Goal: Information Seeking & Learning: Check status

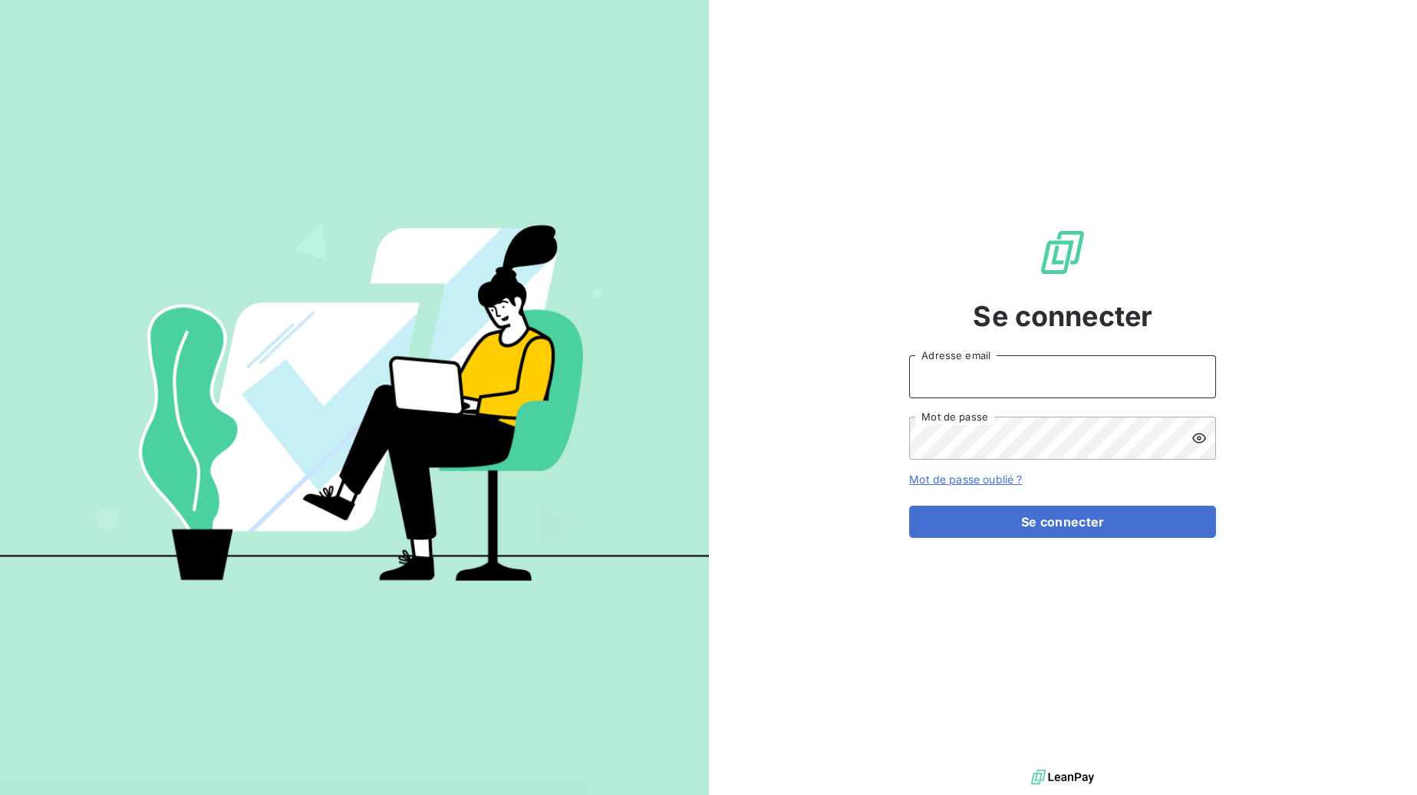
click at [1021, 379] on input "Adresse email" at bounding box center [1062, 376] width 307 height 43
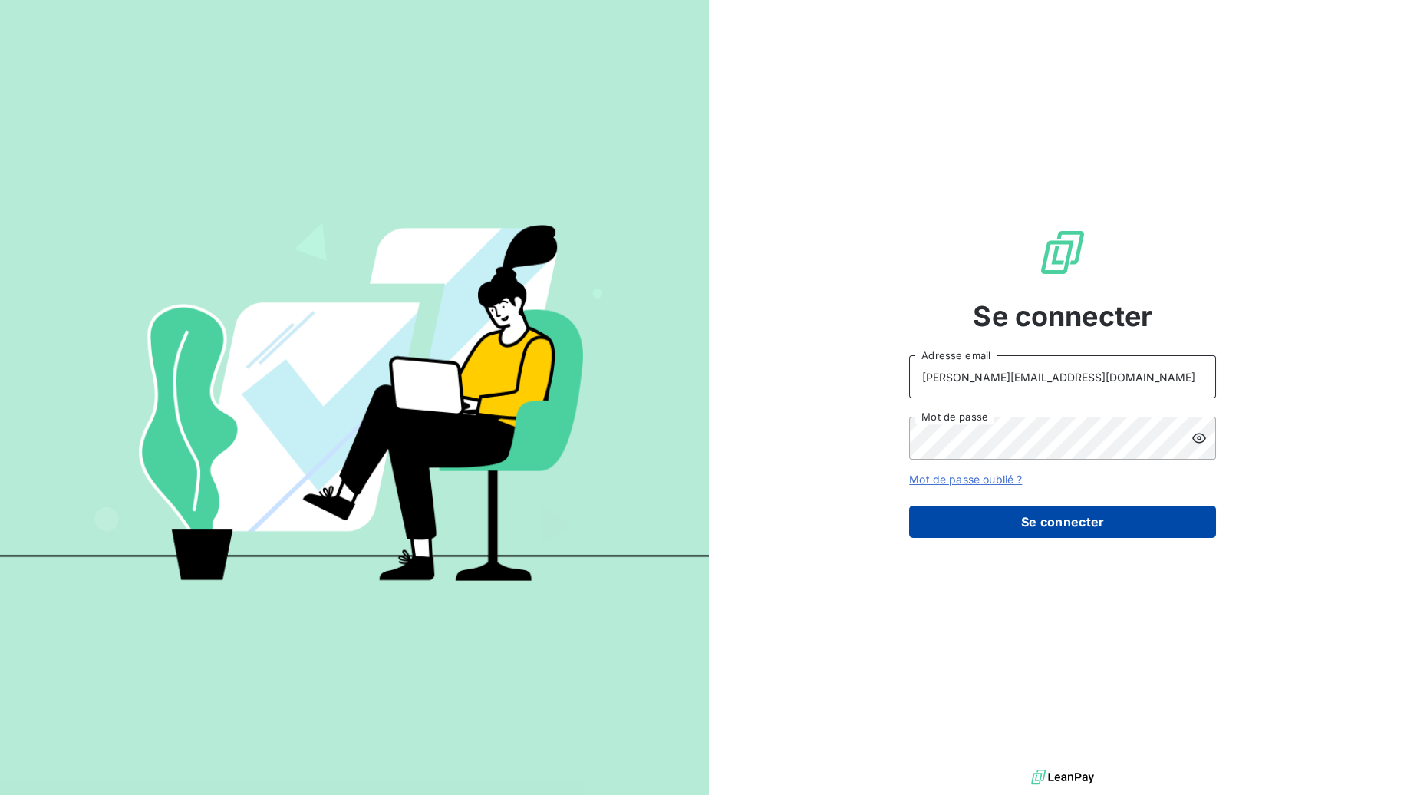
type input "[PERSON_NAME][EMAIL_ADDRESS][DOMAIN_NAME]"
click at [1005, 517] on button "Se connecter" at bounding box center [1062, 522] width 307 height 32
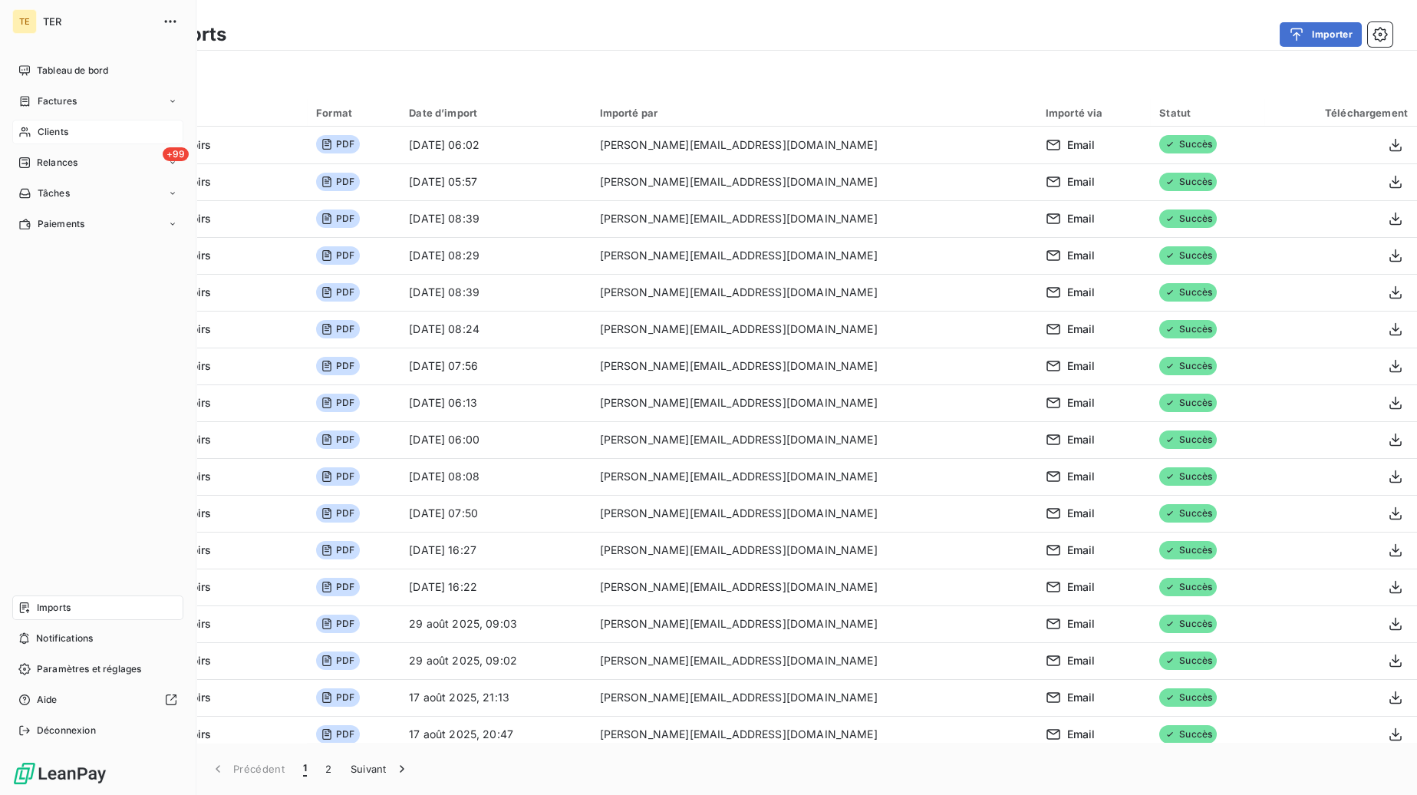
click at [39, 130] on span "Clients" at bounding box center [53, 132] width 31 height 14
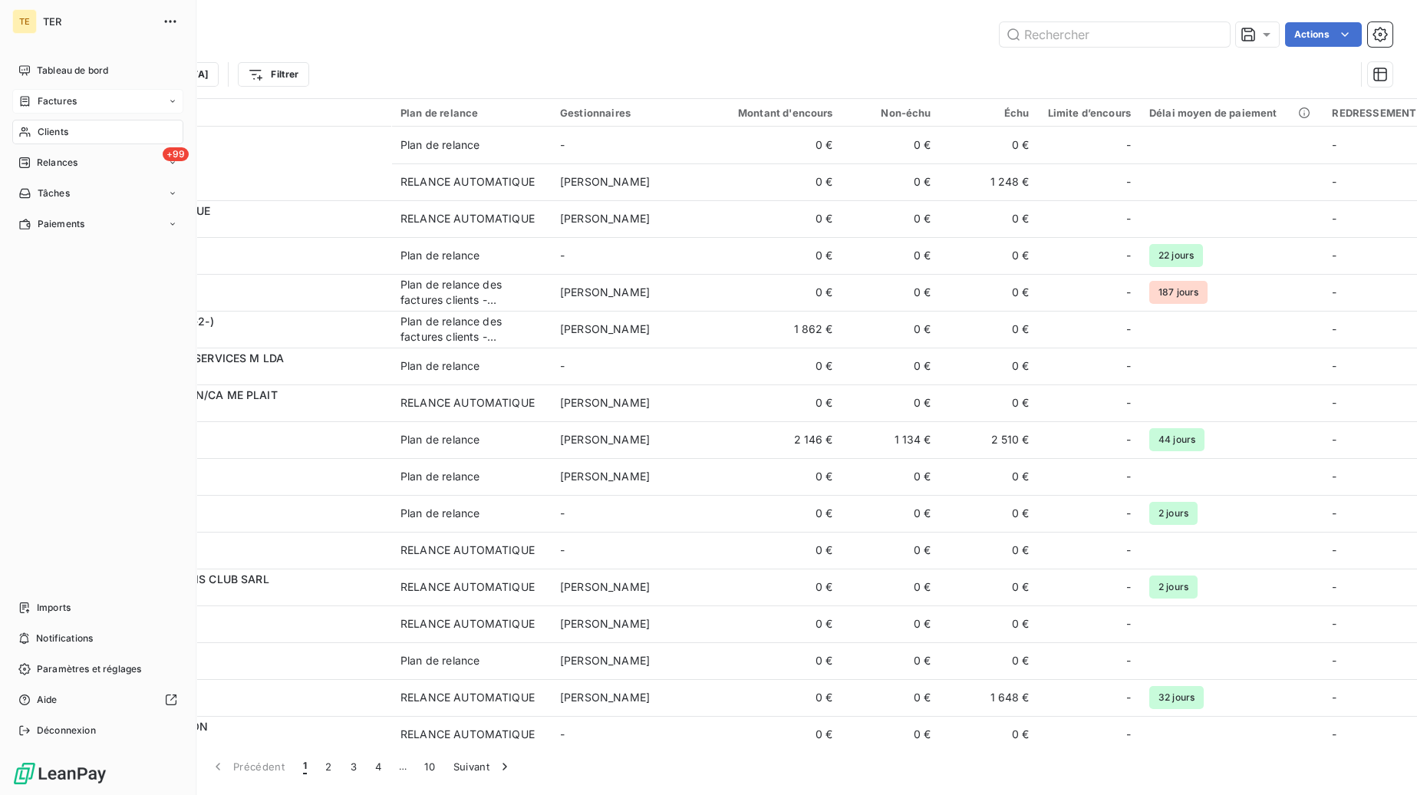
click at [60, 103] on span "Factures" at bounding box center [57, 101] width 39 height 14
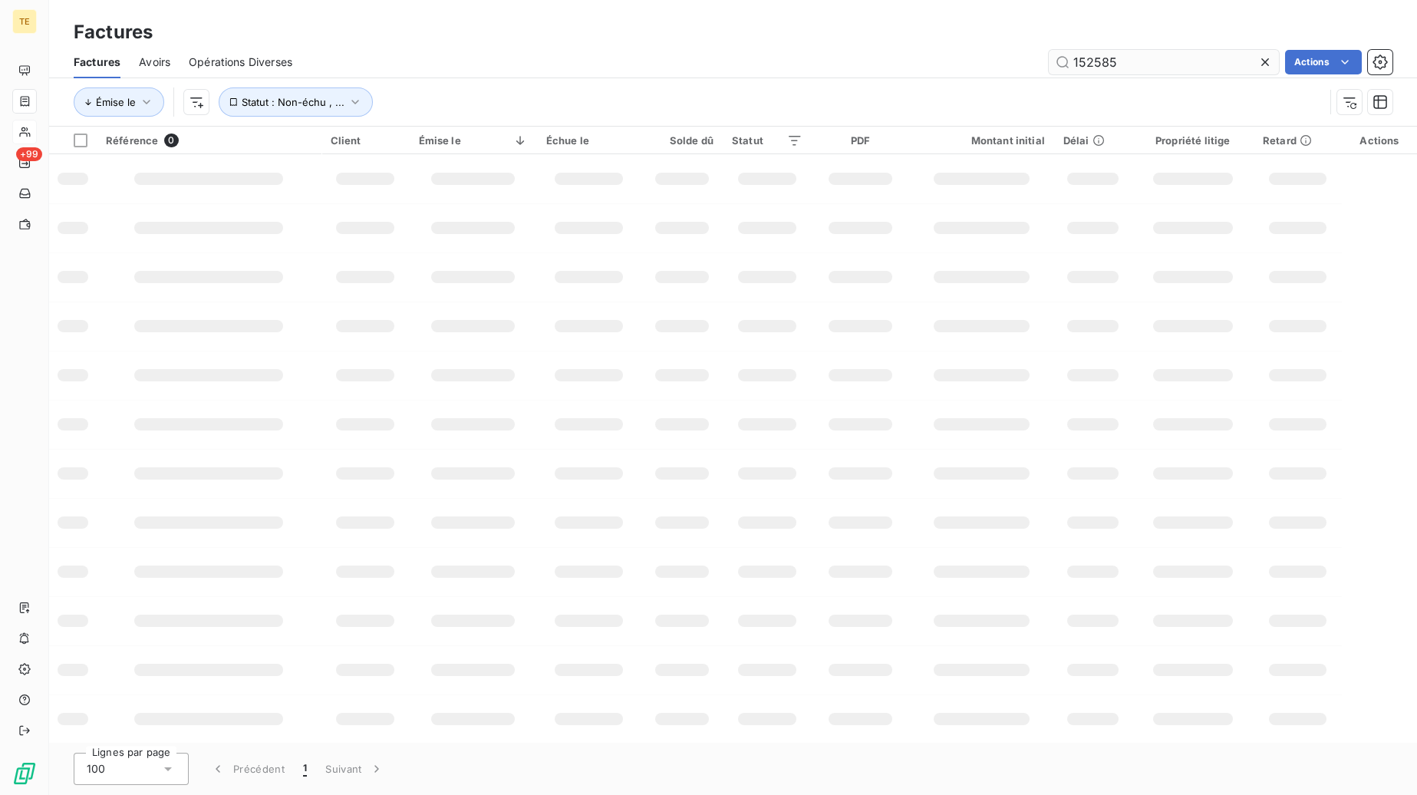
drag, startPoint x: 1162, startPoint y: 60, endPoint x: 1011, endPoint y: 58, distance: 150.4
click at [1049, 58] on input "152585" at bounding box center [1164, 62] width 230 height 25
type input "267640"
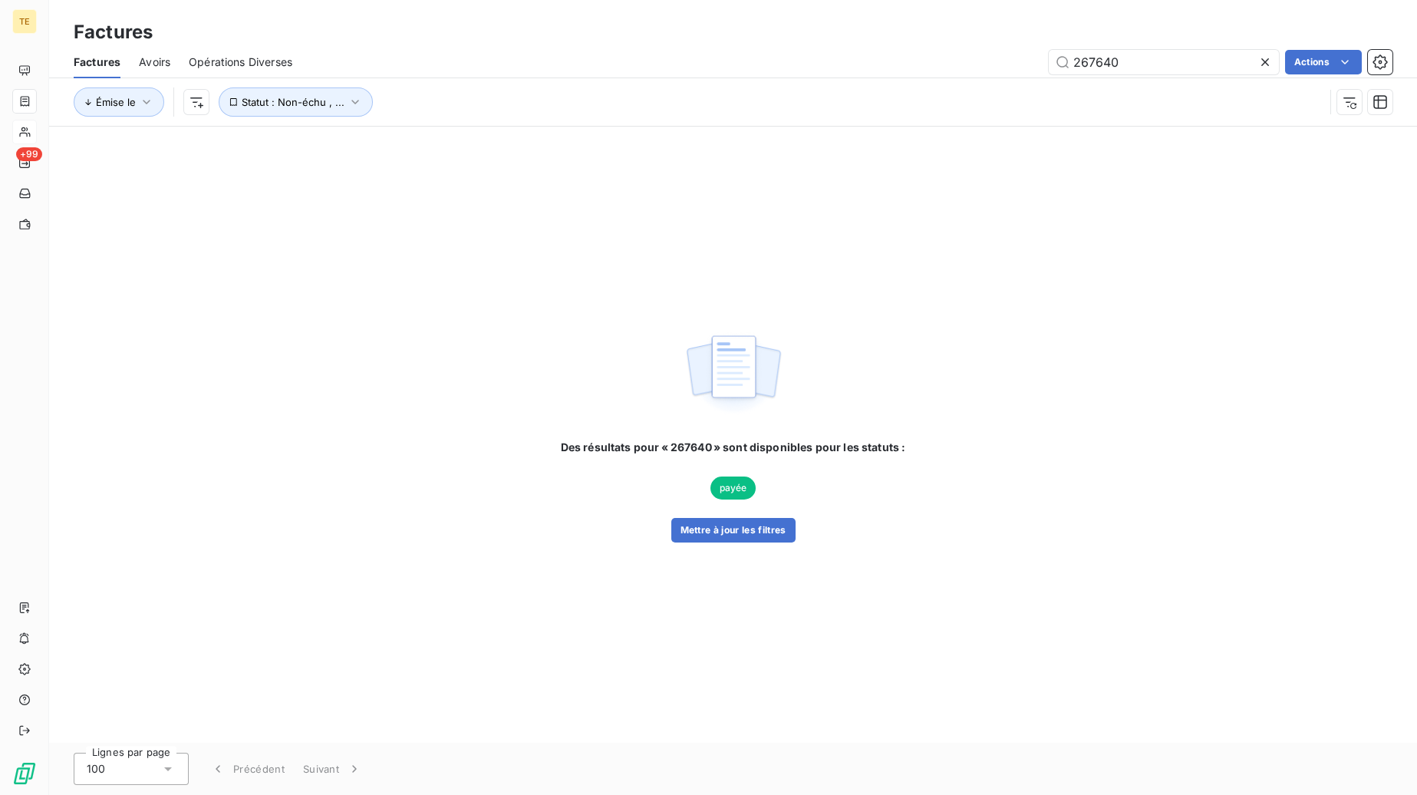
click at [155, 61] on span "Avoirs" at bounding box center [154, 61] width 31 height 15
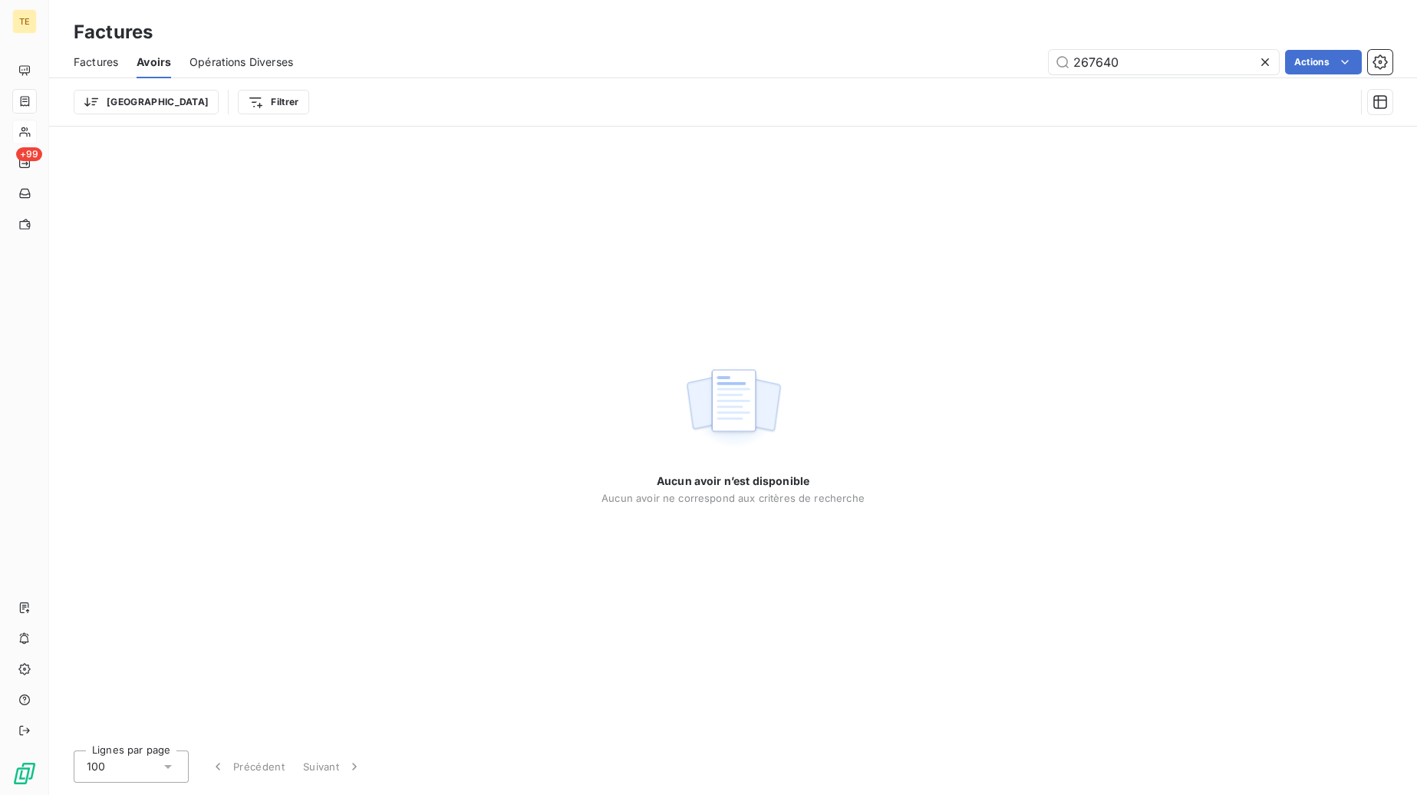
click at [100, 61] on span "Factures" at bounding box center [96, 61] width 45 height 15
type input "267640"
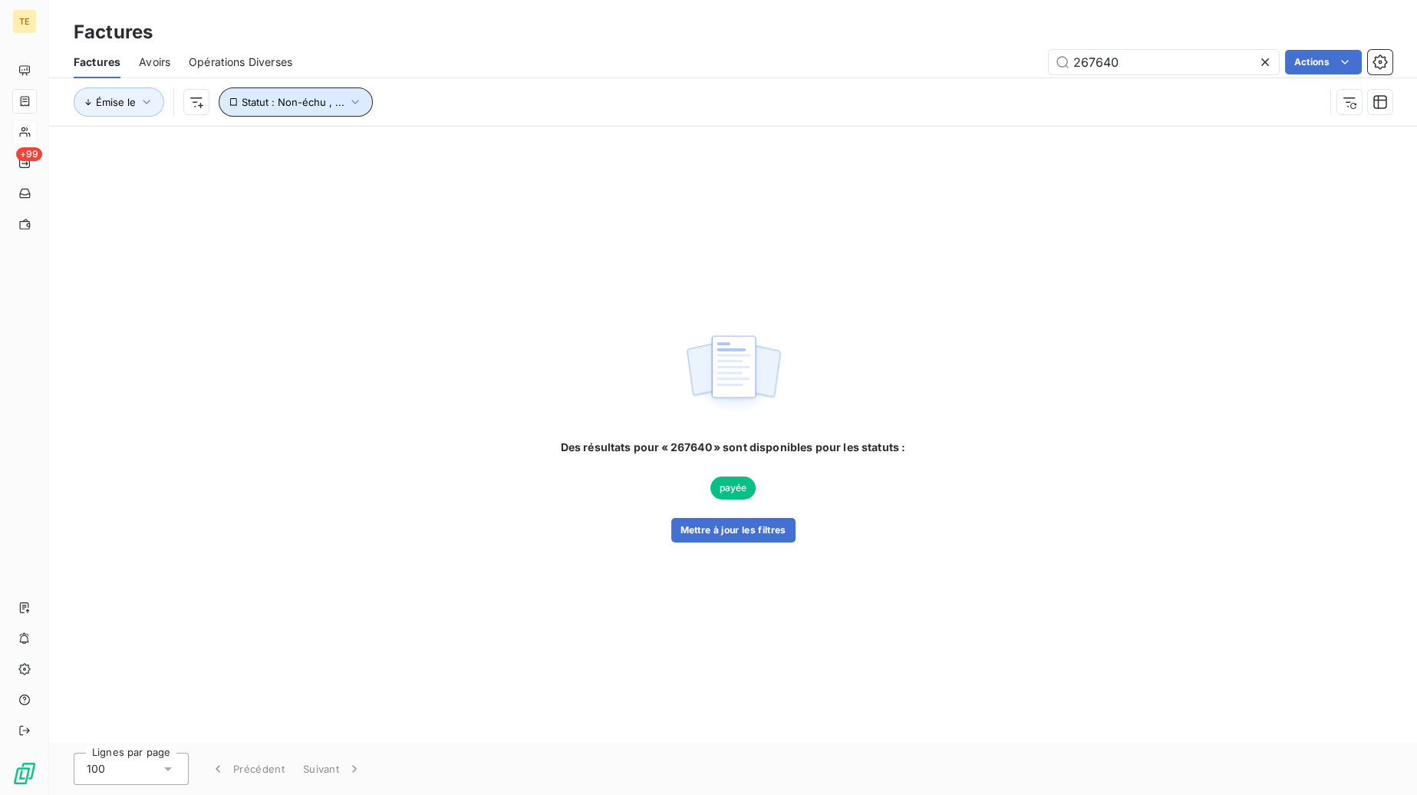
click at [317, 101] on span "Statut : Non-échu , ..." at bounding box center [293, 102] width 103 height 12
click at [592, 143] on icon at bounding box center [594, 141] width 15 height 15
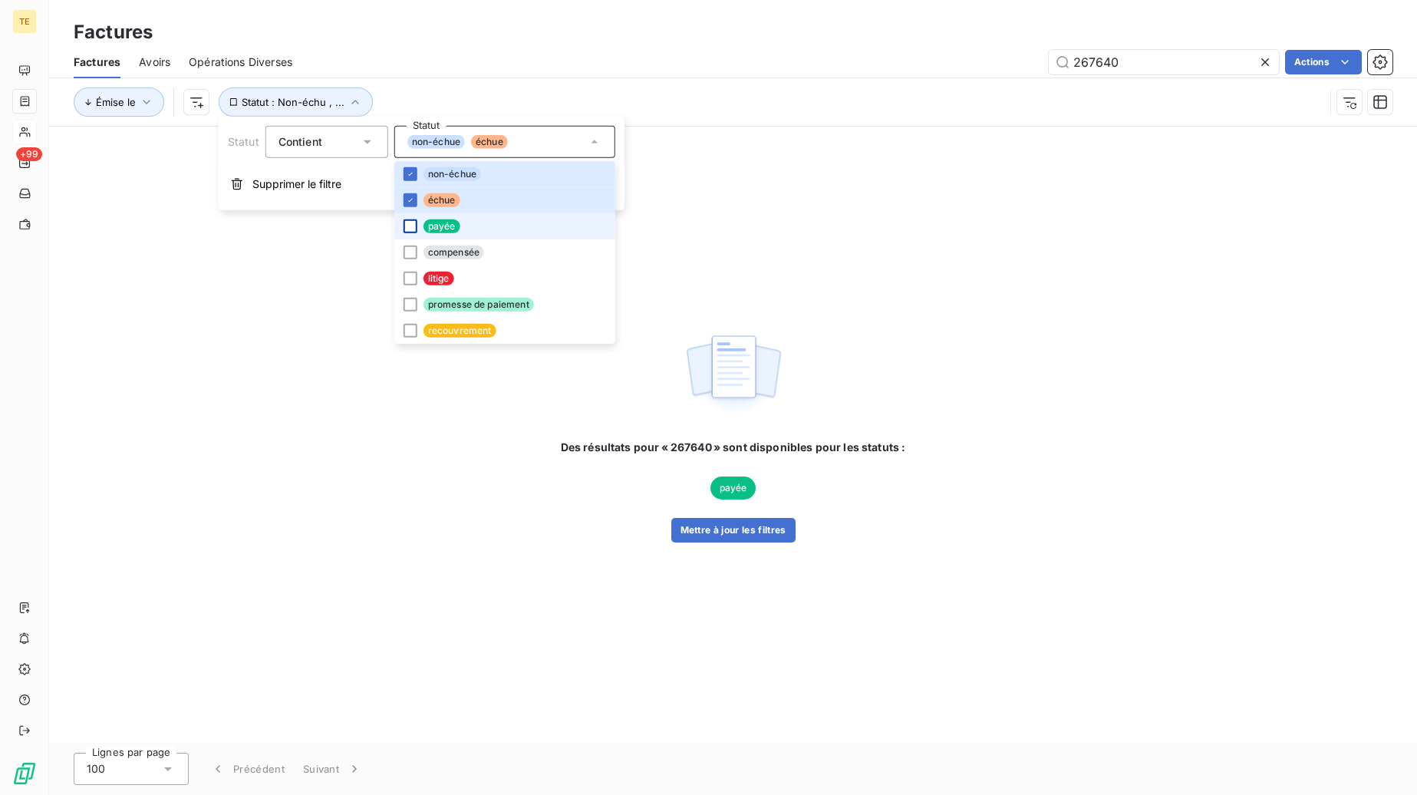
click at [412, 223] on div at bounding box center [411, 226] width 14 height 14
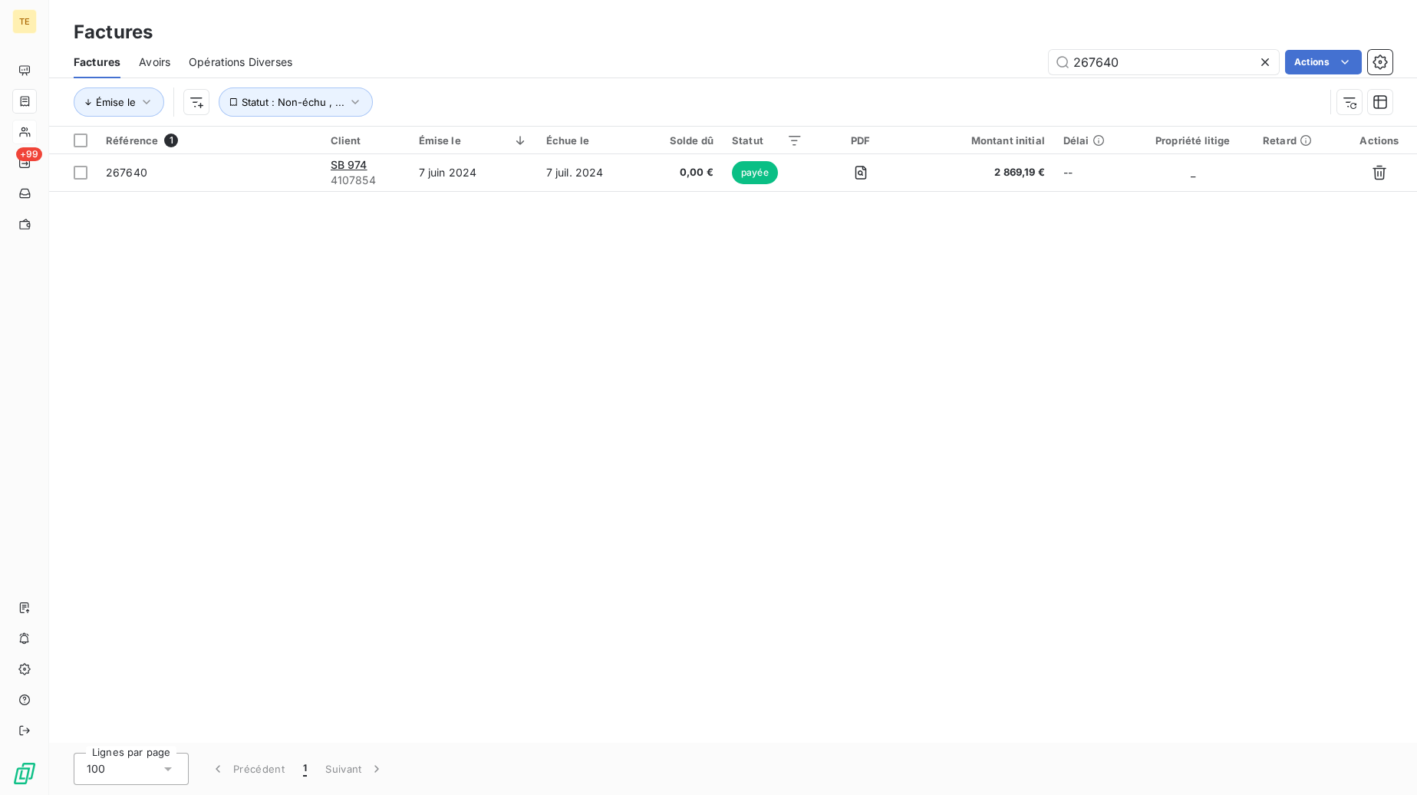
click at [896, 88] on div "Émise le Statut : Non-échu , ..." at bounding box center [699, 101] width 1251 height 29
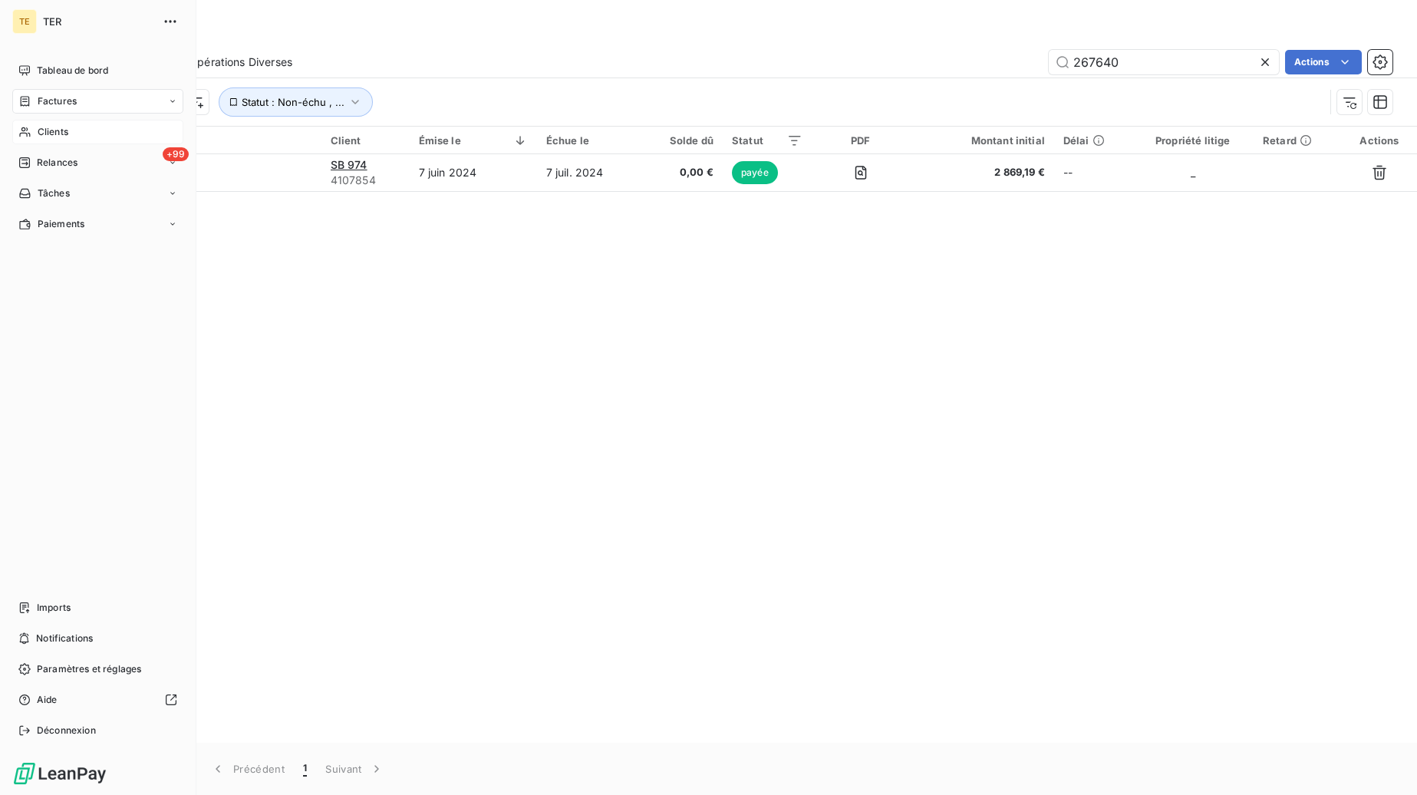
click at [61, 134] on span "Clients" at bounding box center [53, 132] width 31 height 14
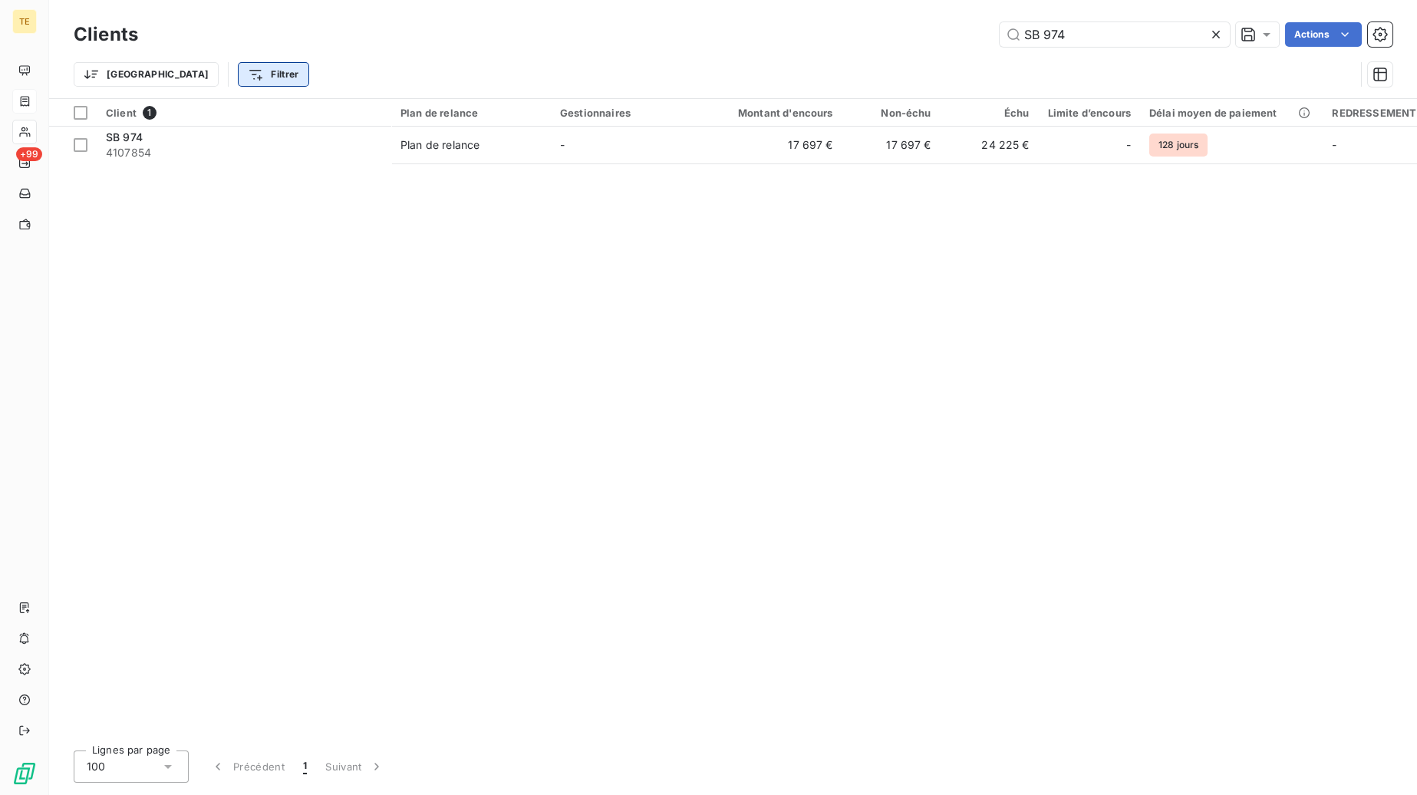
type input "SB 974"
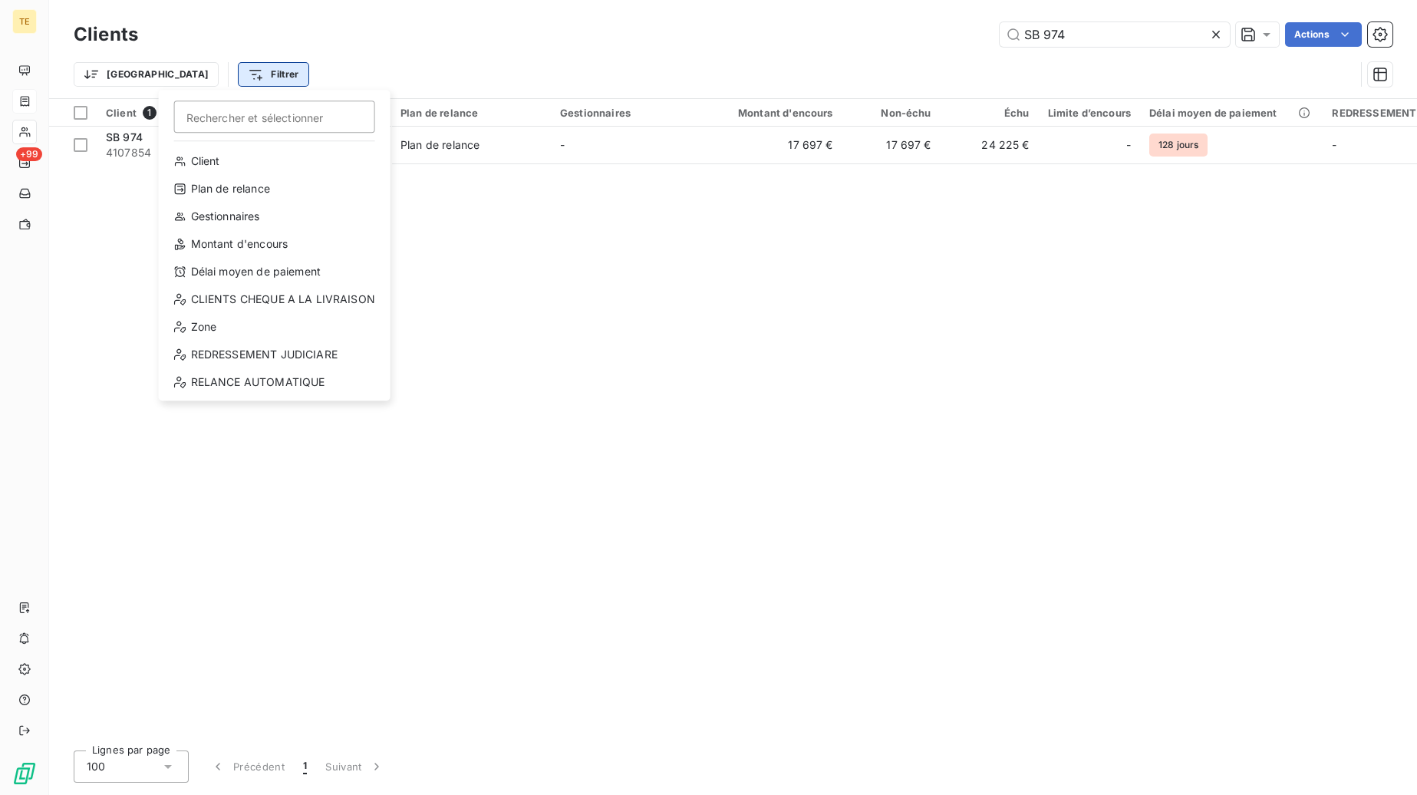
click at [198, 74] on html "TE +99 Clients SB 974 Actions Trier Filtrer Rechercher et sélectionner Client P…" at bounding box center [708, 397] width 1417 height 795
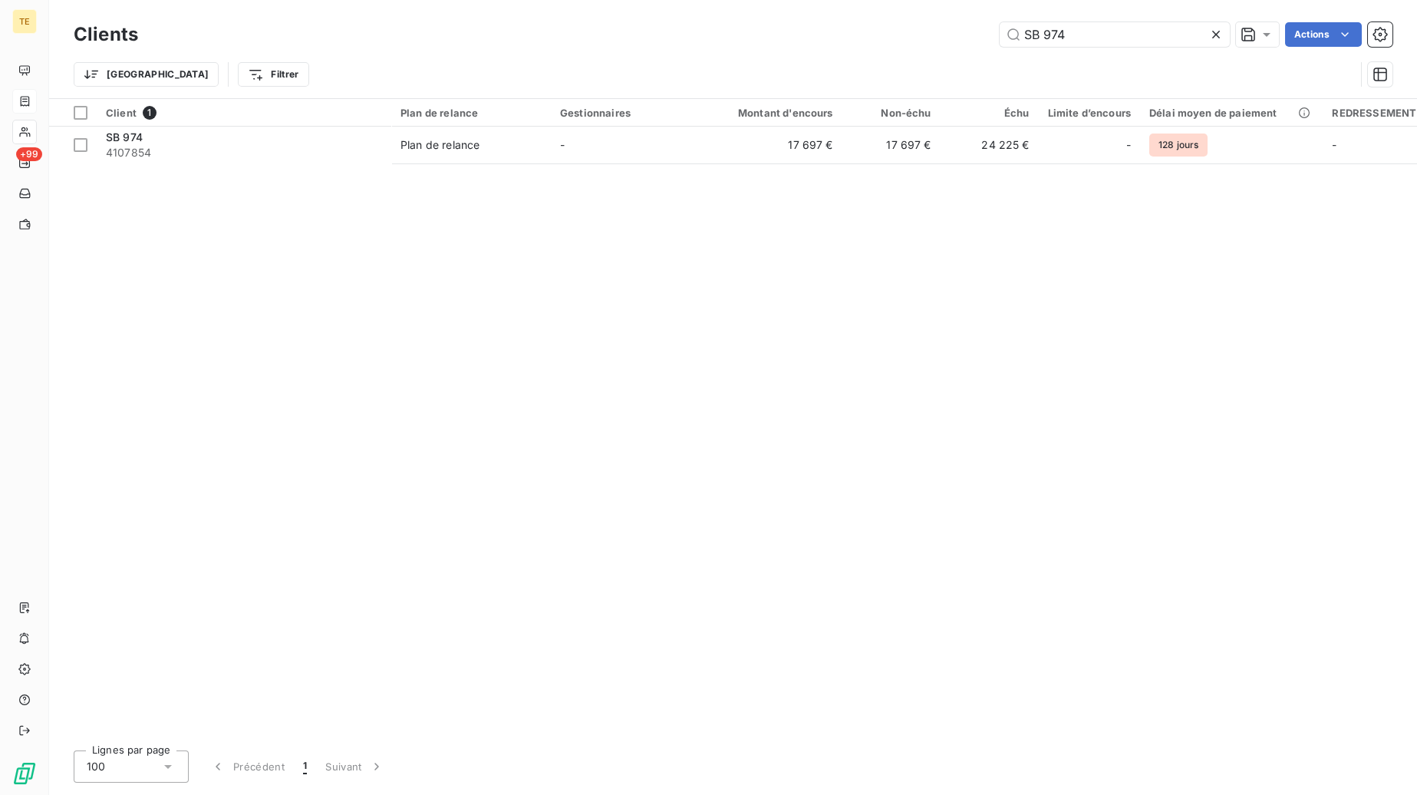
click at [486, 44] on html "TE +99 Clients SB 974 Actions Trier Filtrer Client 1 Plan de relance Gestionnai…" at bounding box center [708, 397] width 1417 height 795
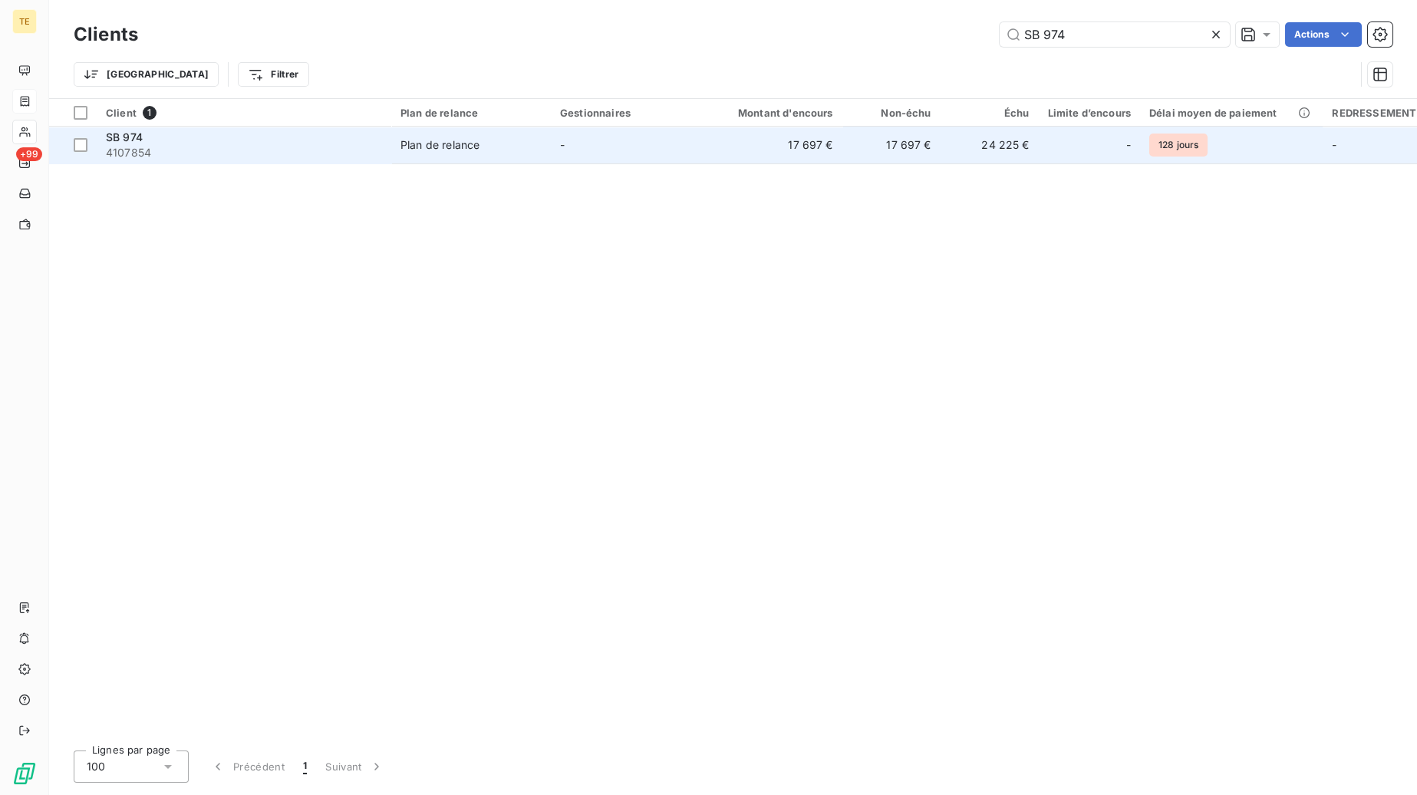
click at [232, 140] on div "SB 974" at bounding box center [244, 137] width 276 height 15
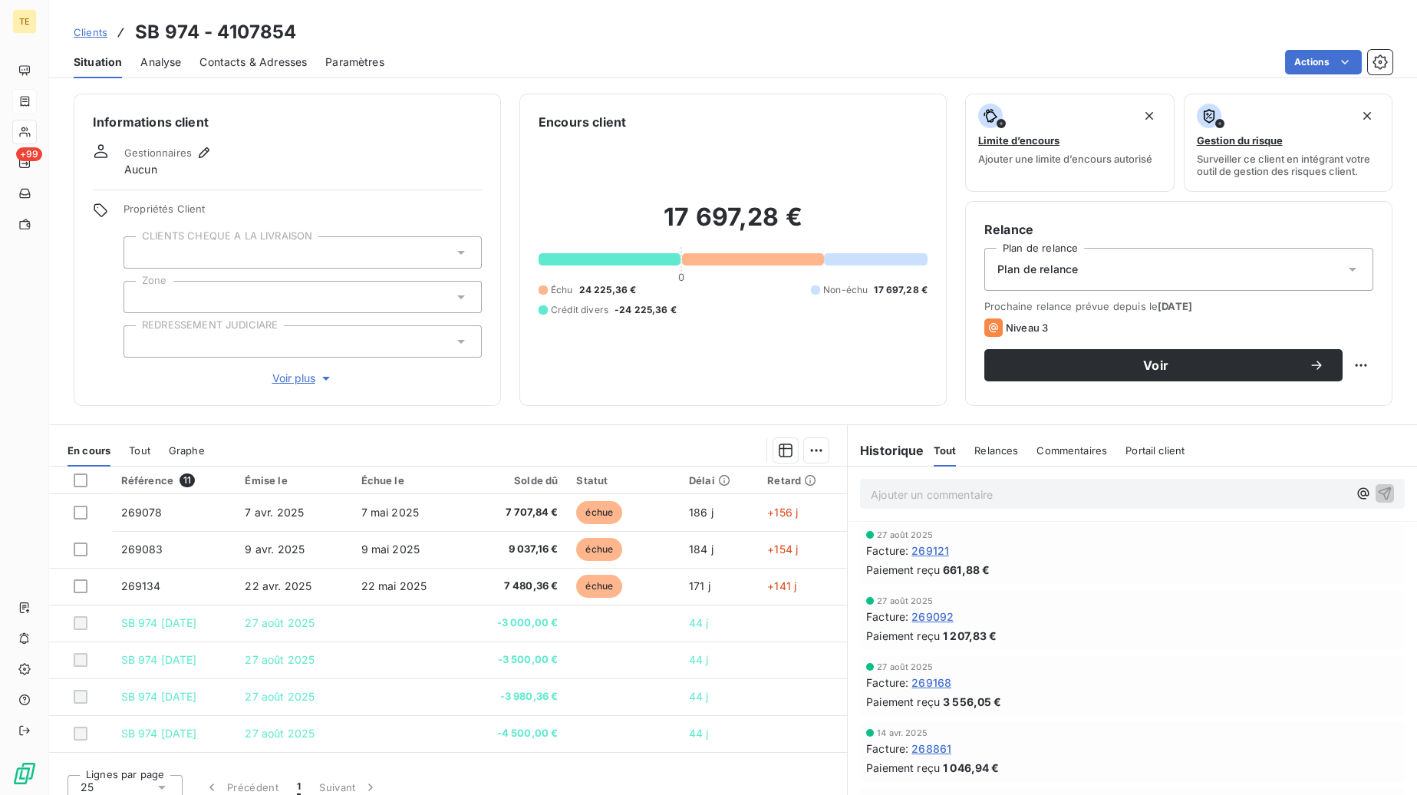
click at [143, 449] on span "Tout" at bounding box center [139, 450] width 21 height 12
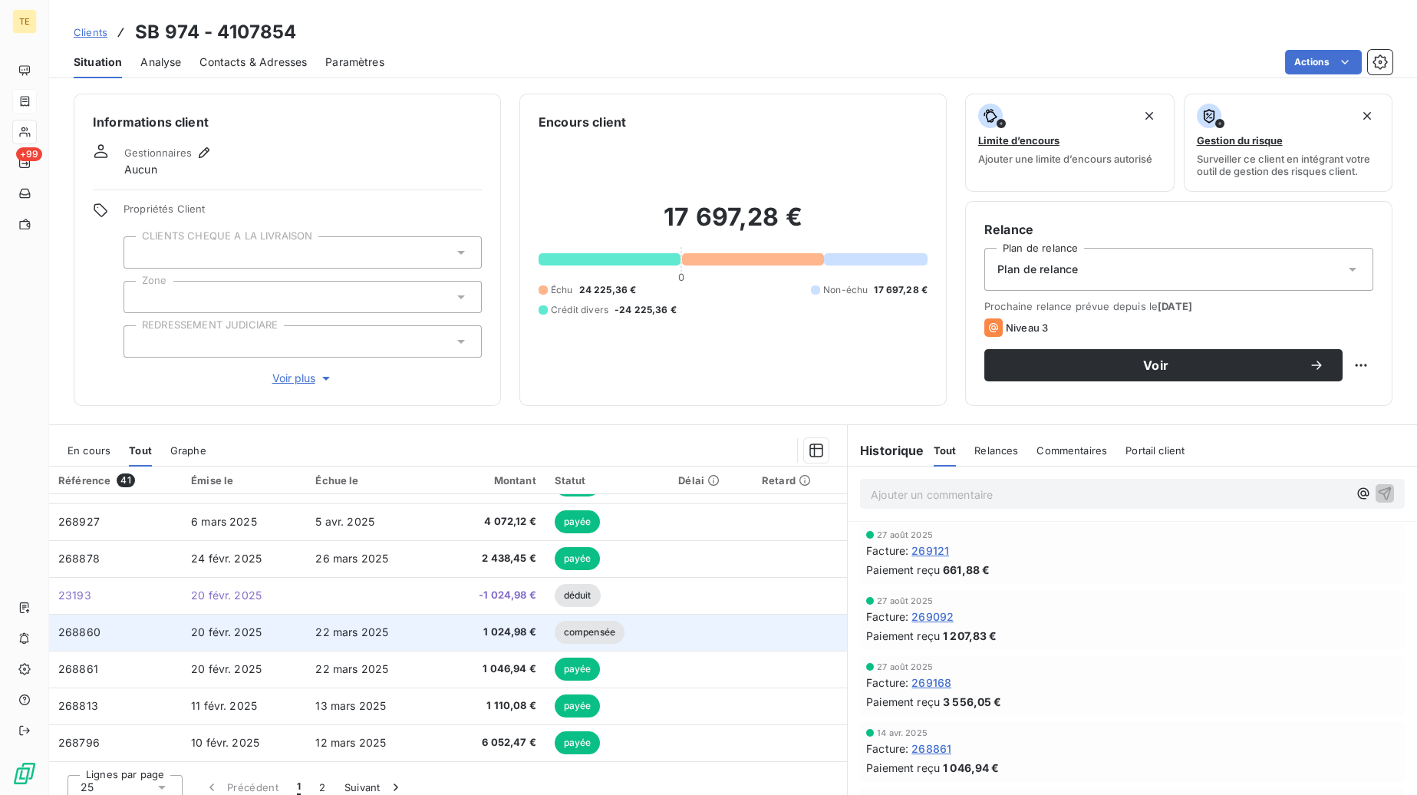
scroll to position [12, 0]
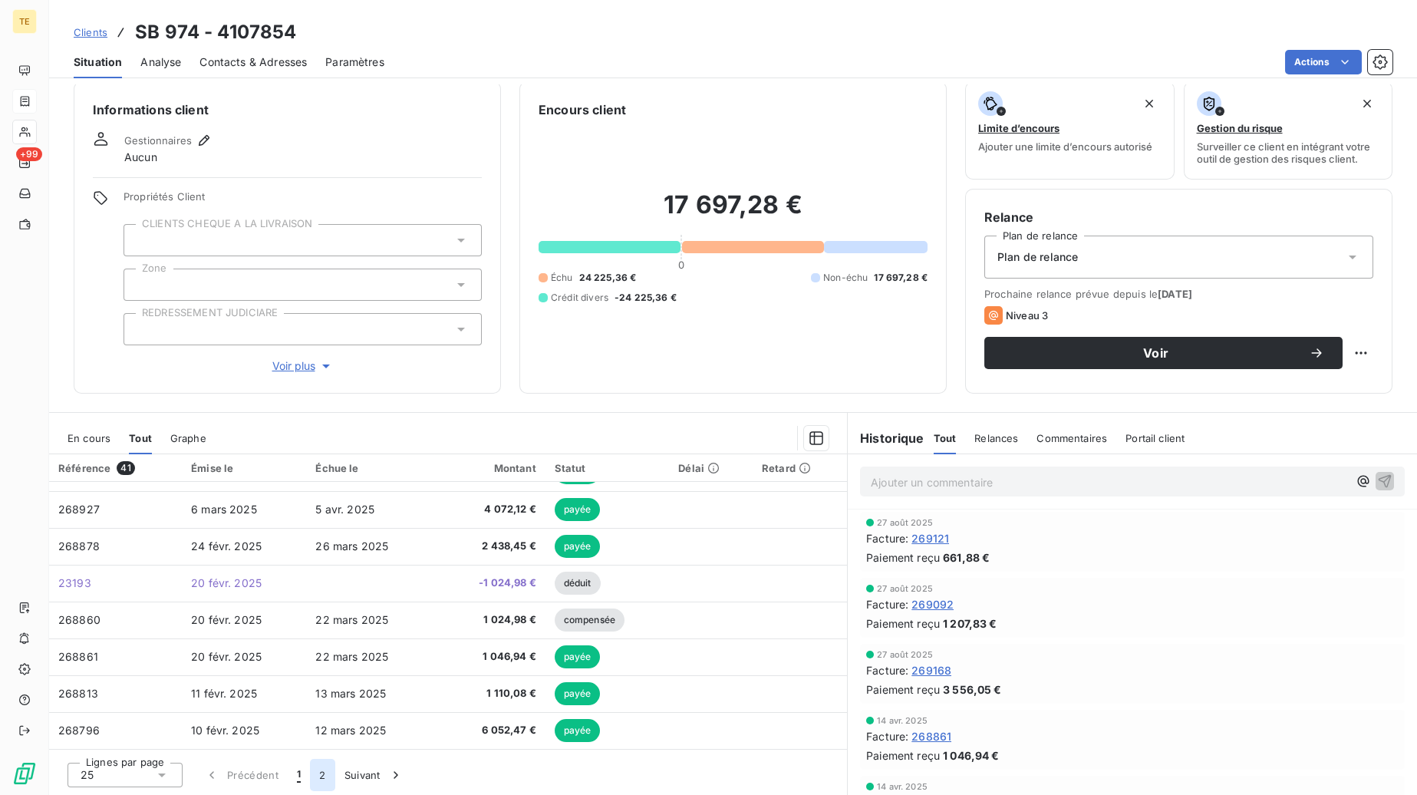
click at [320, 776] on button "2" at bounding box center [322, 775] width 25 height 32
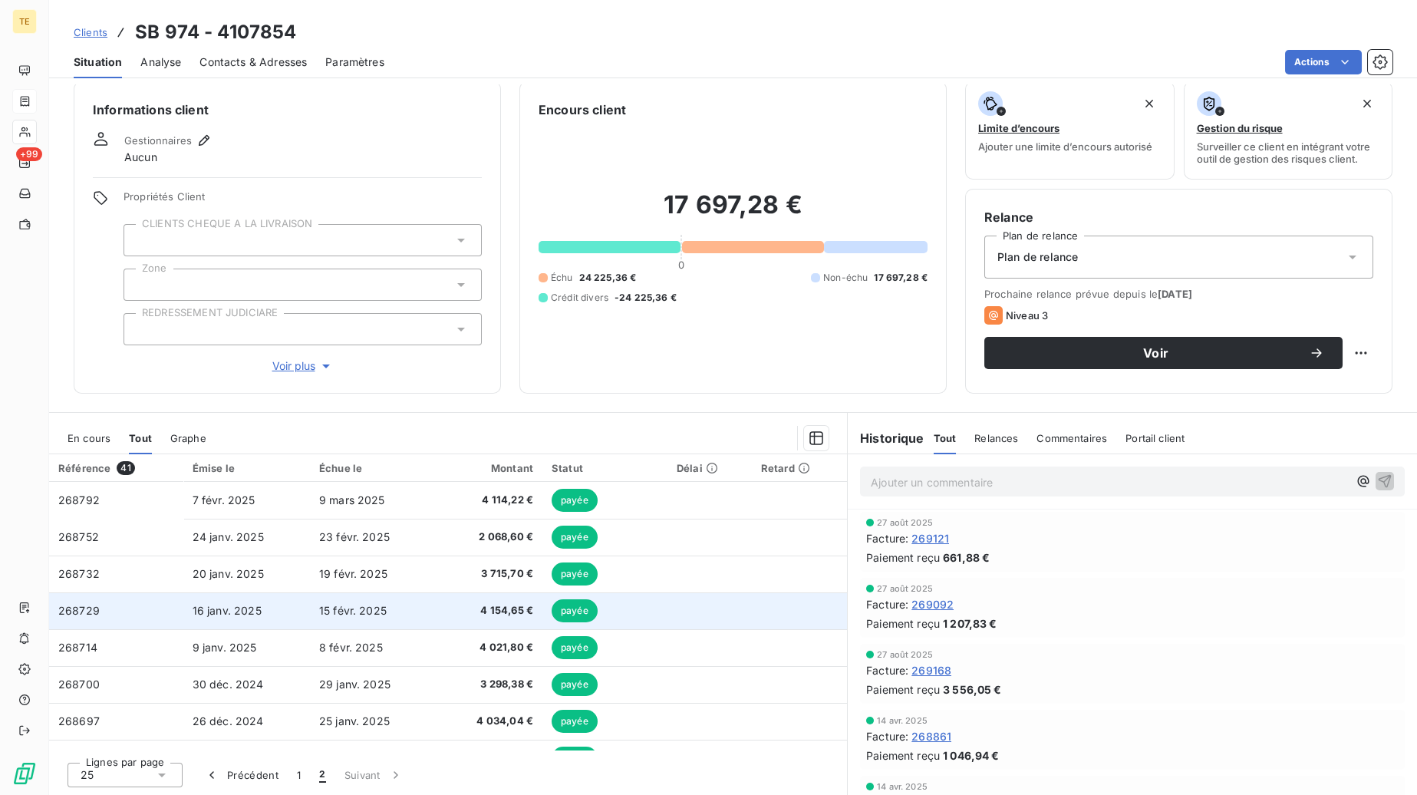
scroll to position [321, 0]
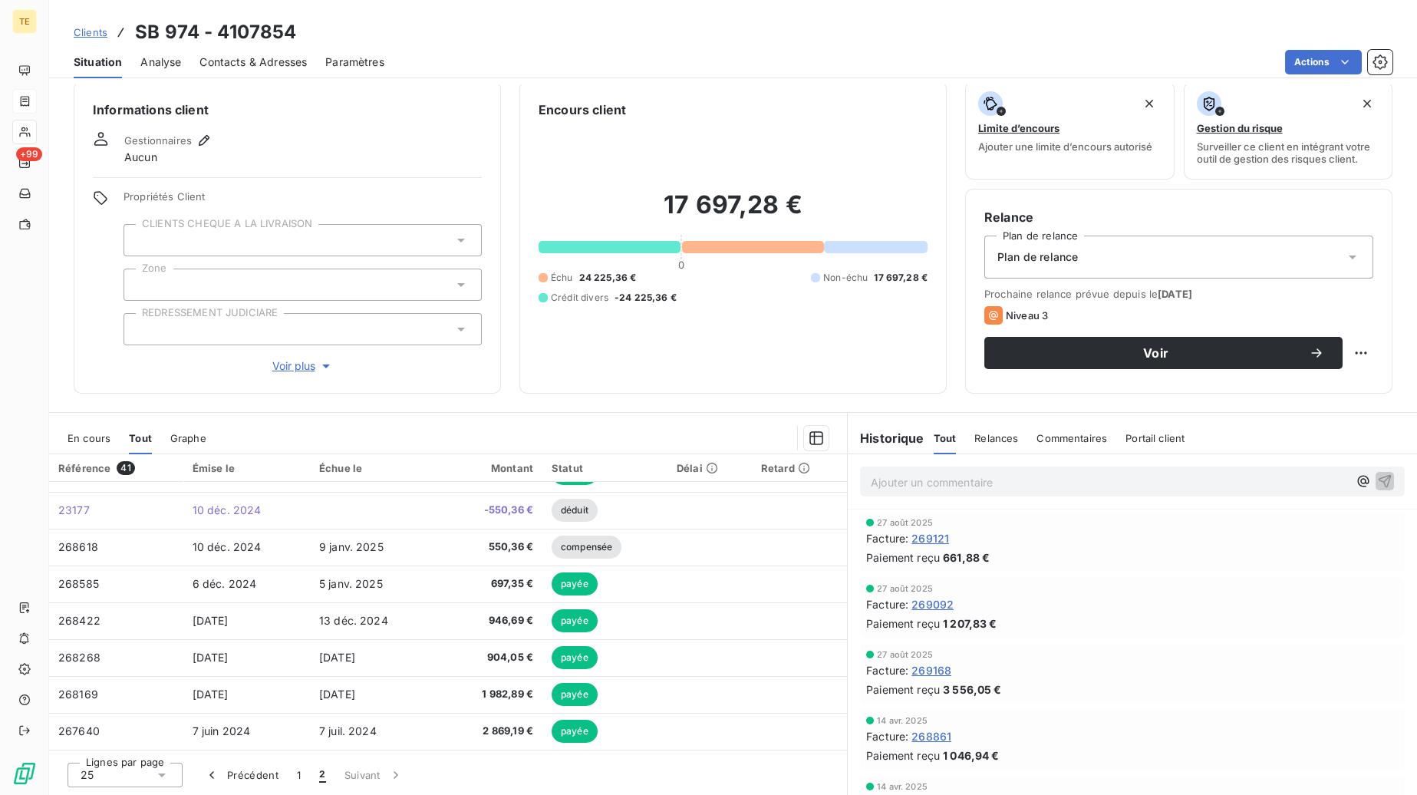
click at [561, 466] on div "Statut" at bounding box center [605, 468] width 107 height 12
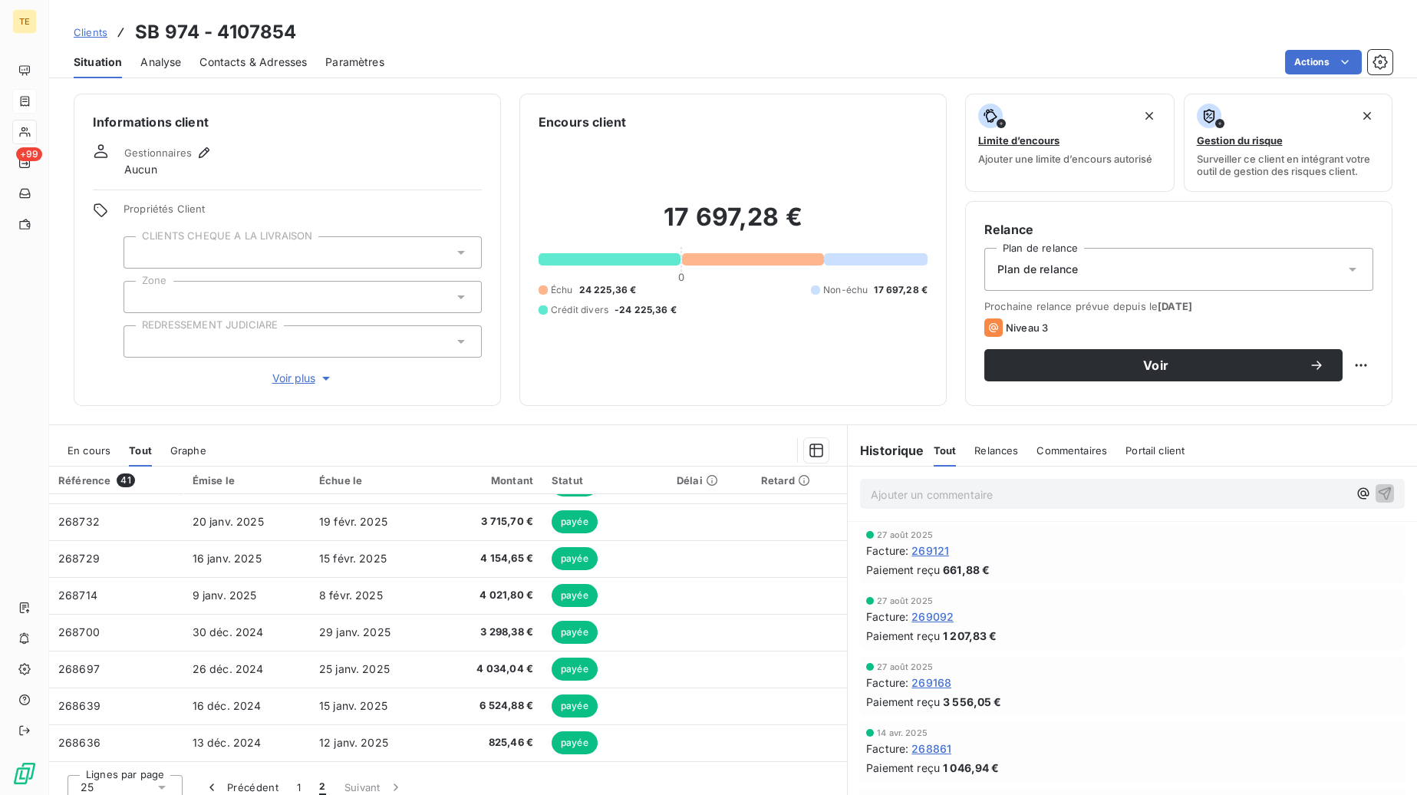
scroll to position [0, 0]
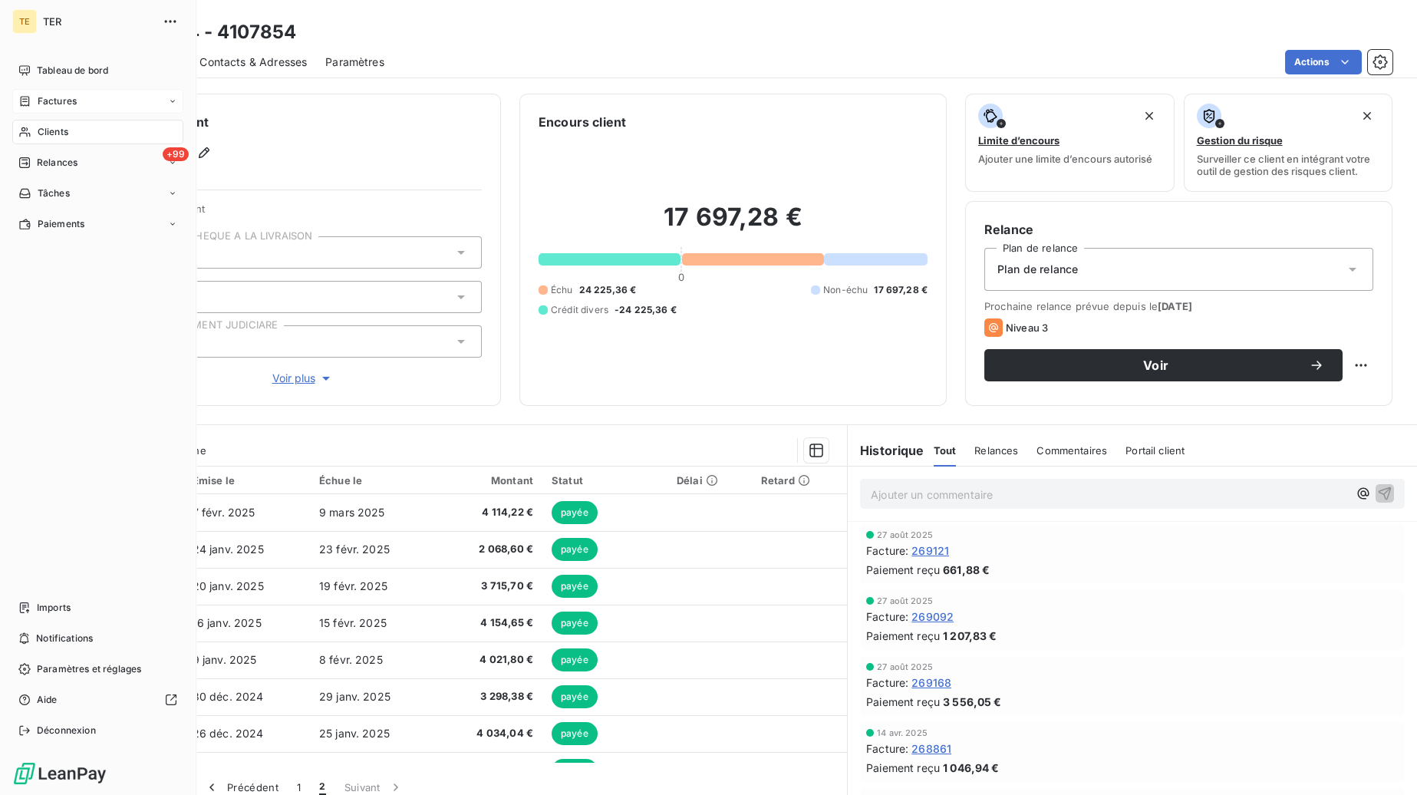
click at [47, 104] on span "Factures" at bounding box center [57, 101] width 39 height 14
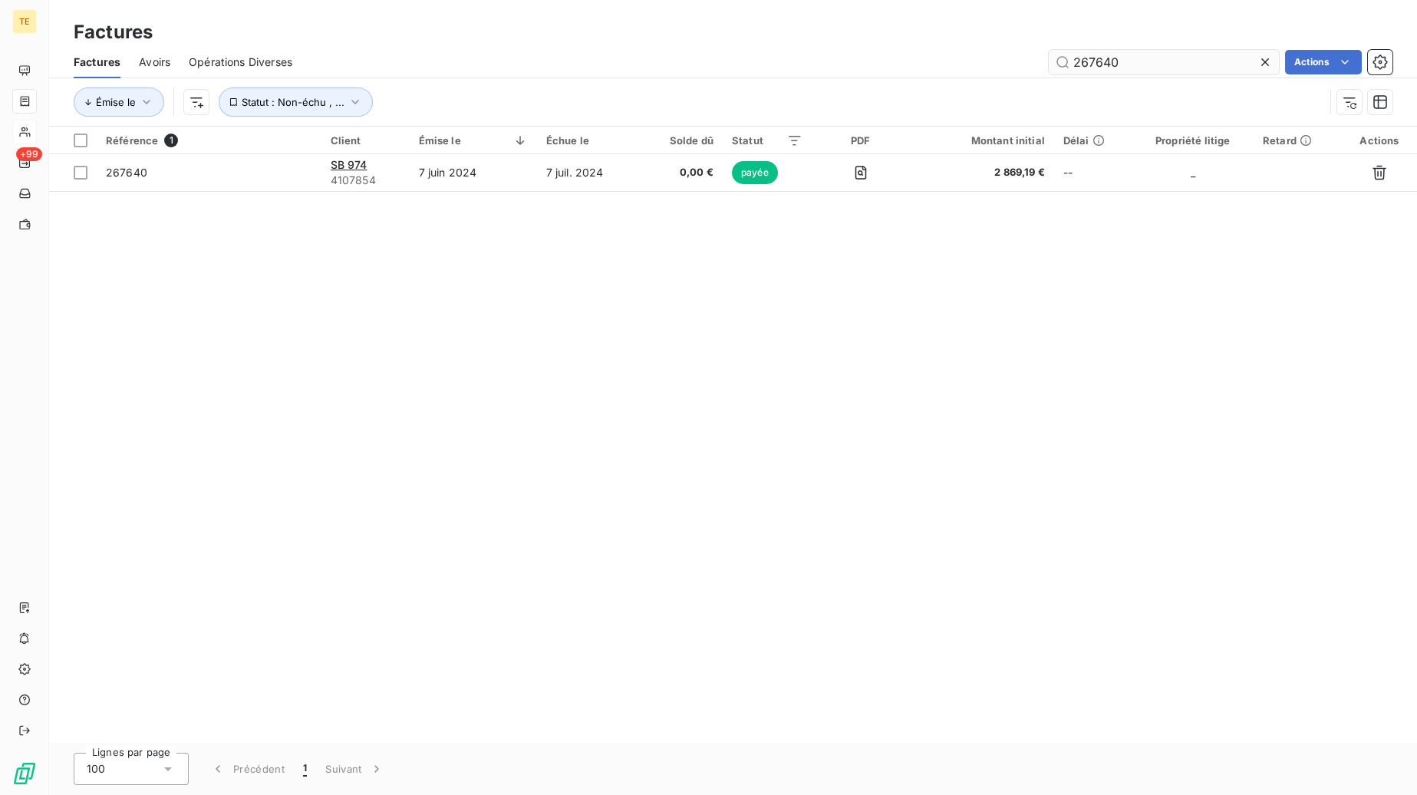
drag, startPoint x: 1137, startPoint y: 61, endPoint x: 987, endPoint y: 51, distance: 150.7
click at [1049, 51] on input "267640" at bounding box center [1164, 62] width 230 height 25
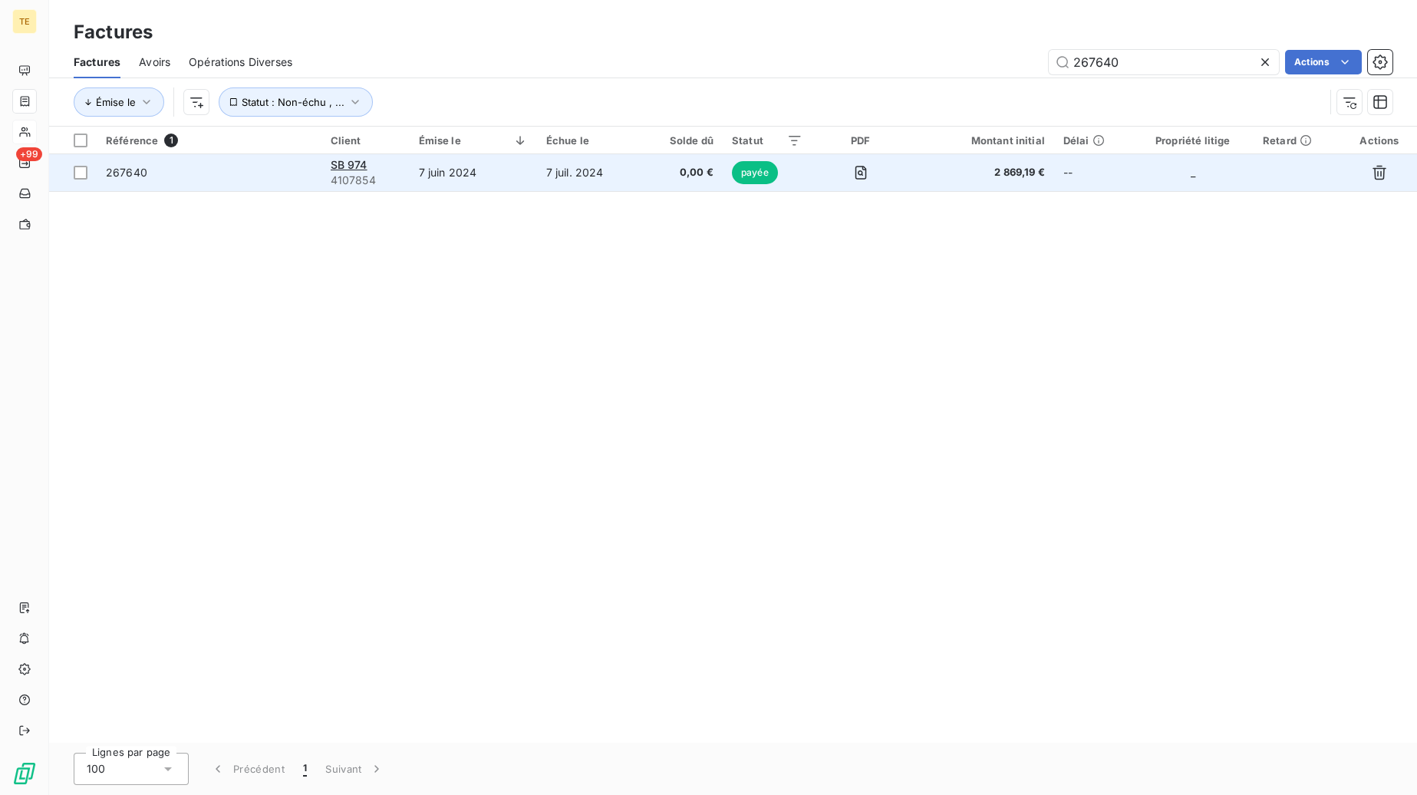
click at [144, 179] on span "267640" at bounding box center [126, 172] width 41 height 13
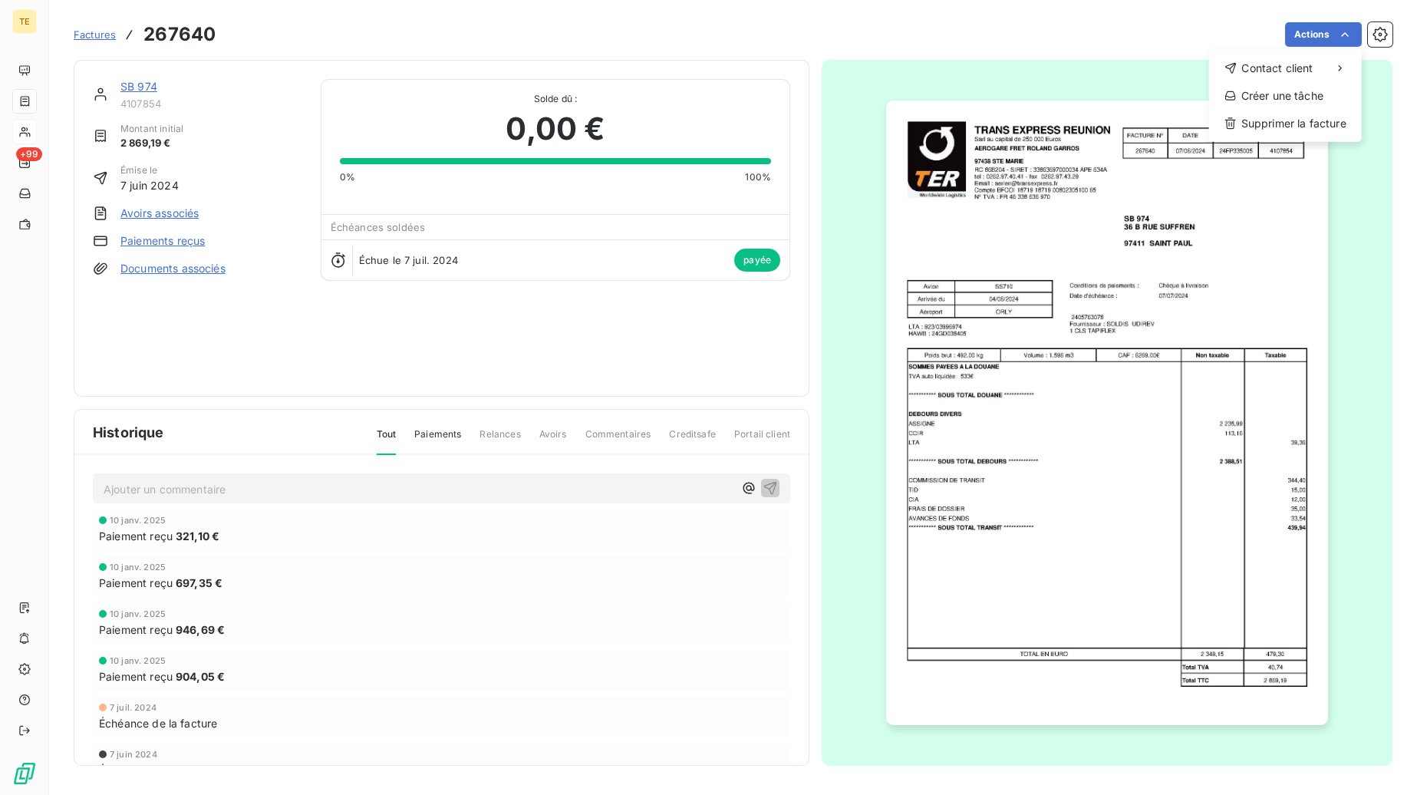
click at [1348, 35] on html "TE +99 Factures 267640 Actions Contact client Créer une tâche Supprimer la fact…" at bounding box center [708, 397] width 1417 height 795
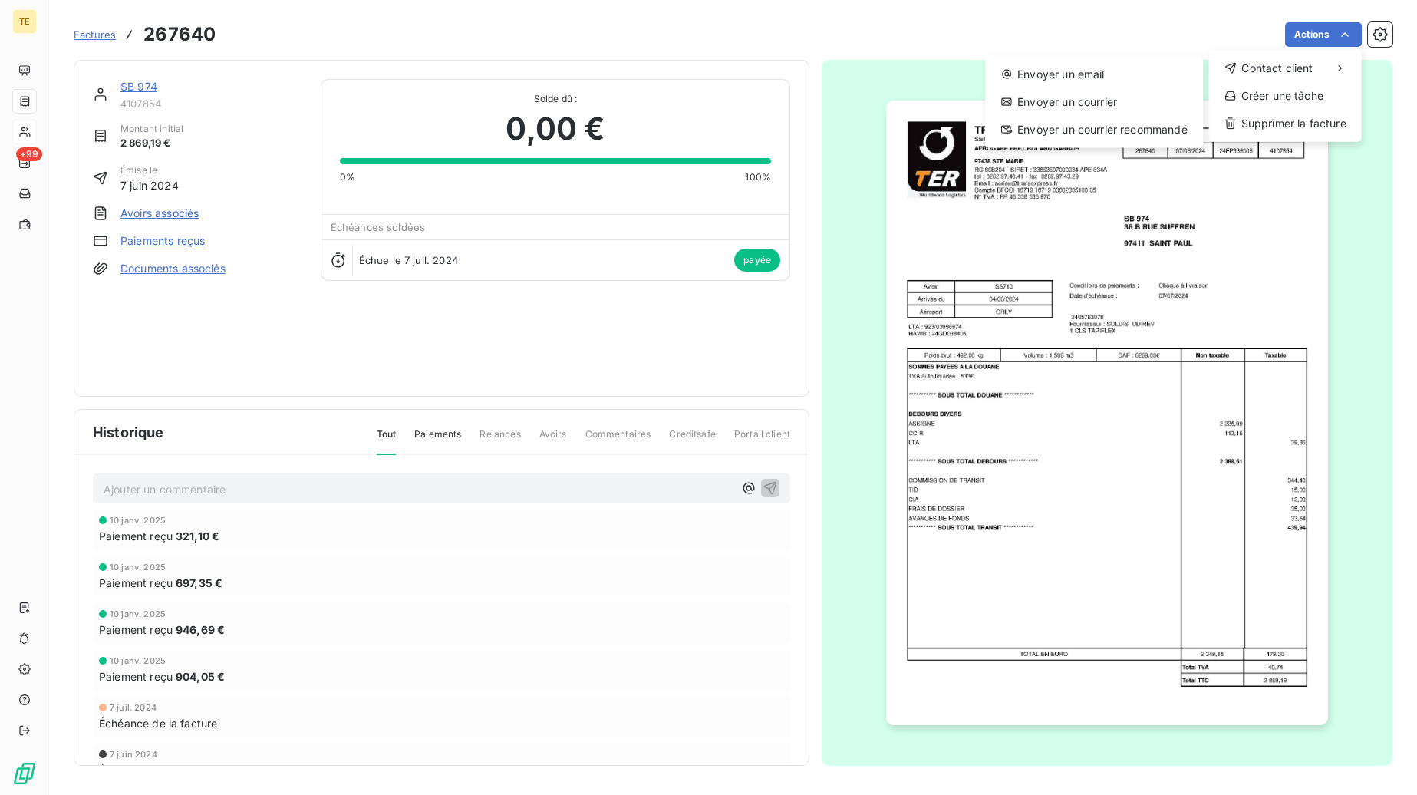
click at [97, 36] on html "TE +99 Factures 267640 Actions Contact client Envoyer un email Envoyer un courr…" at bounding box center [708, 397] width 1417 height 795
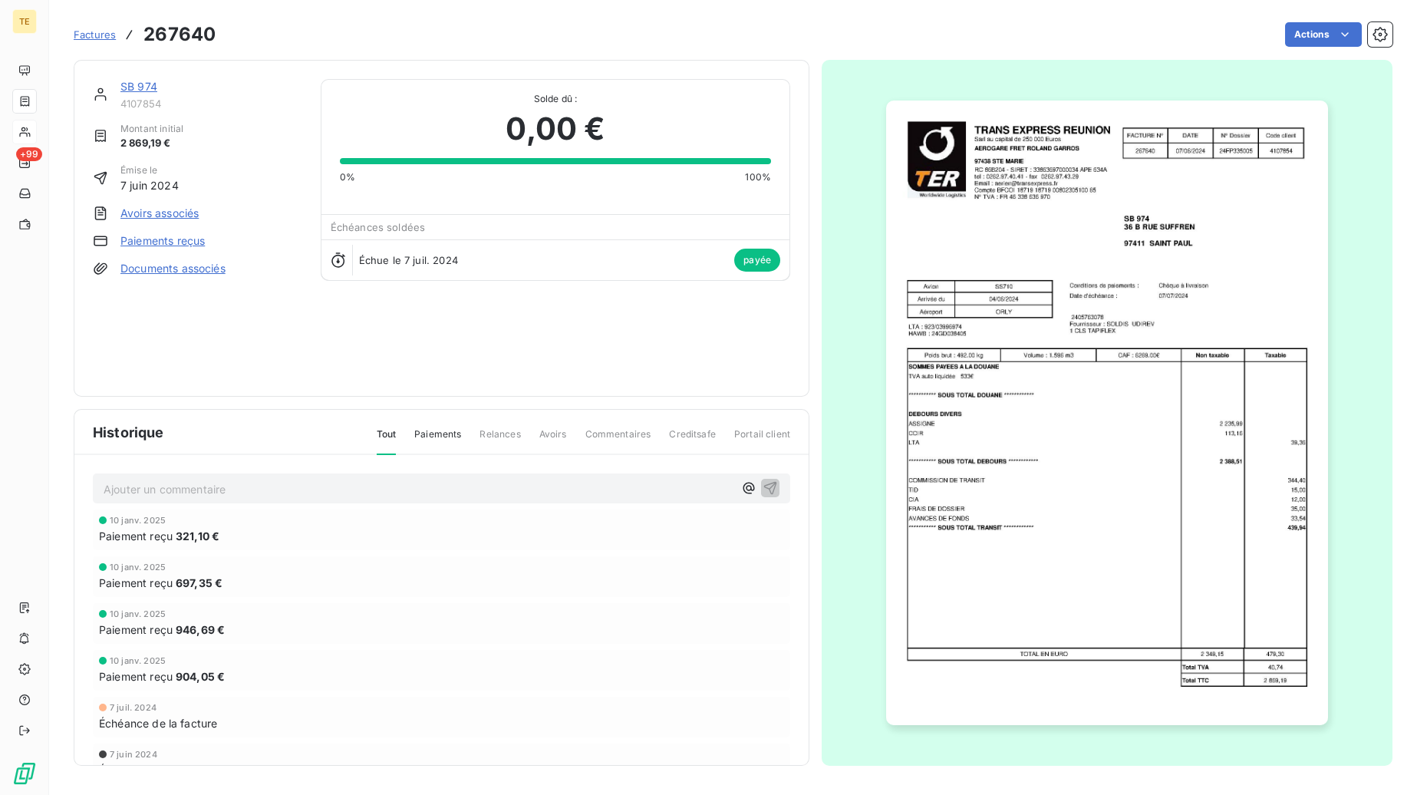
click at [105, 35] on span "Factures" at bounding box center [95, 34] width 42 height 12
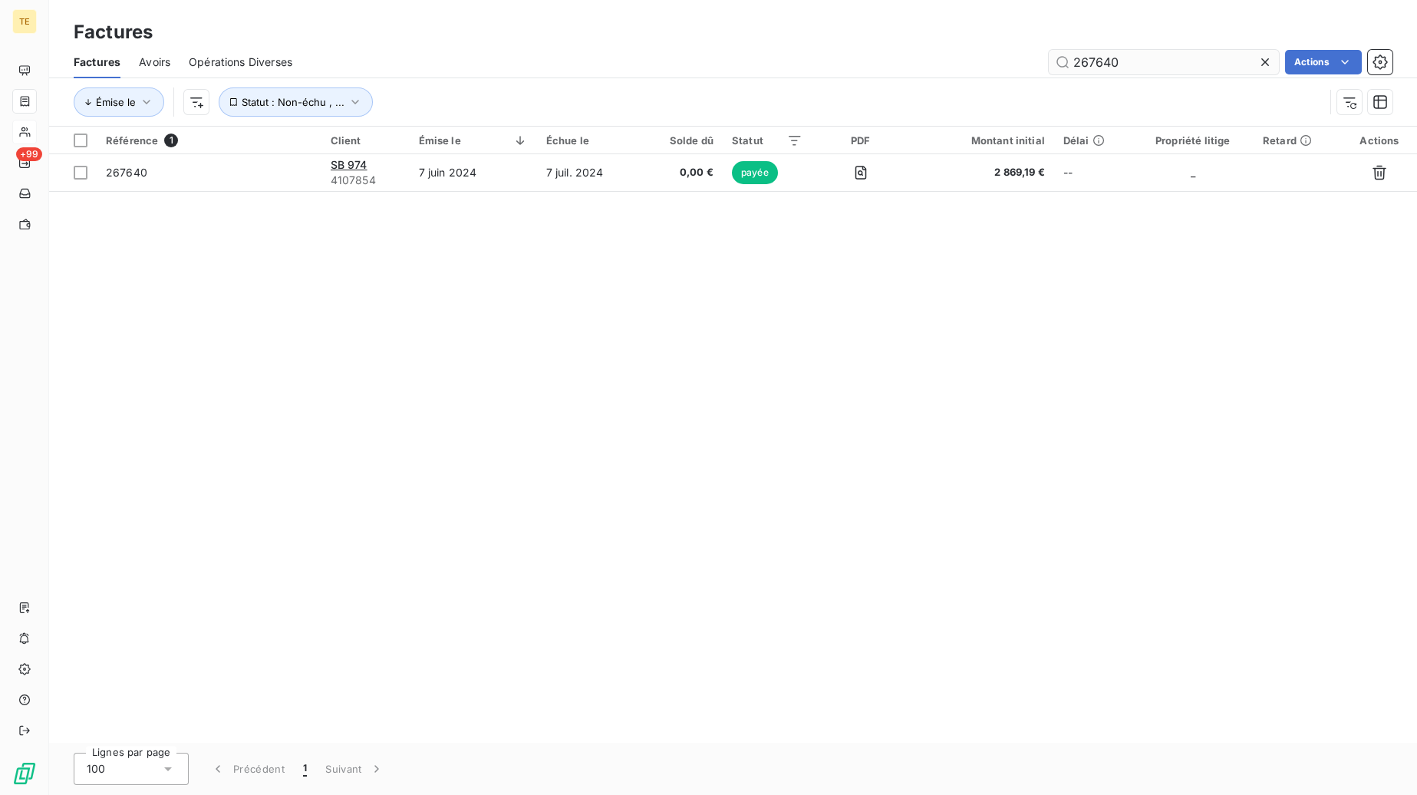
drag, startPoint x: 1152, startPoint y: 60, endPoint x: 976, endPoint y: 58, distance: 176.5
click at [1049, 58] on input "267640" at bounding box center [1164, 62] width 230 height 25
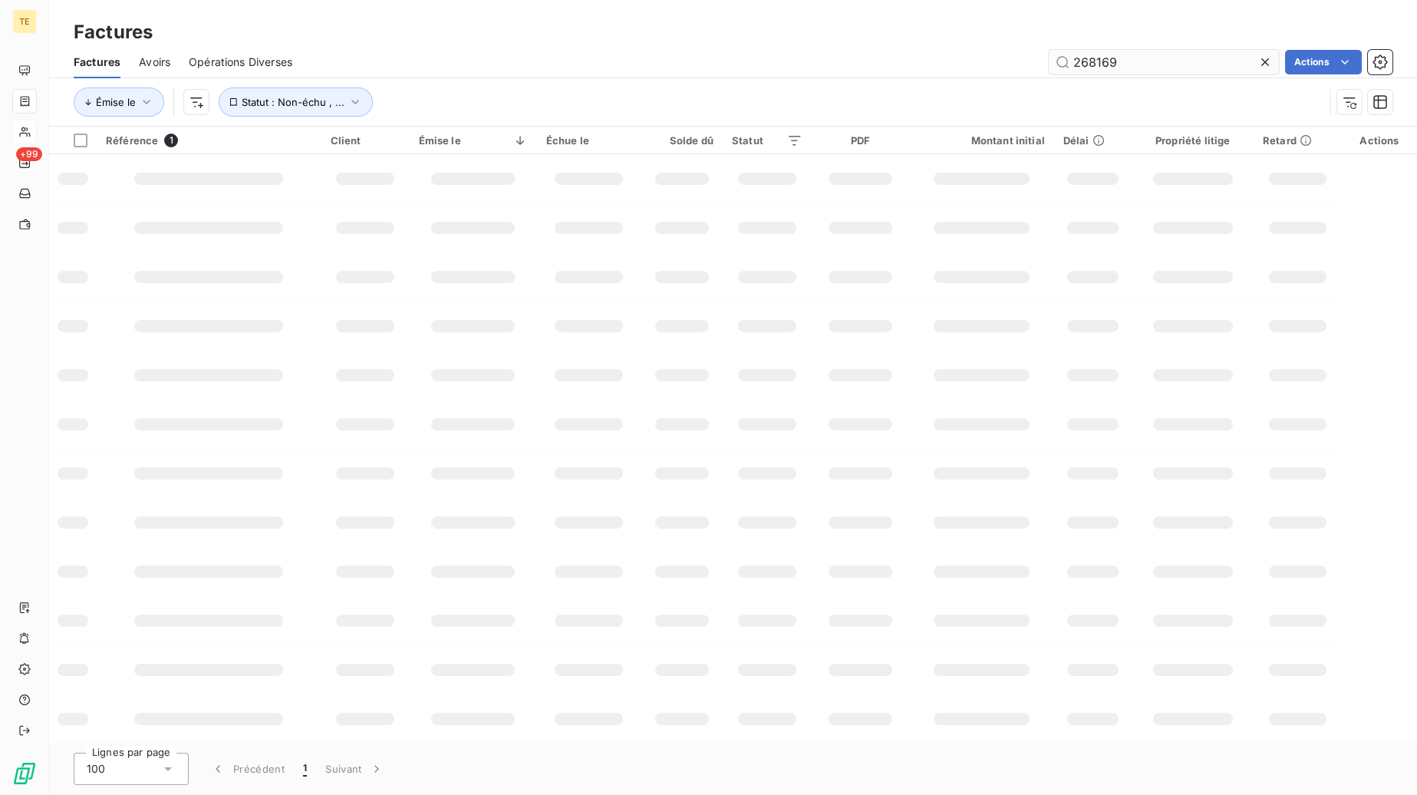
type input "268169"
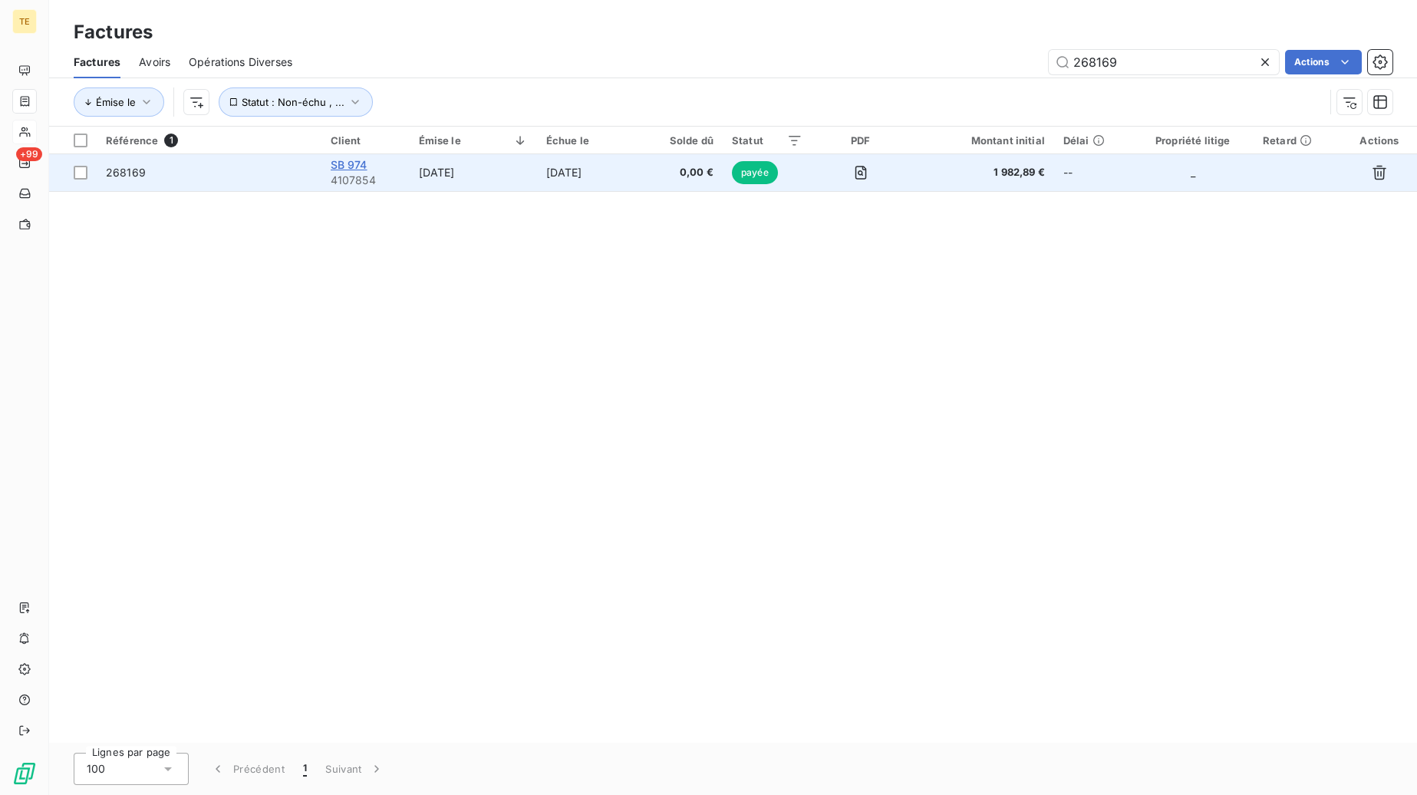
click at [344, 161] on span "SB 974" at bounding box center [349, 164] width 37 height 13
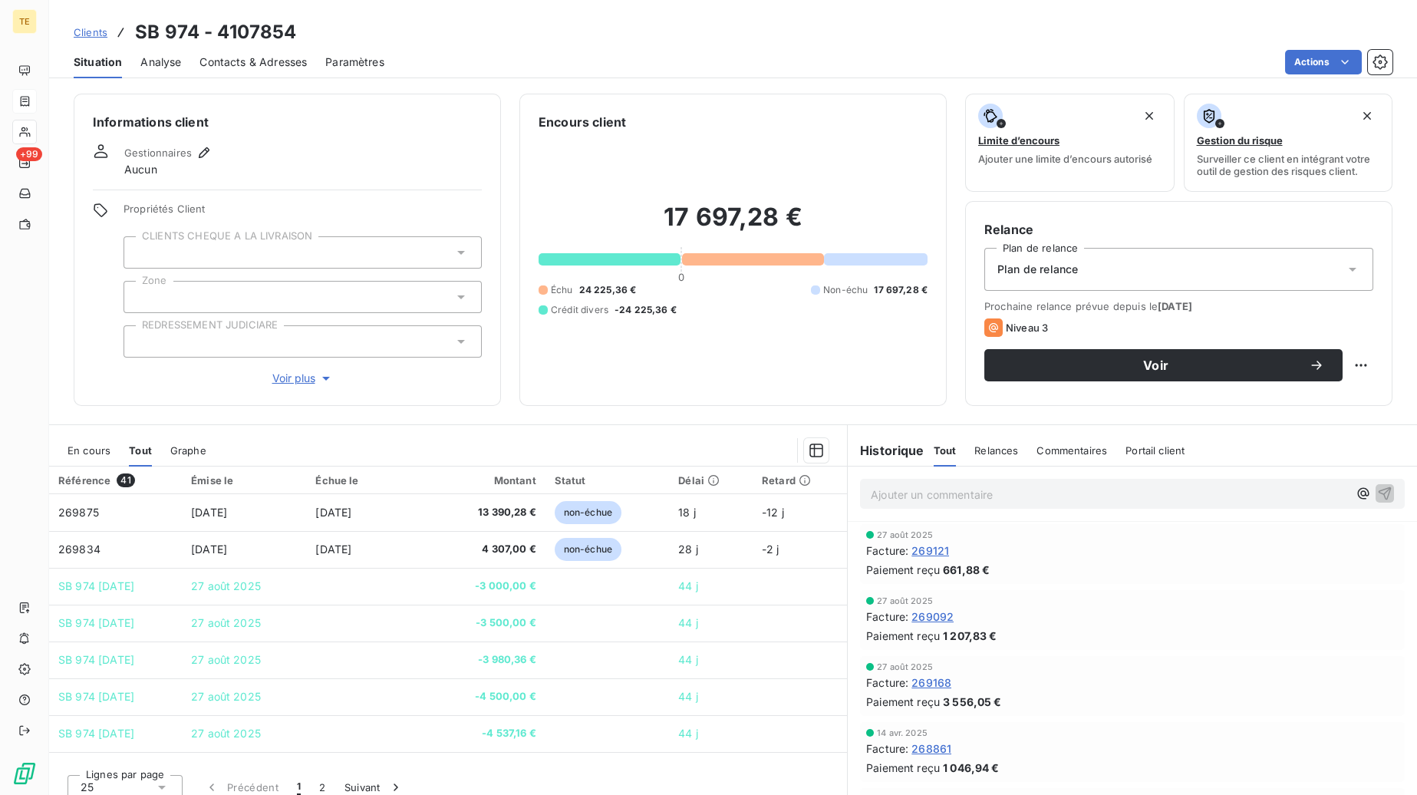
click at [134, 450] on span "Tout" at bounding box center [140, 450] width 23 height 12
click at [941, 450] on span "Tout" at bounding box center [945, 450] width 23 height 12
click at [982, 498] on p "Ajouter un commentaire ﻿" at bounding box center [1109, 494] width 477 height 19
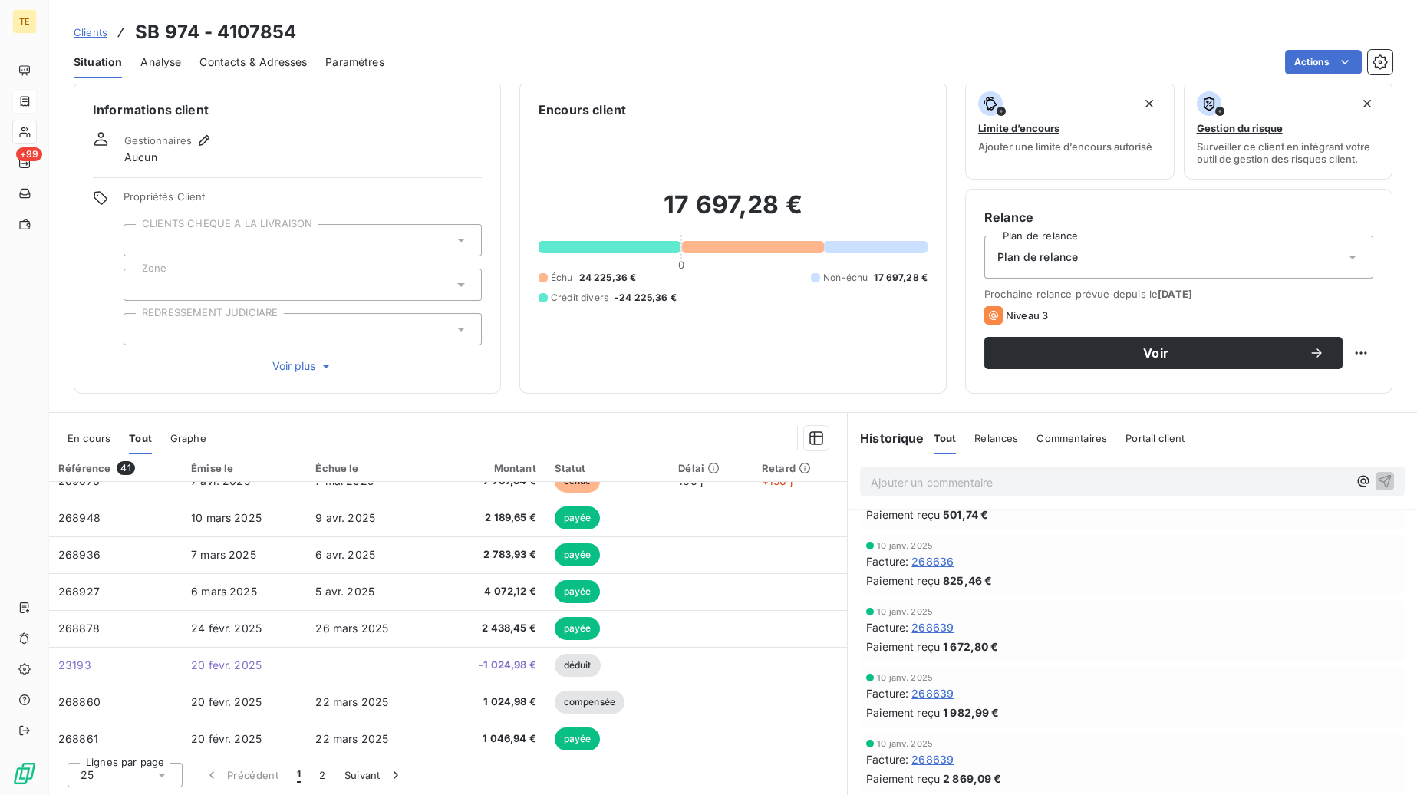
scroll to position [654, 0]
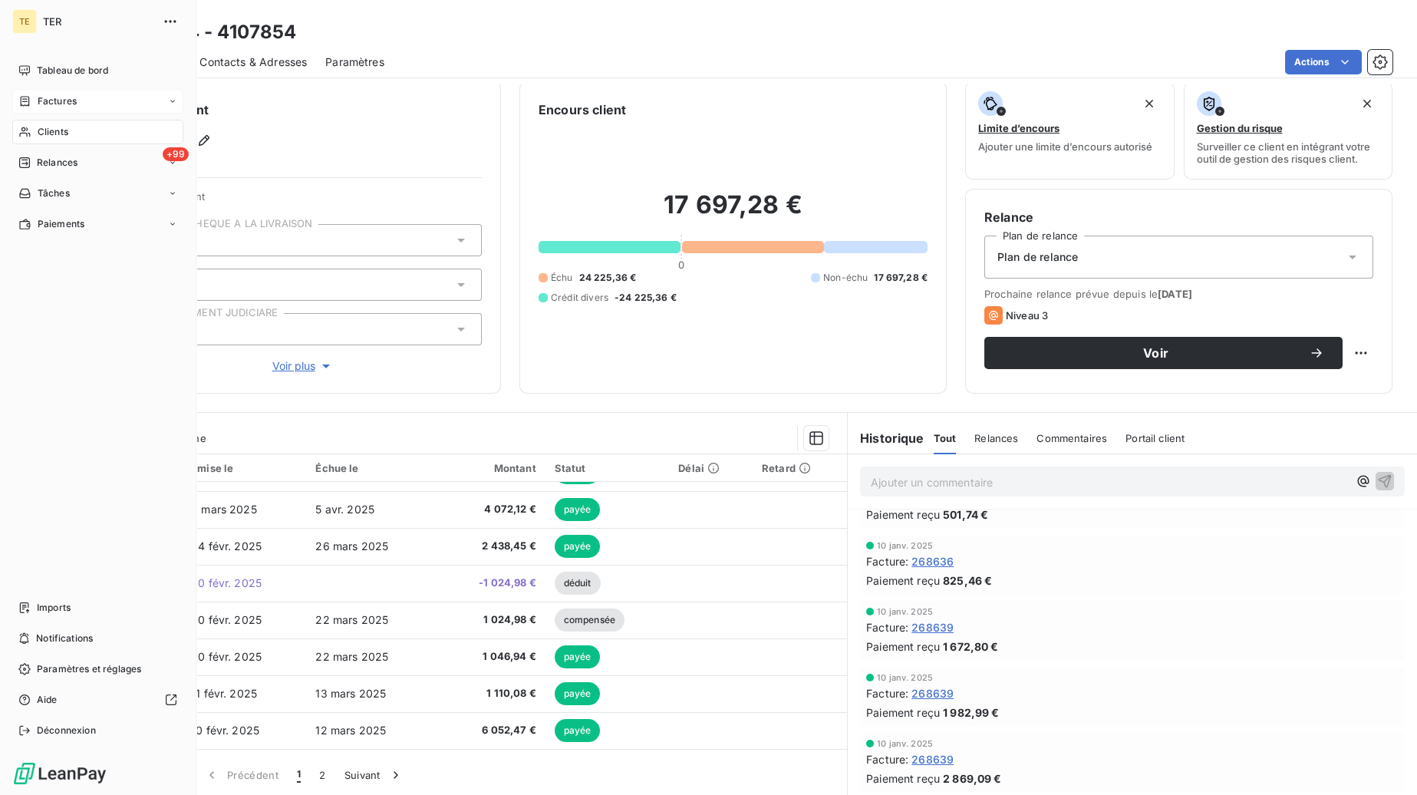
click at [56, 108] on span "Factures" at bounding box center [57, 101] width 39 height 14
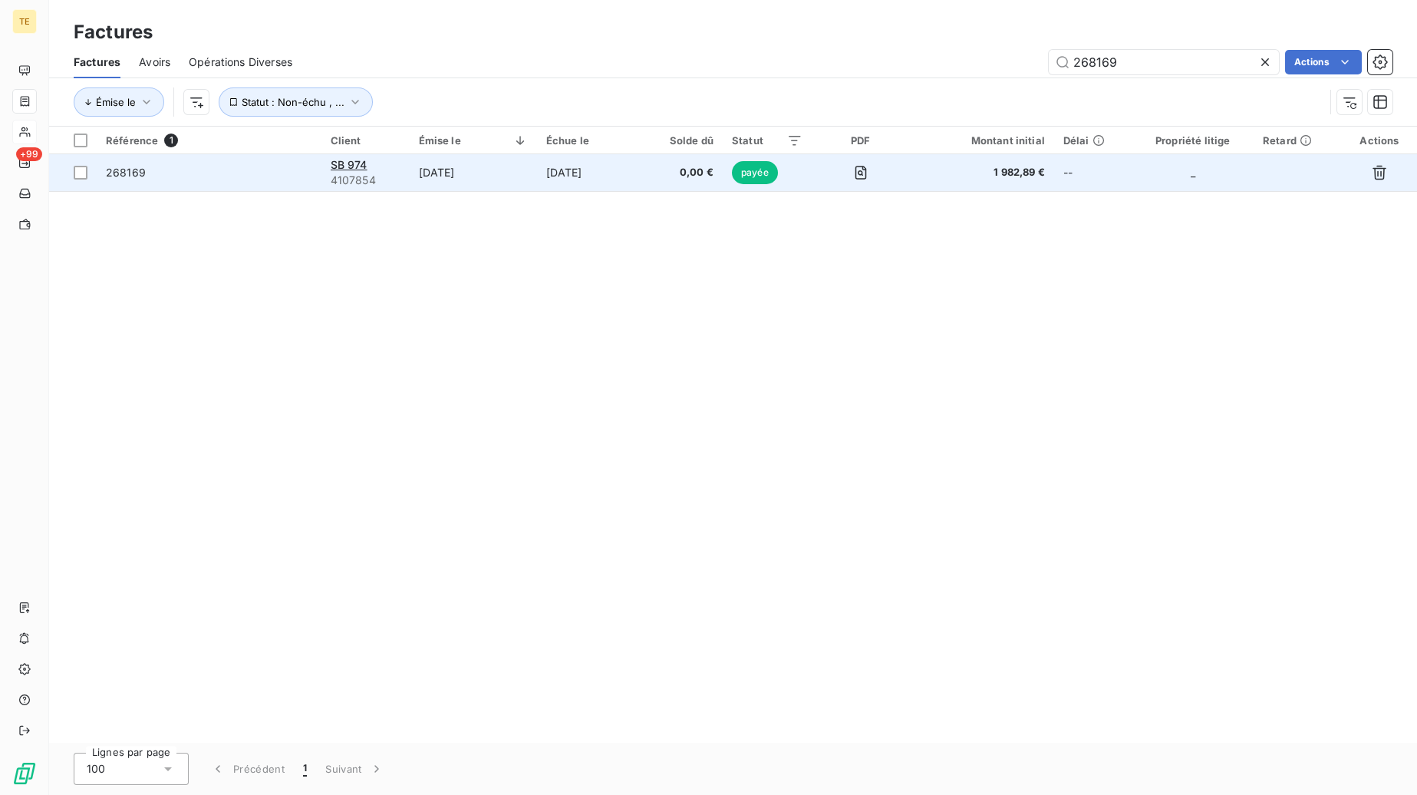
click at [692, 177] on span "0,00 €" at bounding box center [682, 172] width 63 height 15
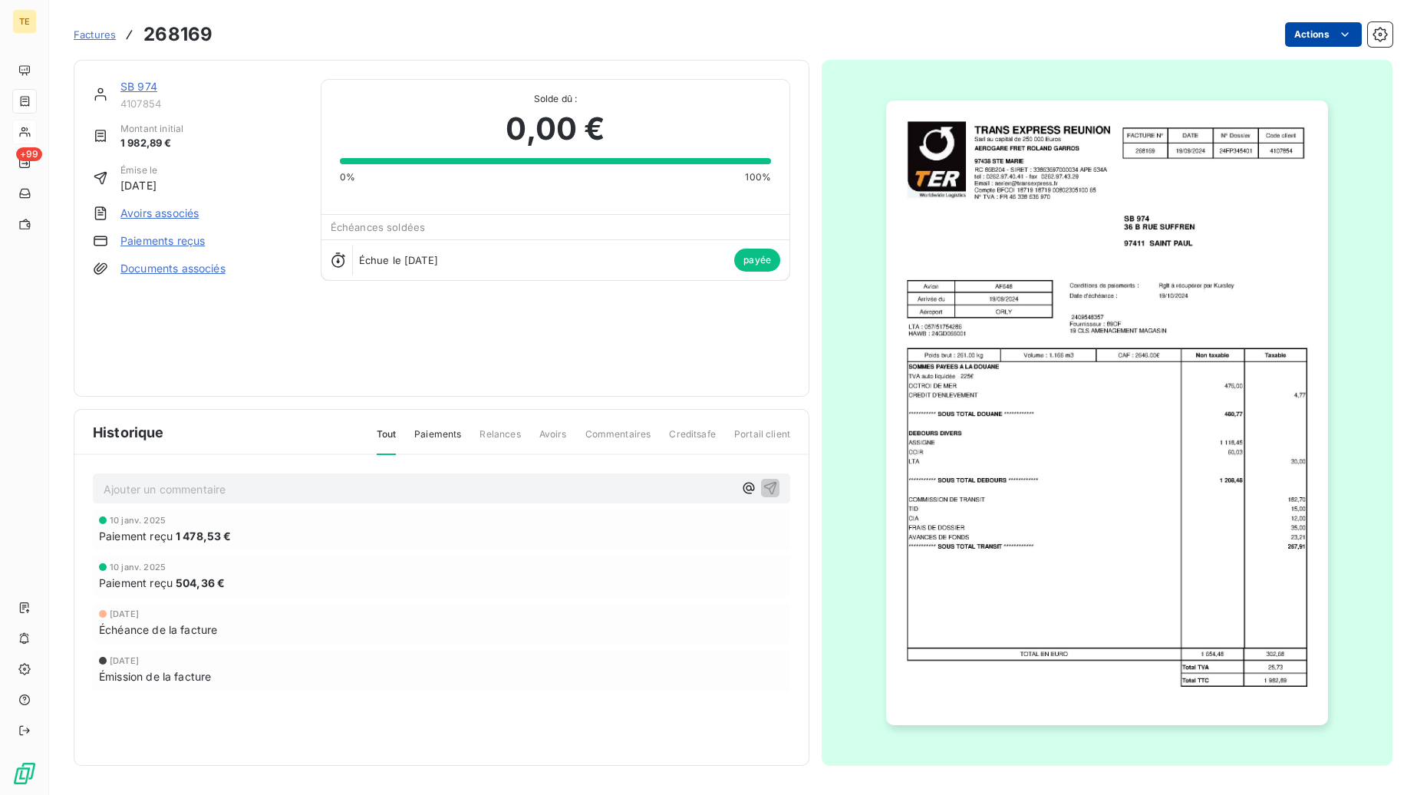
click at [1347, 39] on html "TE +99 Factures 268169 Actions SB [PHONE_NUMBER] Montant initial 1 982,89 € Émi…" at bounding box center [708, 397] width 1417 height 795
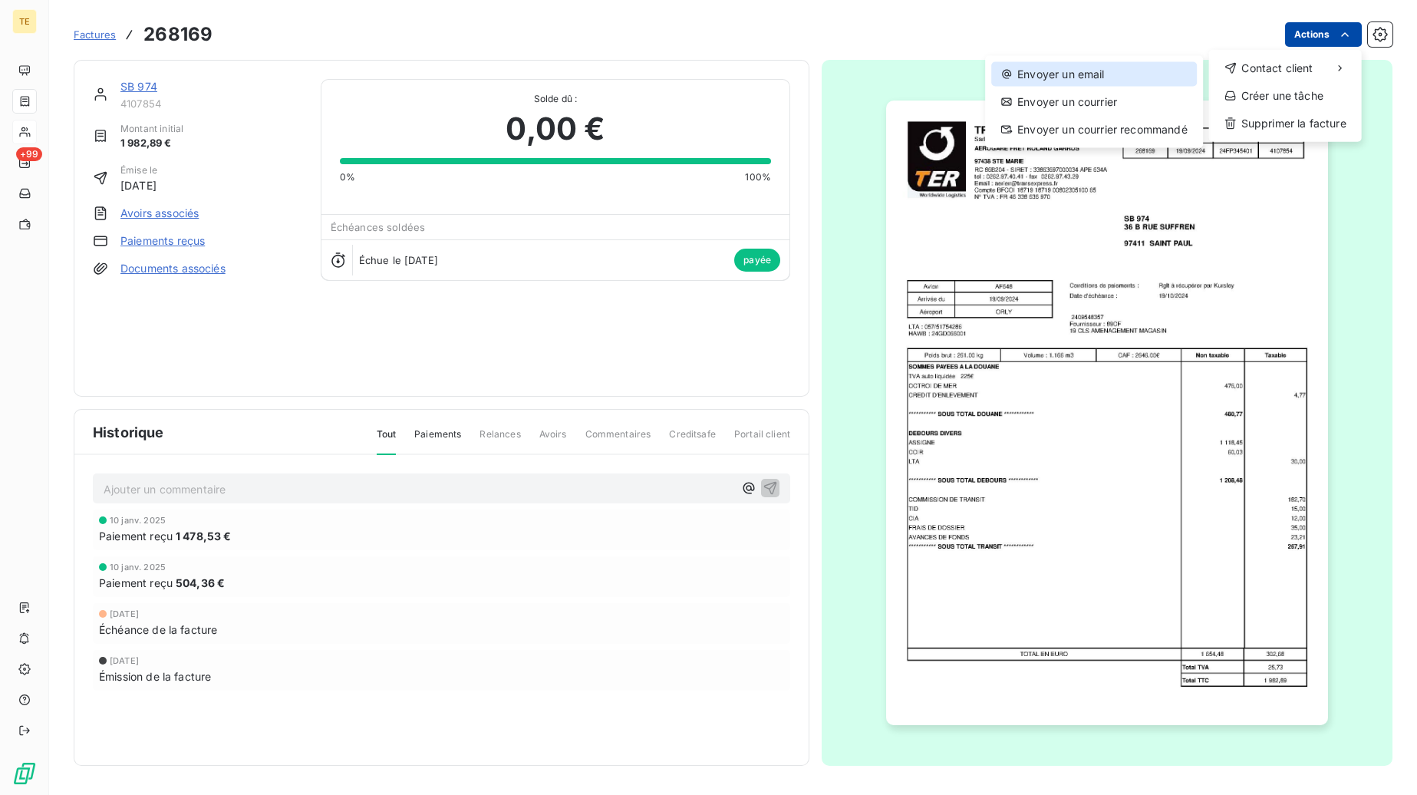
click at [1107, 77] on div "Envoyer un email" at bounding box center [1094, 74] width 206 height 25
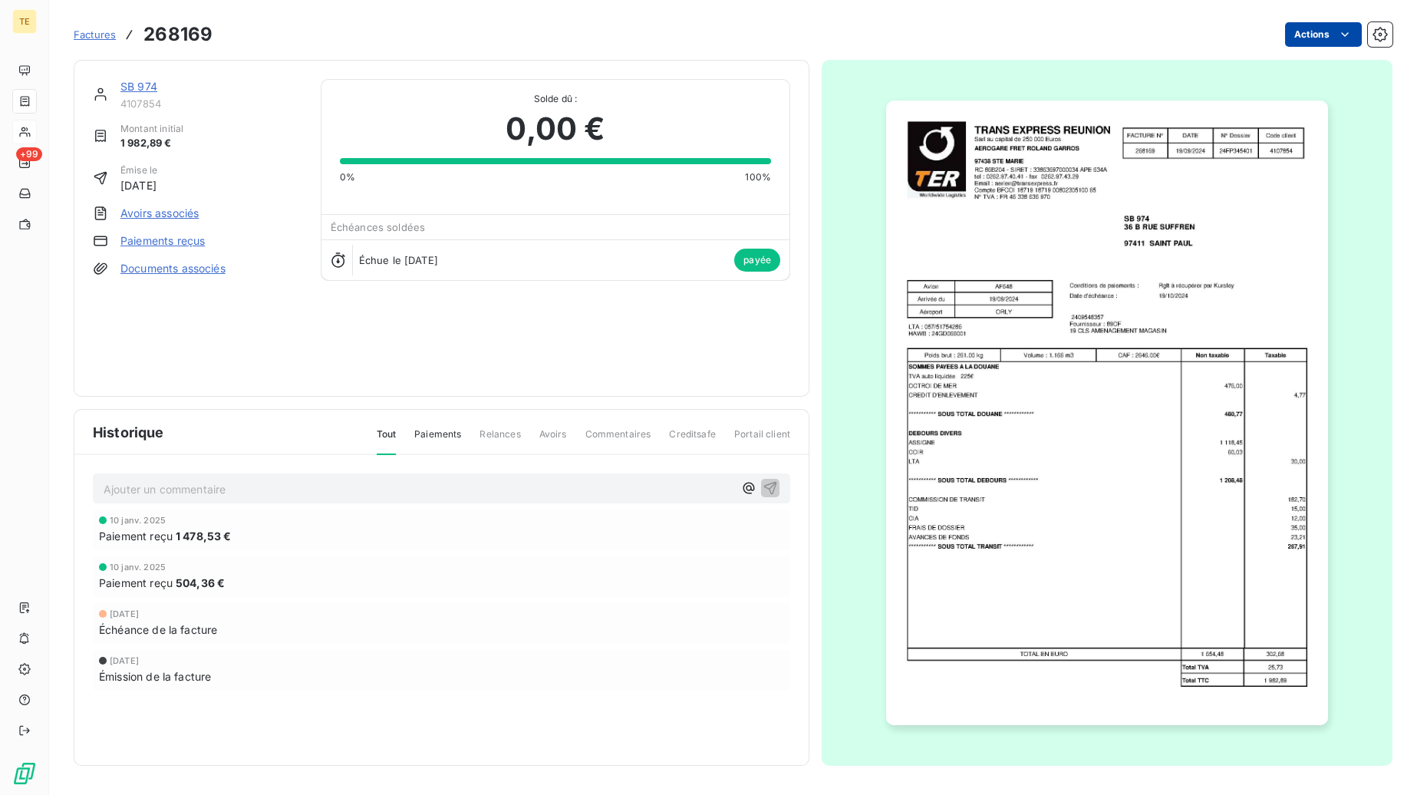
click at [1337, 35] on html "TE +99 Factures 268169 Actions SB [PHONE_NUMBER] Montant initial 1 982,89 € Émi…" at bounding box center [708, 397] width 1417 height 795
click at [1151, 376] on html "TE +99 Factures 268169 Actions SB [PHONE_NUMBER] Montant initial 1 982,89 € Émi…" at bounding box center [708, 397] width 1417 height 795
click at [1017, 259] on img "button" at bounding box center [1106, 413] width 441 height 625
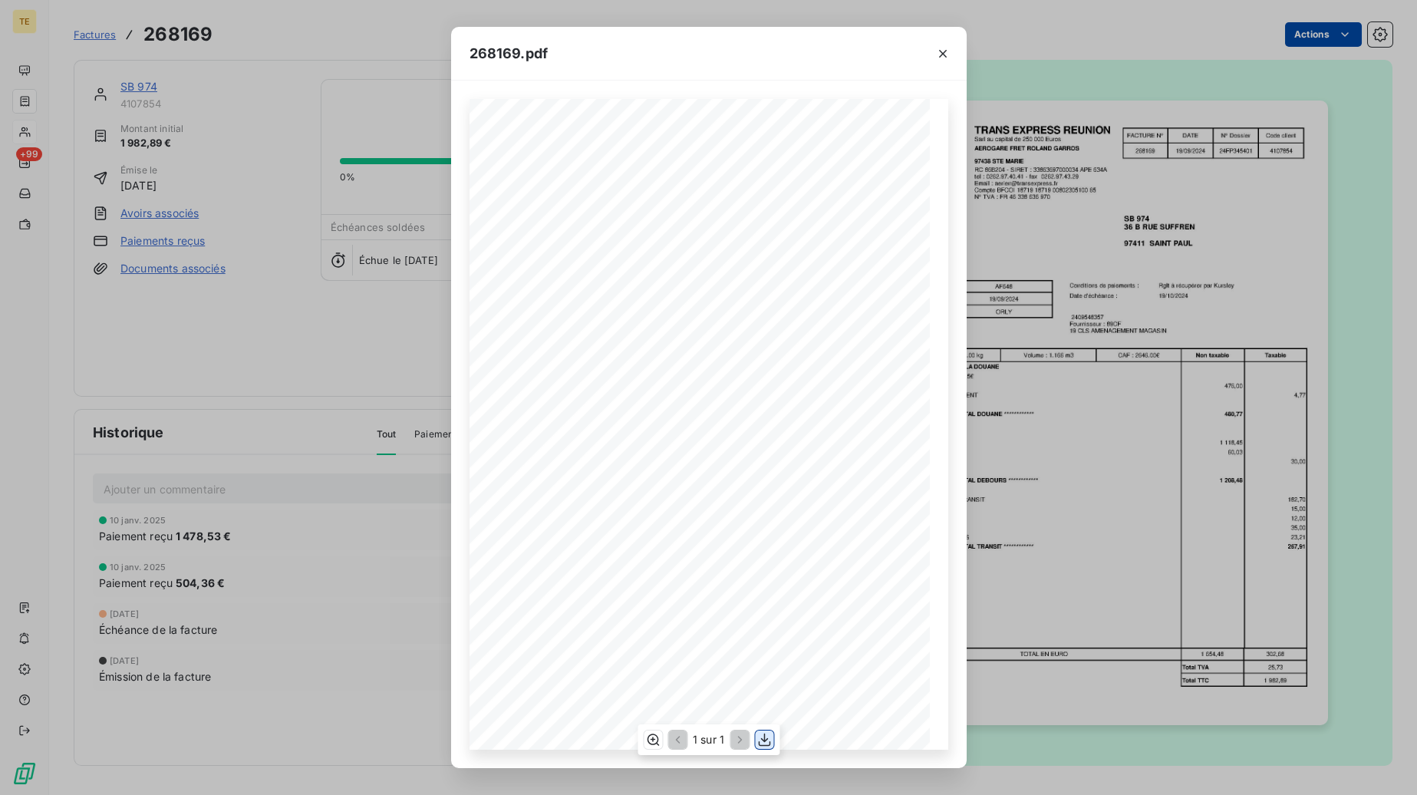
click at [766, 744] on icon "button" at bounding box center [764, 739] width 15 height 15
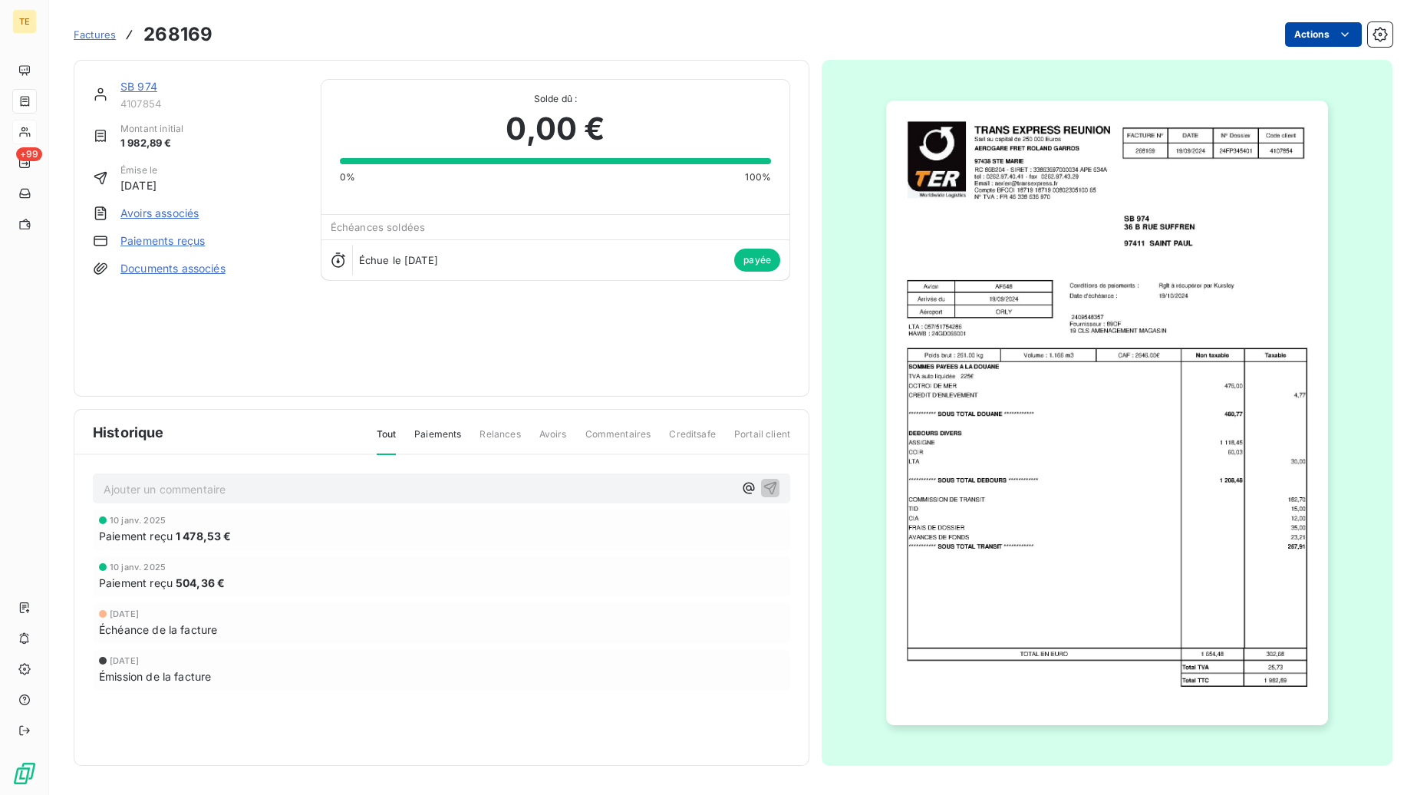
click at [176, 38] on h3 "268169" at bounding box center [177, 35] width 69 height 28
click at [104, 35] on span "Factures" at bounding box center [95, 34] width 42 height 12
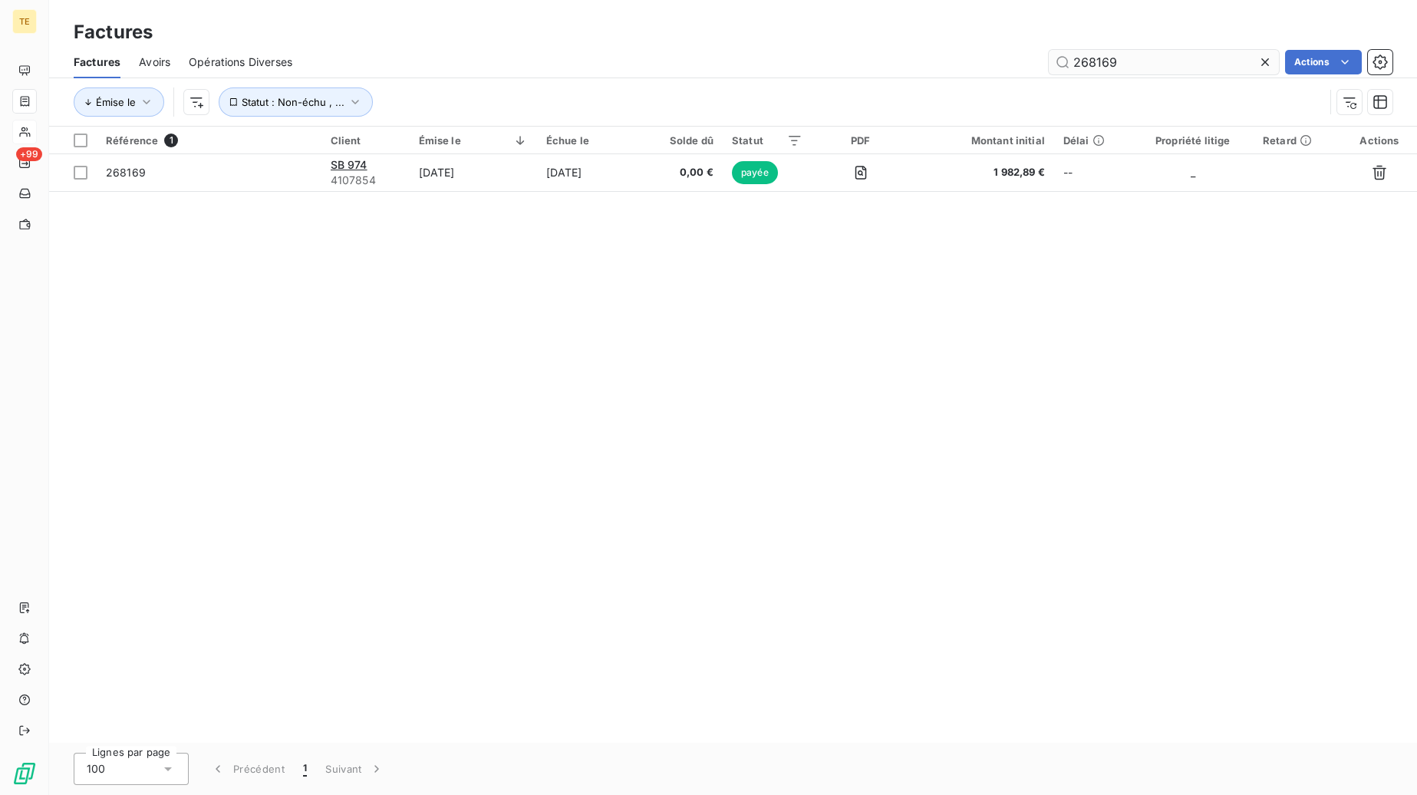
drag, startPoint x: 1138, startPoint y: 61, endPoint x: 1018, endPoint y: 61, distance: 119.7
click at [1049, 61] on input "268169" at bounding box center [1164, 62] width 230 height 25
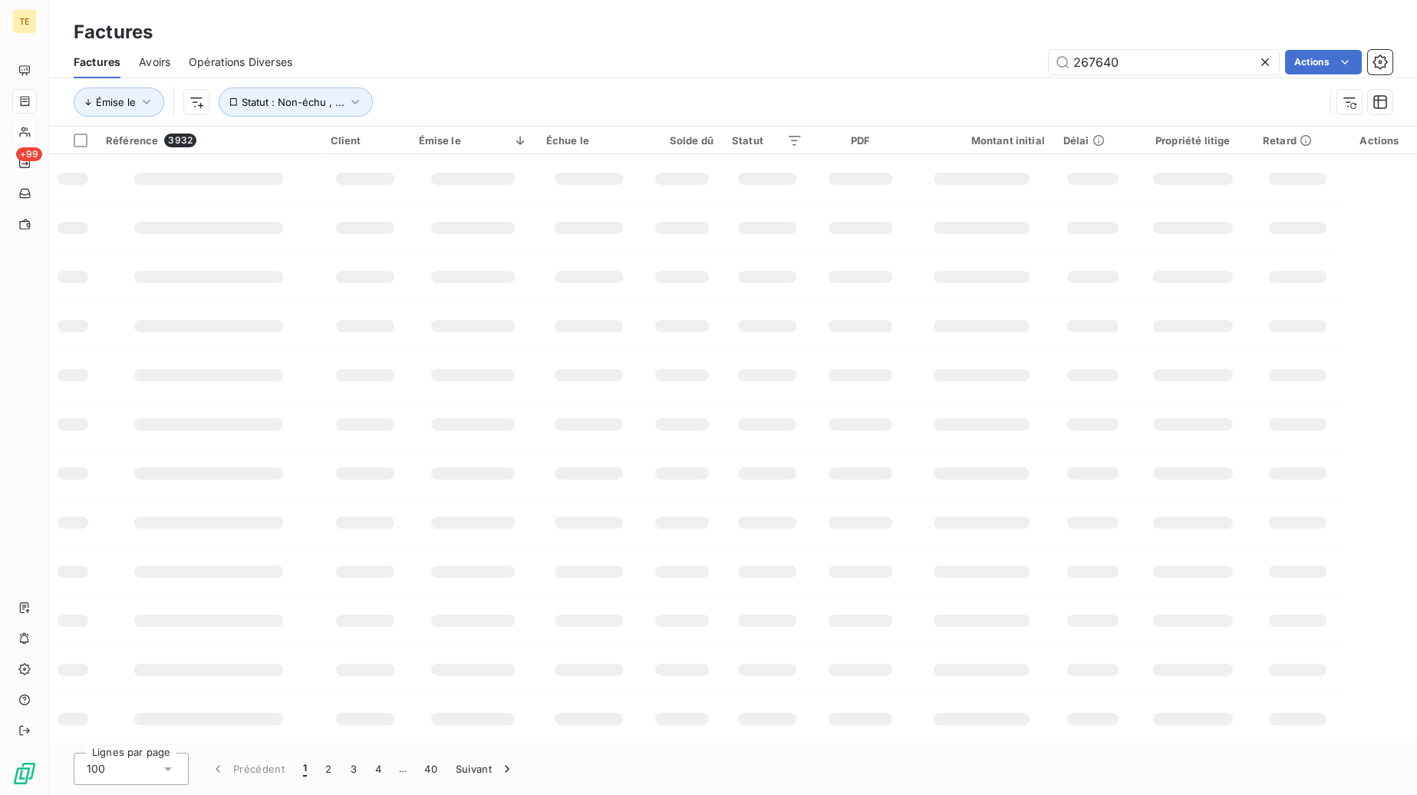
type input "267640"
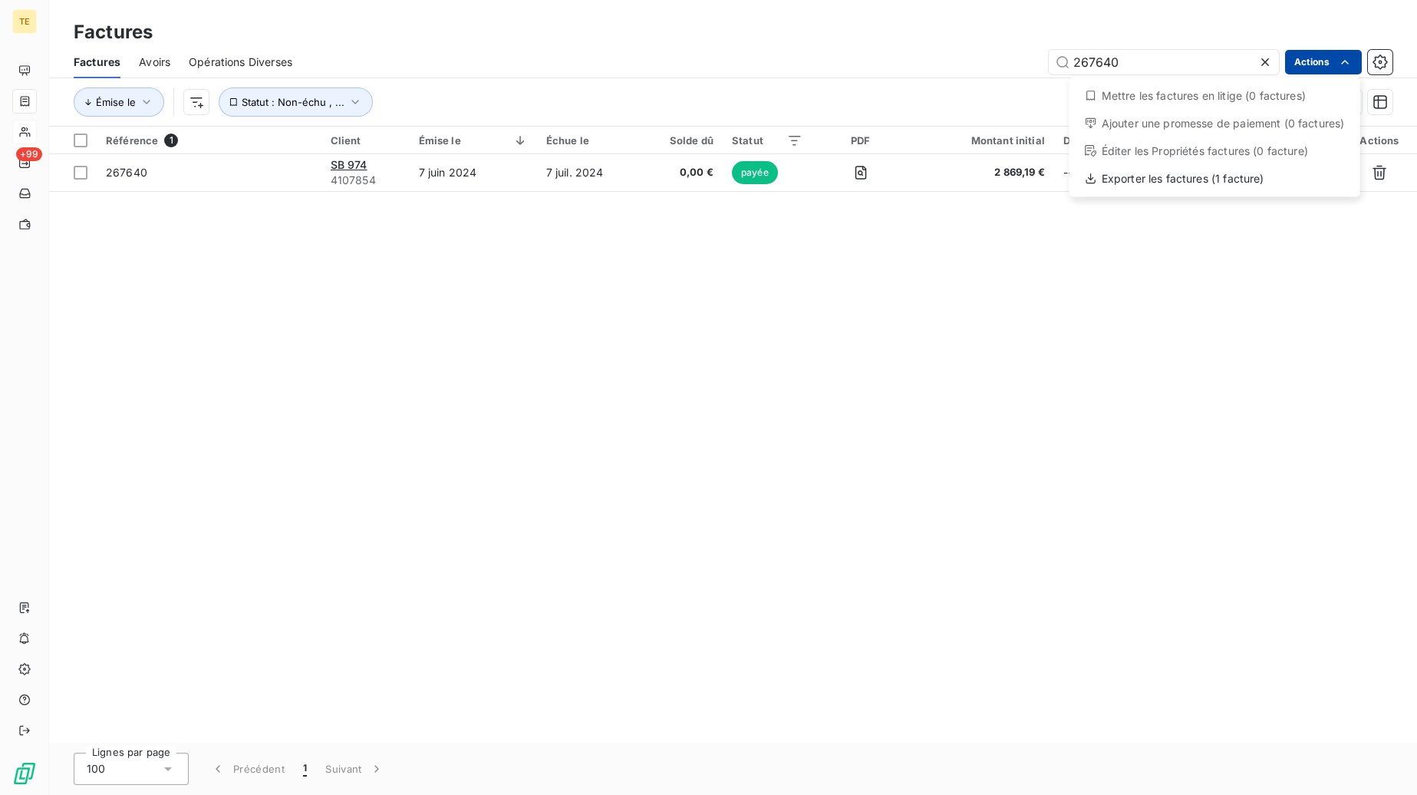
click at [1354, 64] on html "TE +99 Factures Factures Avoirs Opérations Diverses 267640 Actions Mettre les f…" at bounding box center [708, 397] width 1417 height 795
click at [1171, 181] on div "Exporter les factures (1 facture)" at bounding box center [1215, 179] width 279 height 25
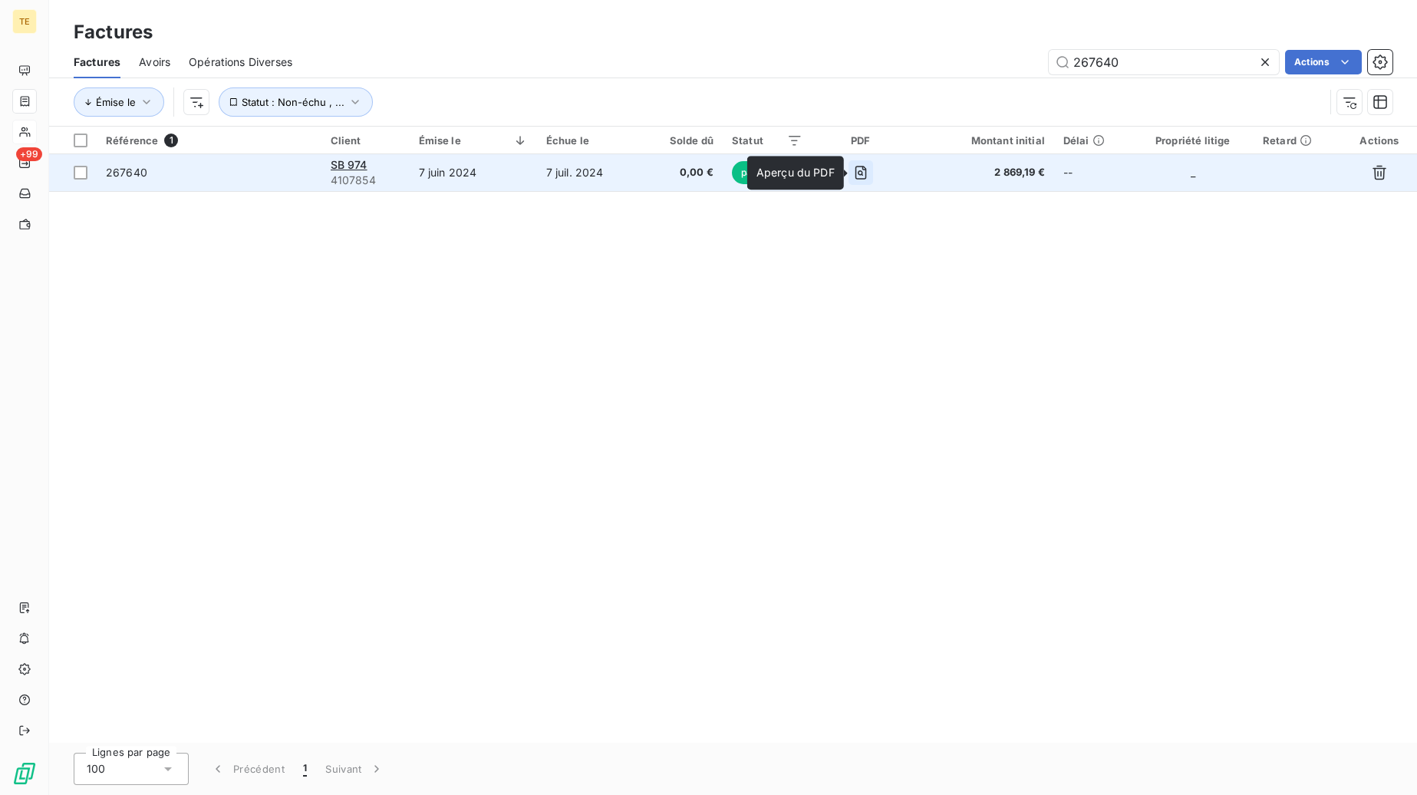
click at [859, 174] on icon "button" at bounding box center [860, 172] width 15 height 15
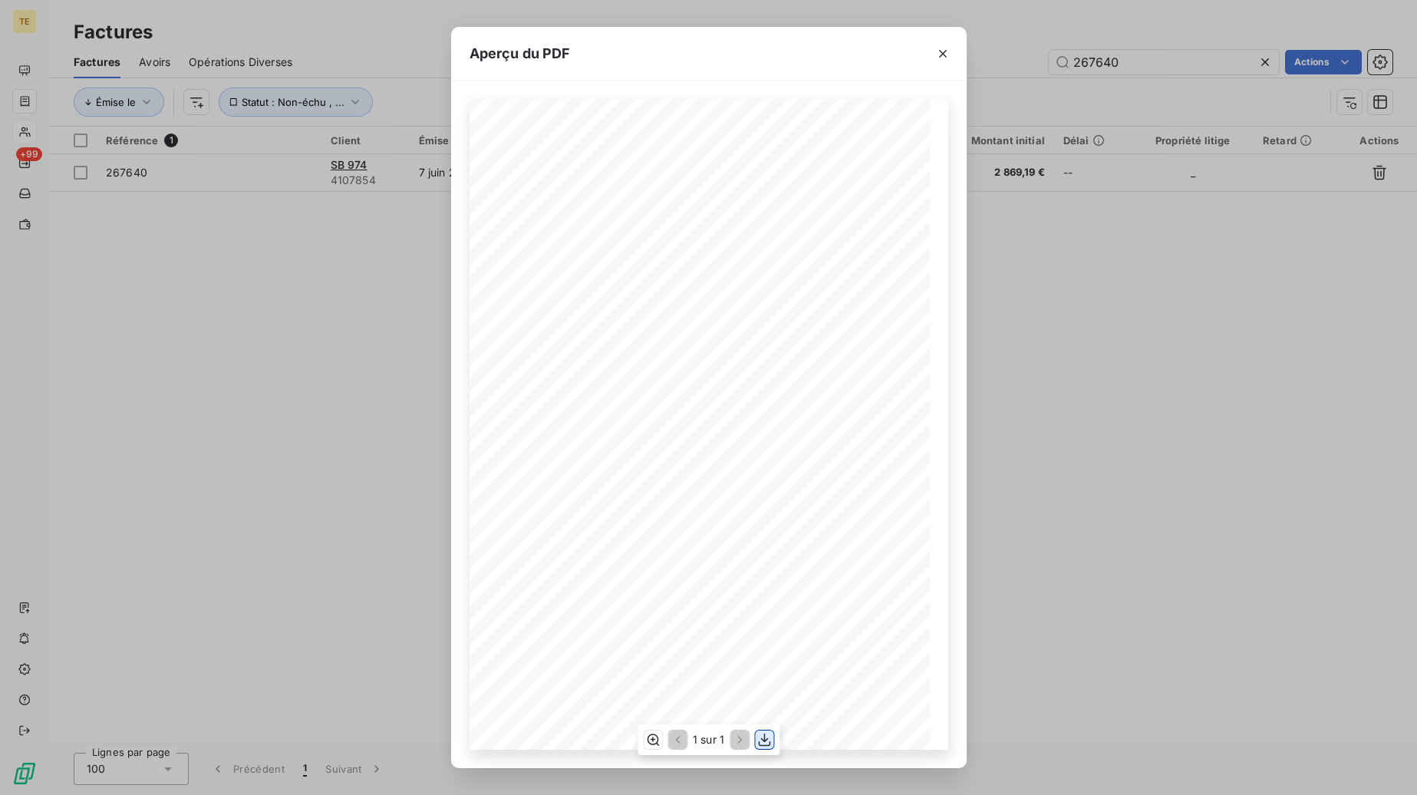
click at [765, 740] on icon "button" at bounding box center [764, 739] width 15 height 15
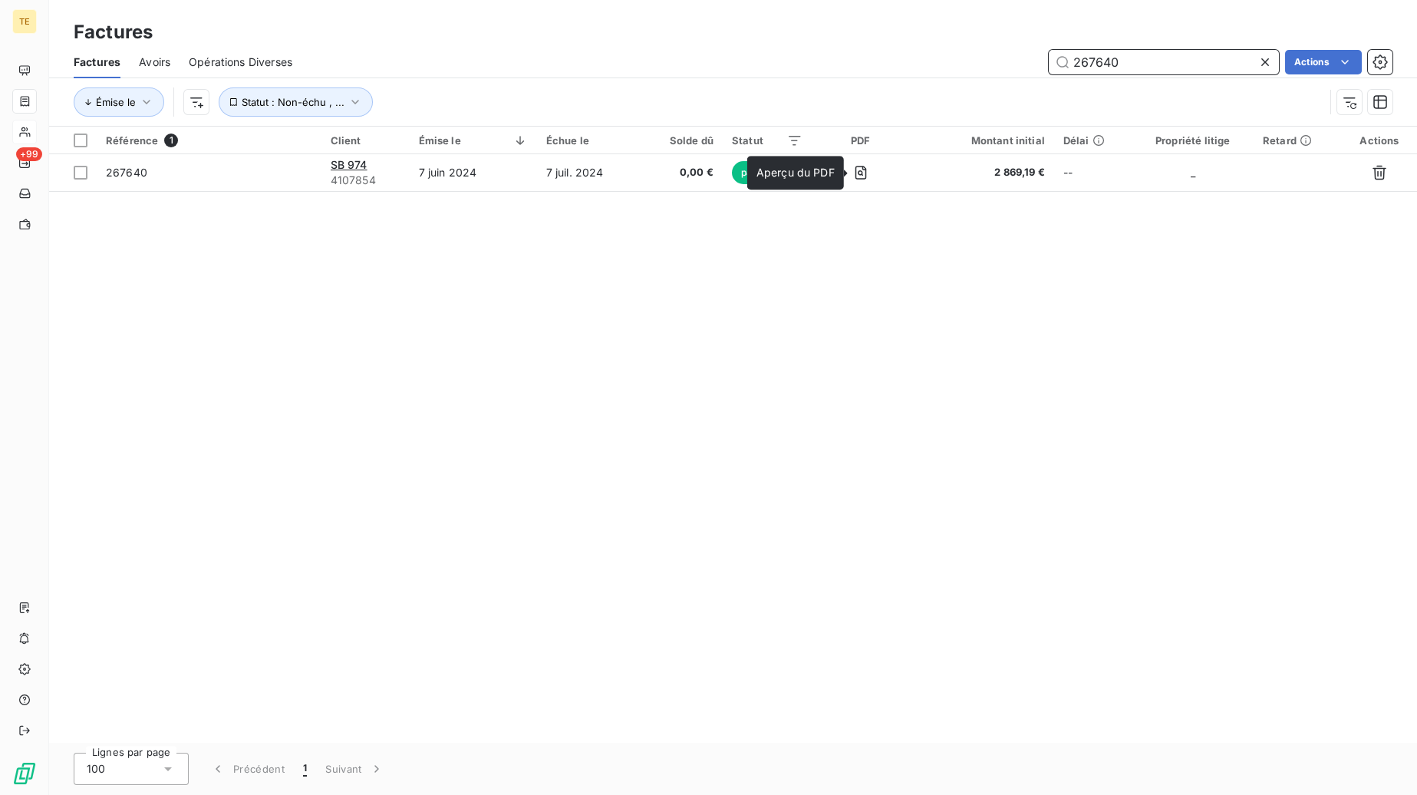
click at [1153, 63] on input "267640" at bounding box center [1164, 62] width 230 height 25
drag, startPoint x: 1153, startPoint y: 63, endPoint x: 948, endPoint y: 58, distance: 204.9
click at [1049, 58] on input "267640" at bounding box center [1164, 62] width 230 height 25
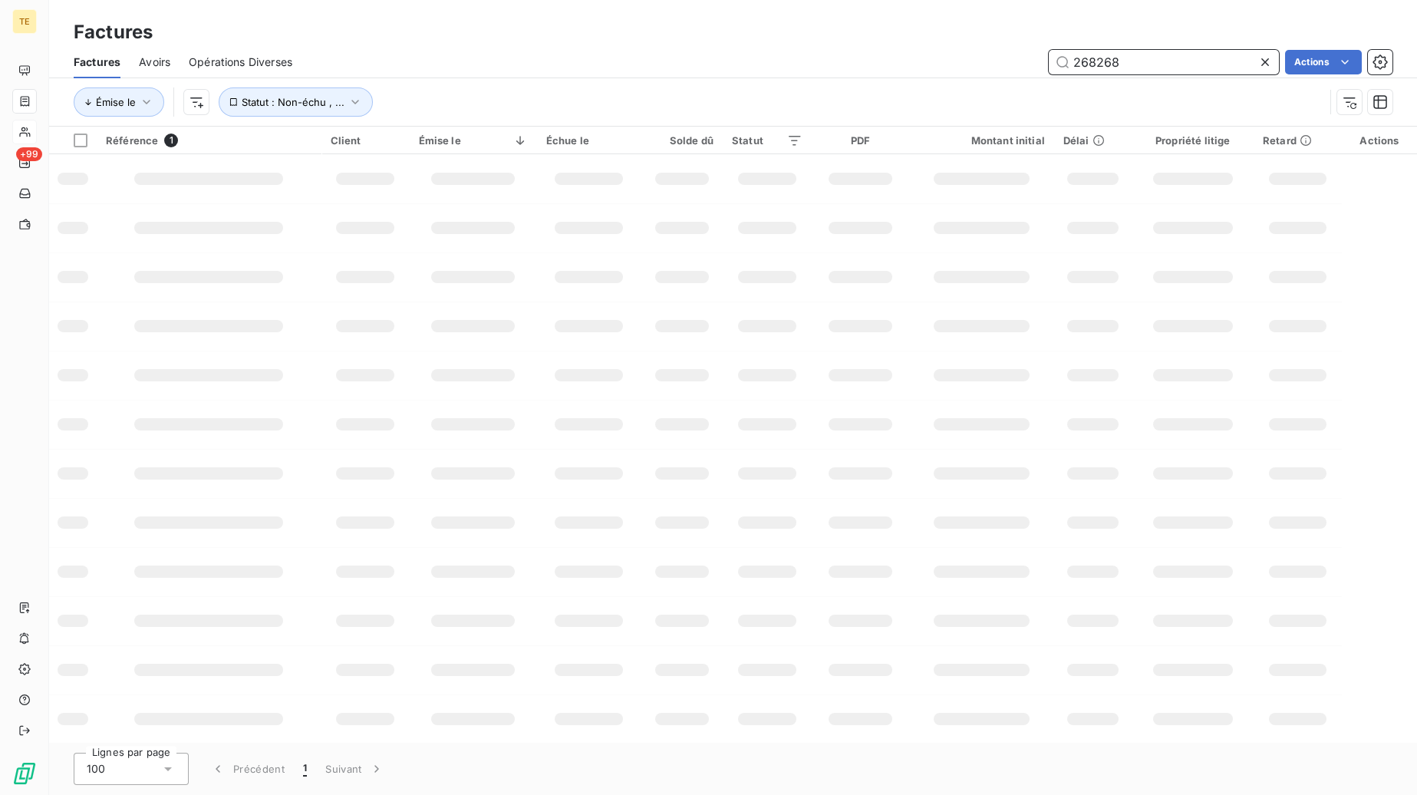
type input "268268"
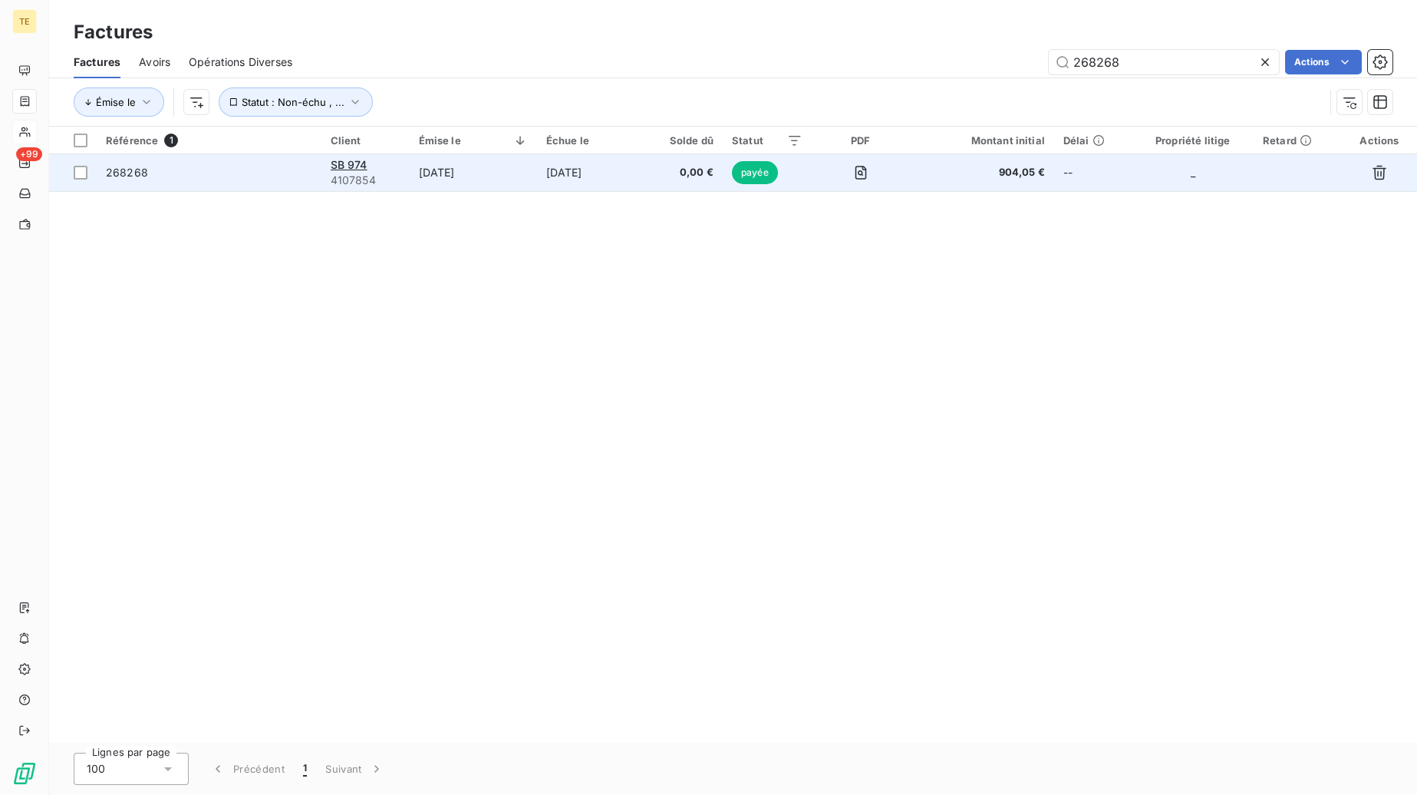
click at [684, 173] on span "0,00 €" at bounding box center [682, 172] width 63 height 15
click at [853, 170] on button "button" at bounding box center [861, 172] width 25 height 25
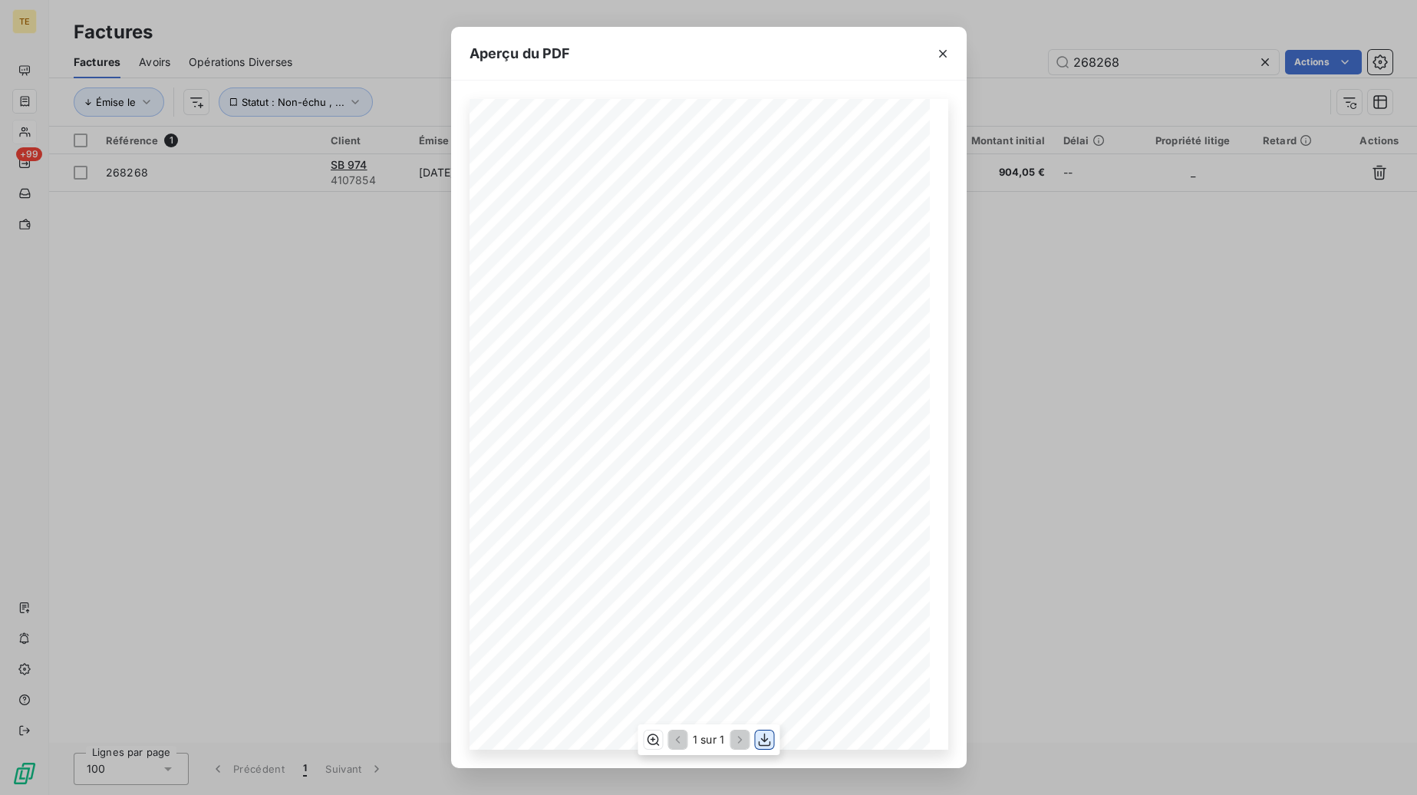
click at [762, 739] on icon "button" at bounding box center [764, 739] width 15 height 15
click at [1104, 366] on div "**********" at bounding box center [708, 397] width 1417 height 795
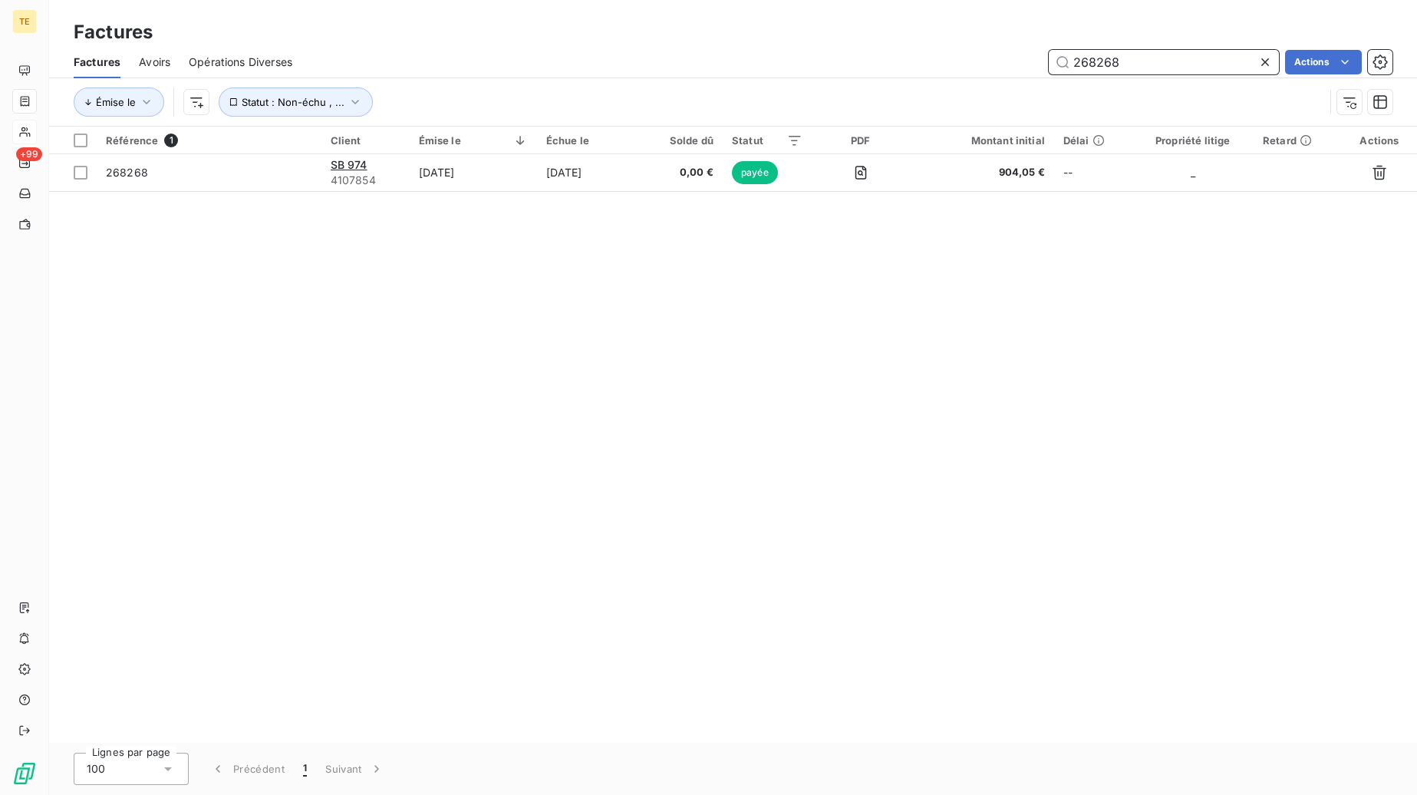
drag, startPoint x: 1165, startPoint y: 66, endPoint x: 1011, endPoint y: 60, distance: 154.3
click at [1049, 60] on input "268268" at bounding box center [1164, 62] width 230 height 25
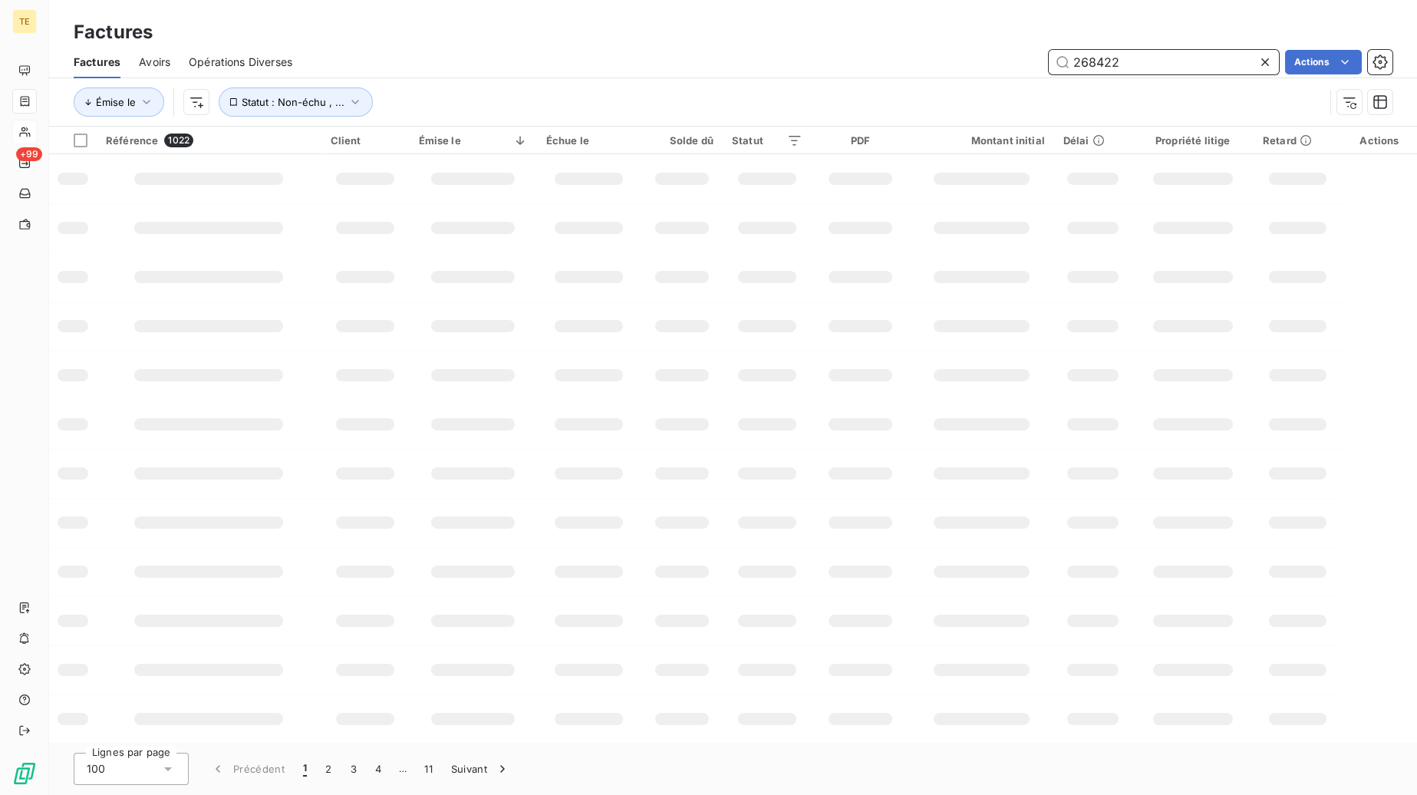
type input "268422"
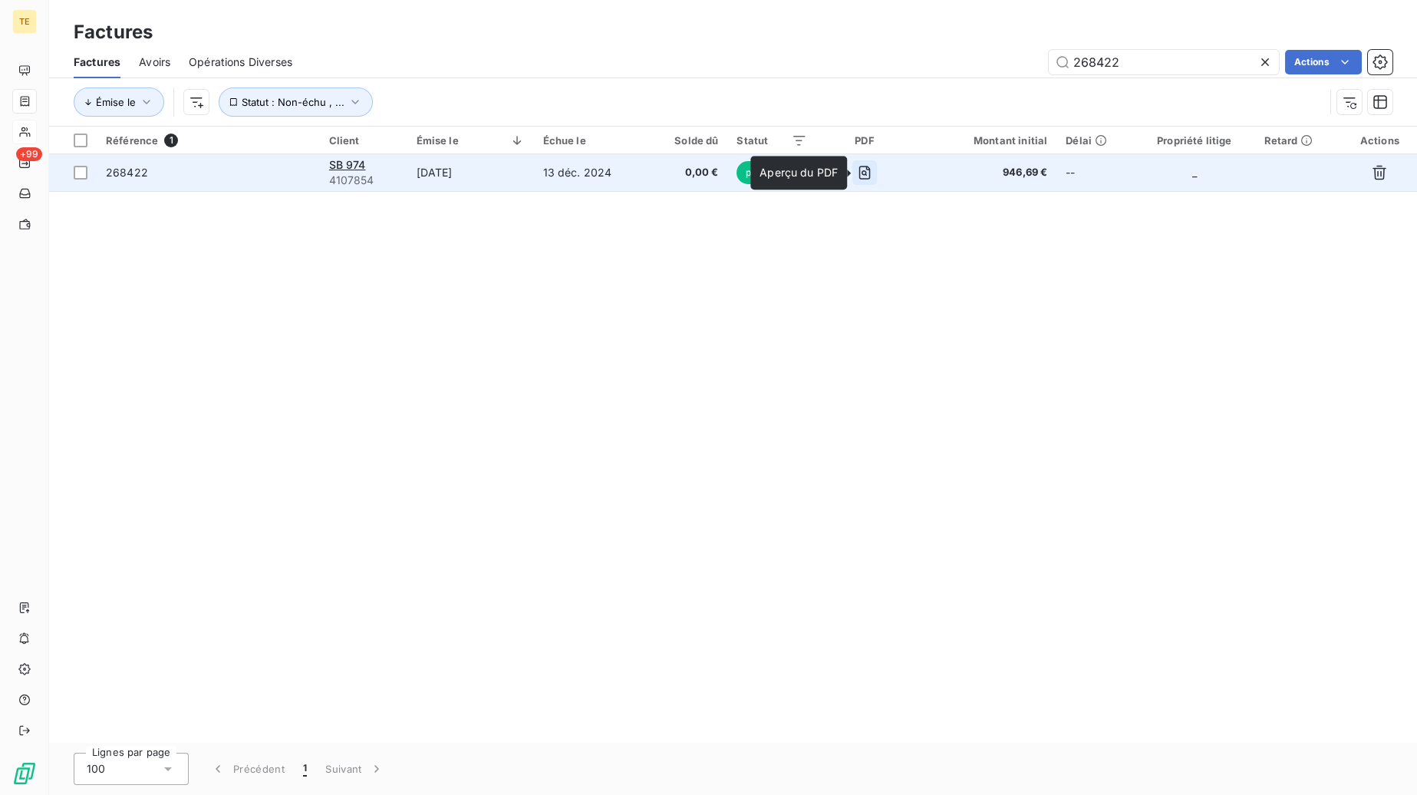
click at [865, 175] on icon "button" at bounding box center [864, 172] width 15 height 15
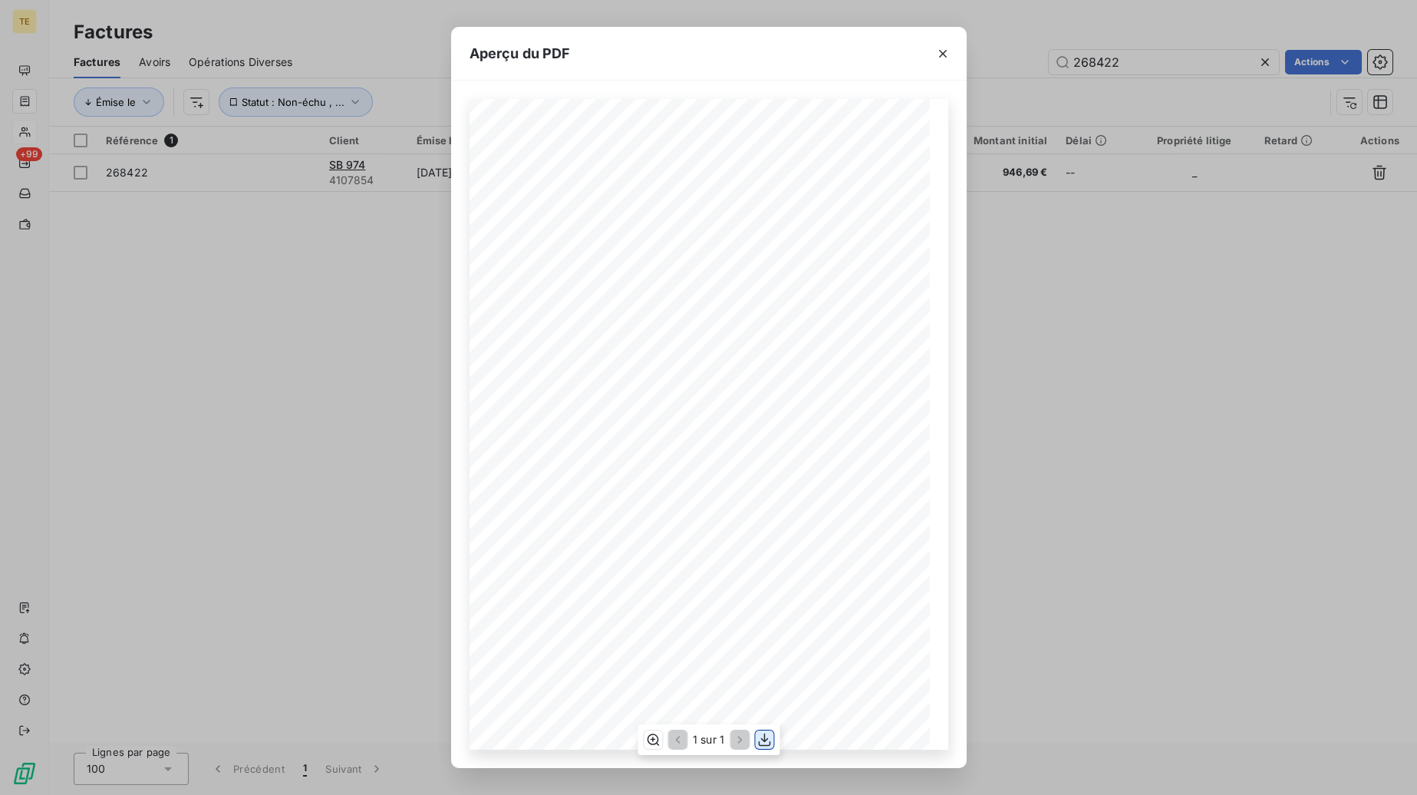
click at [763, 743] on icon "button" at bounding box center [764, 739] width 15 height 15
click at [846, 513] on div "**********" at bounding box center [709, 424] width 479 height 651
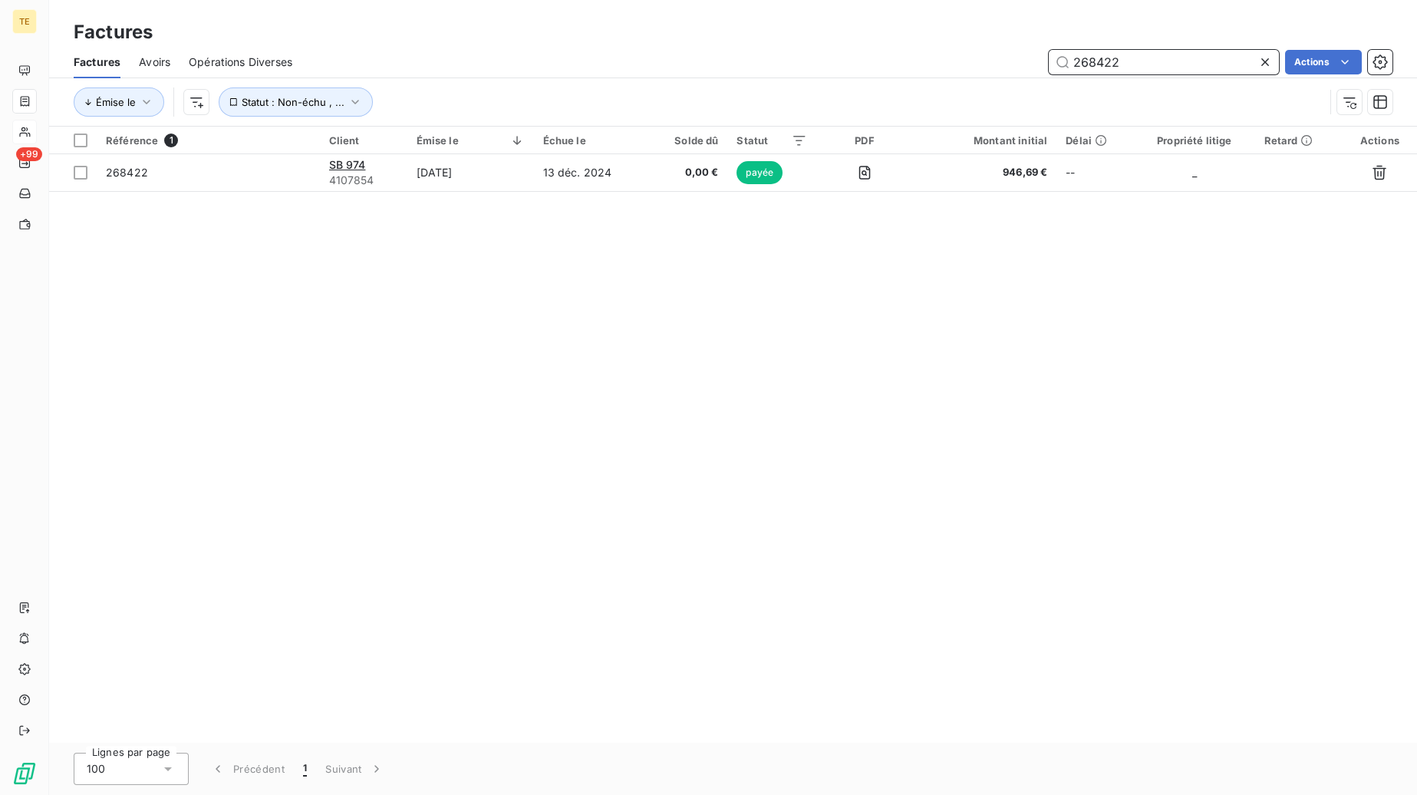
drag, startPoint x: 1179, startPoint y: 61, endPoint x: 1035, endPoint y: 58, distance: 144.3
click at [1049, 58] on input "268422" at bounding box center [1164, 62] width 230 height 25
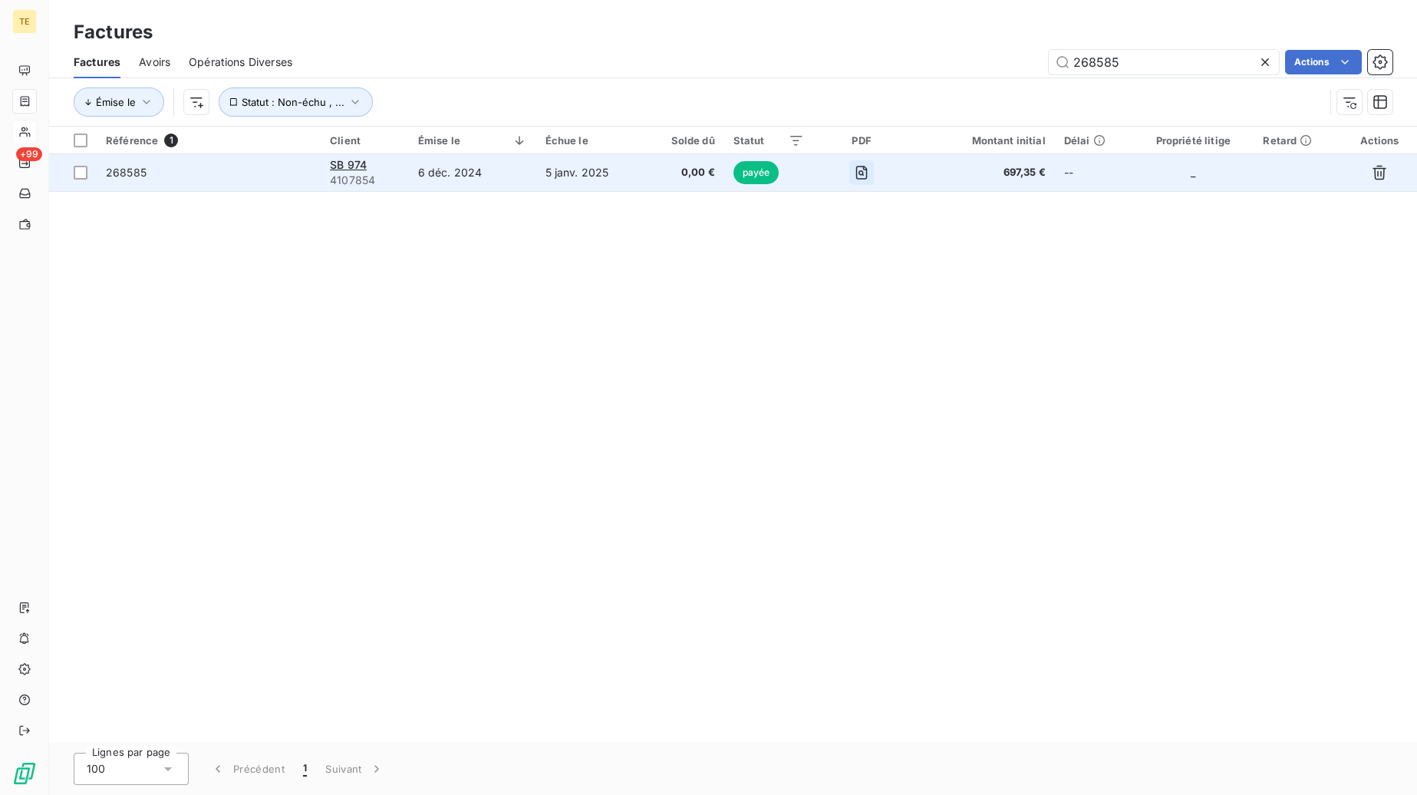
click at [864, 174] on icon "button" at bounding box center [861, 172] width 5 height 5
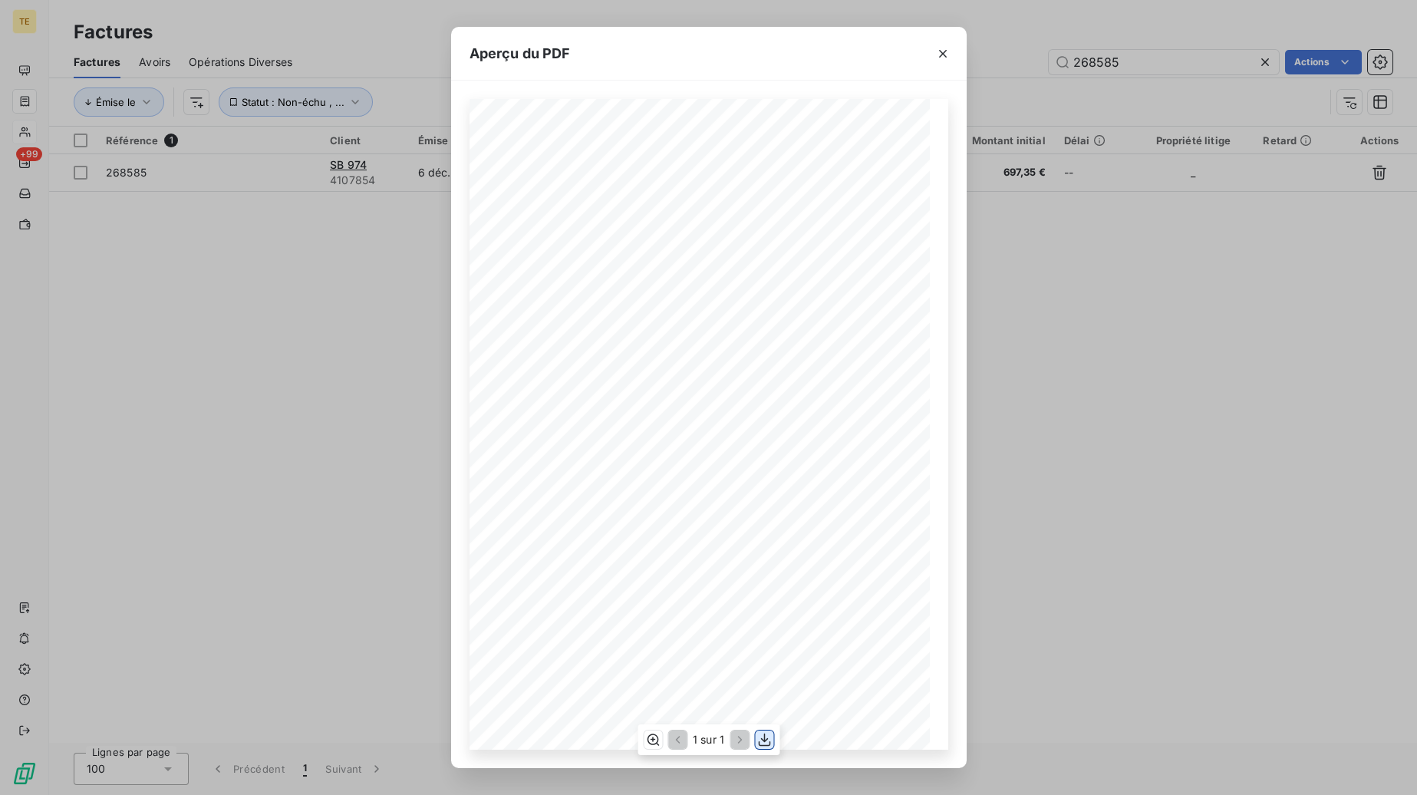
click at [761, 742] on icon "button" at bounding box center [764, 739] width 15 height 15
click at [1119, 408] on div "**********" at bounding box center [708, 397] width 1417 height 795
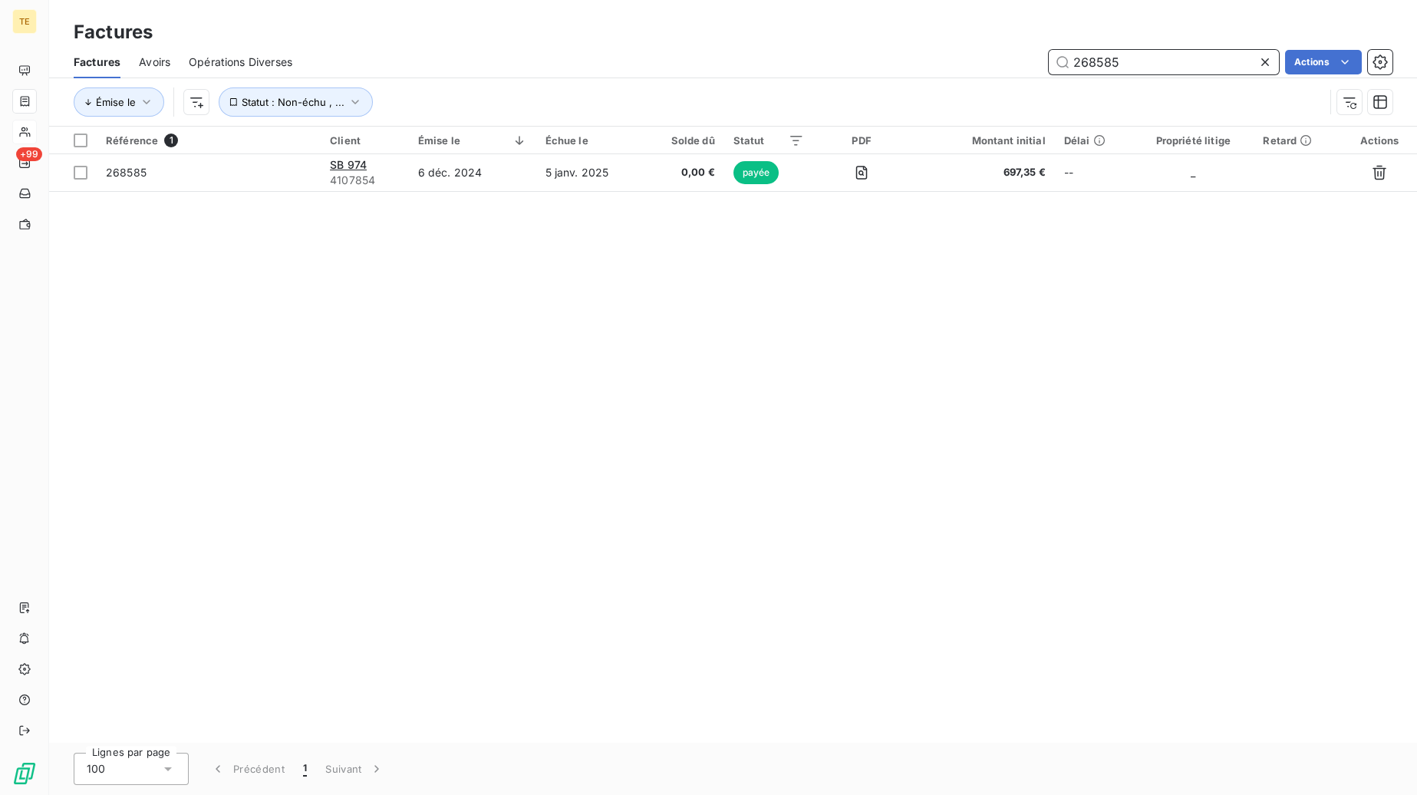
drag, startPoint x: 1129, startPoint y: 63, endPoint x: 1014, endPoint y: 61, distance: 114.3
click at [1049, 61] on input "268585" at bounding box center [1164, 62] width 230 height 25
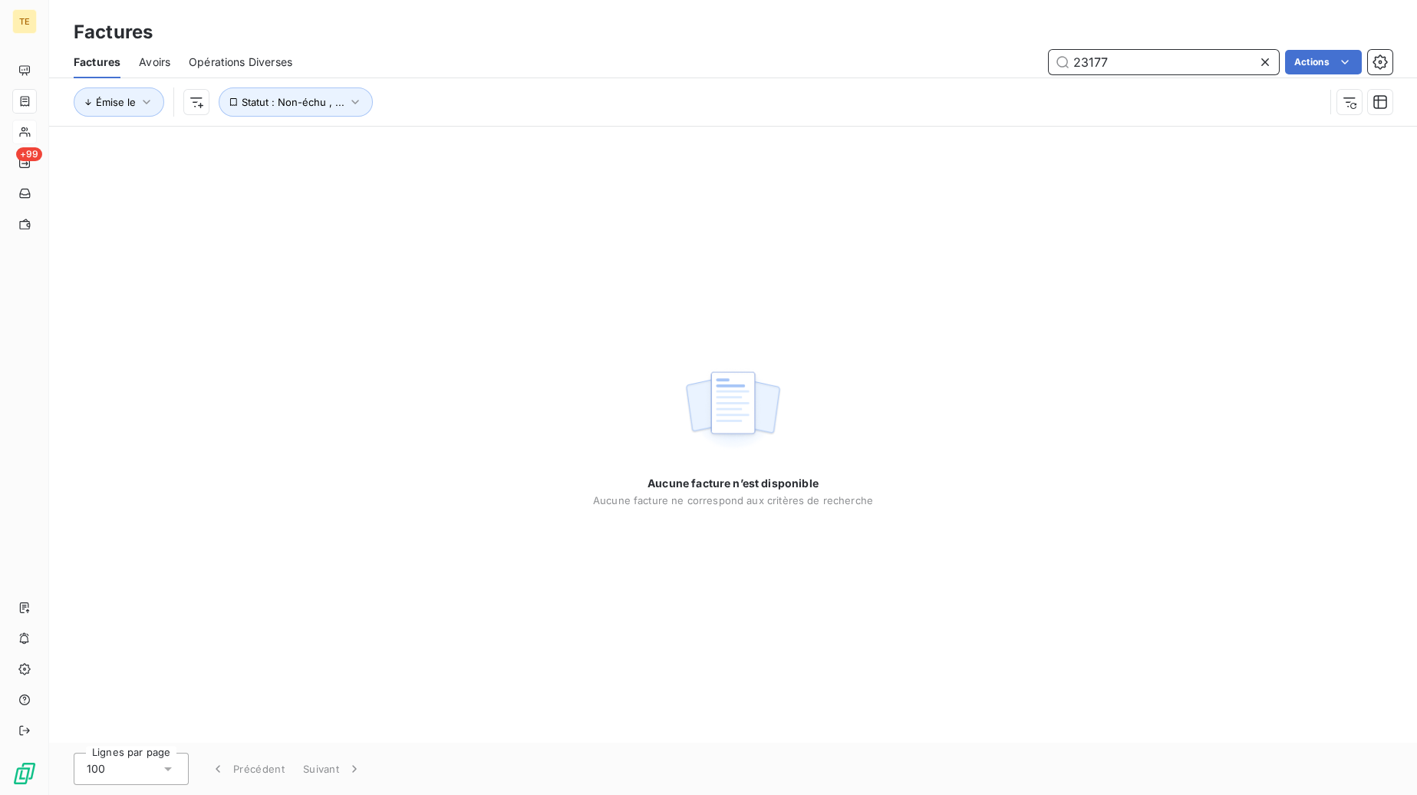
drag, startPoint x: 1143, startPoint y: 57, endPoint x: 1024, endPoint y: 51, distance: 119.9
click at [1049, 51] on input "23177" at bounding box center [1164, 62] width 230 height 25
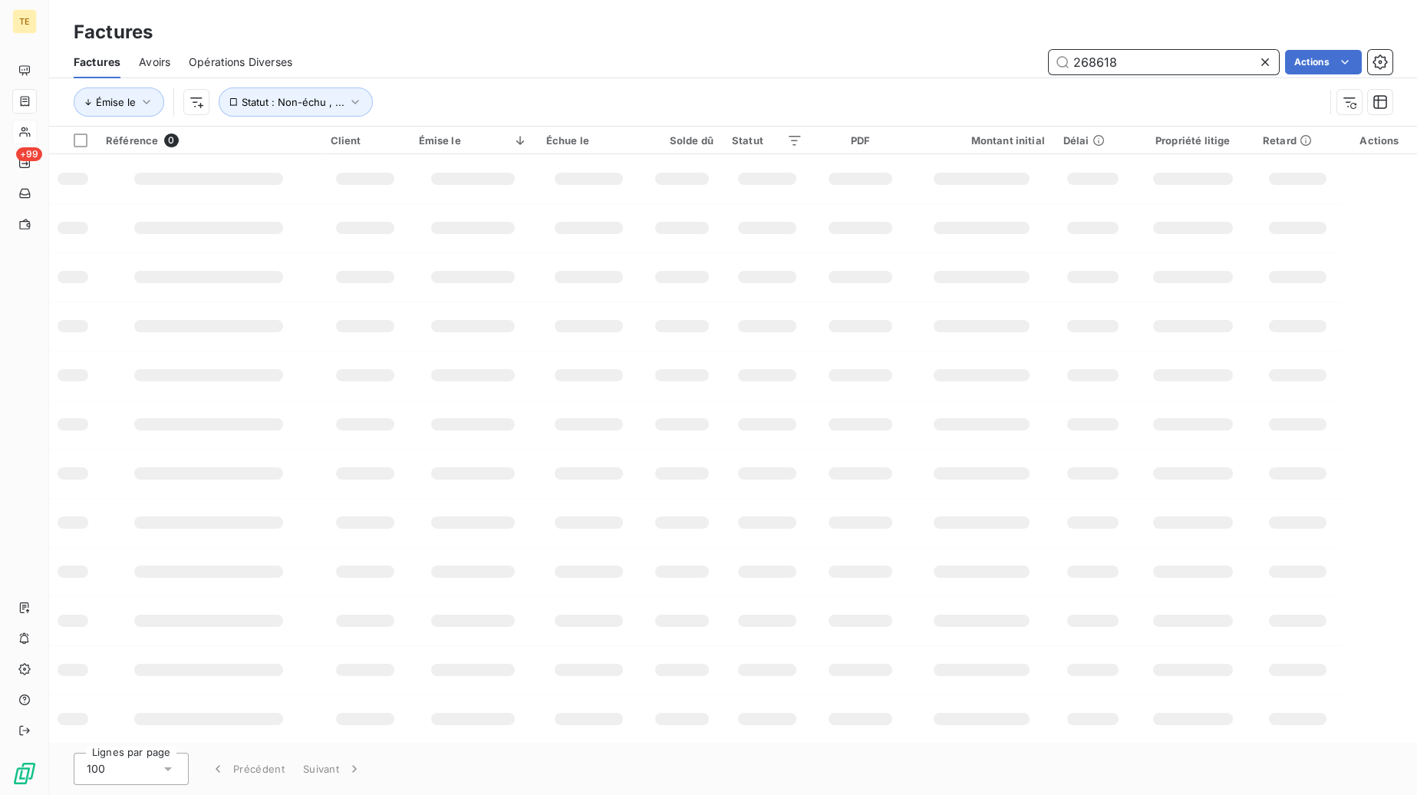
type input "268618"
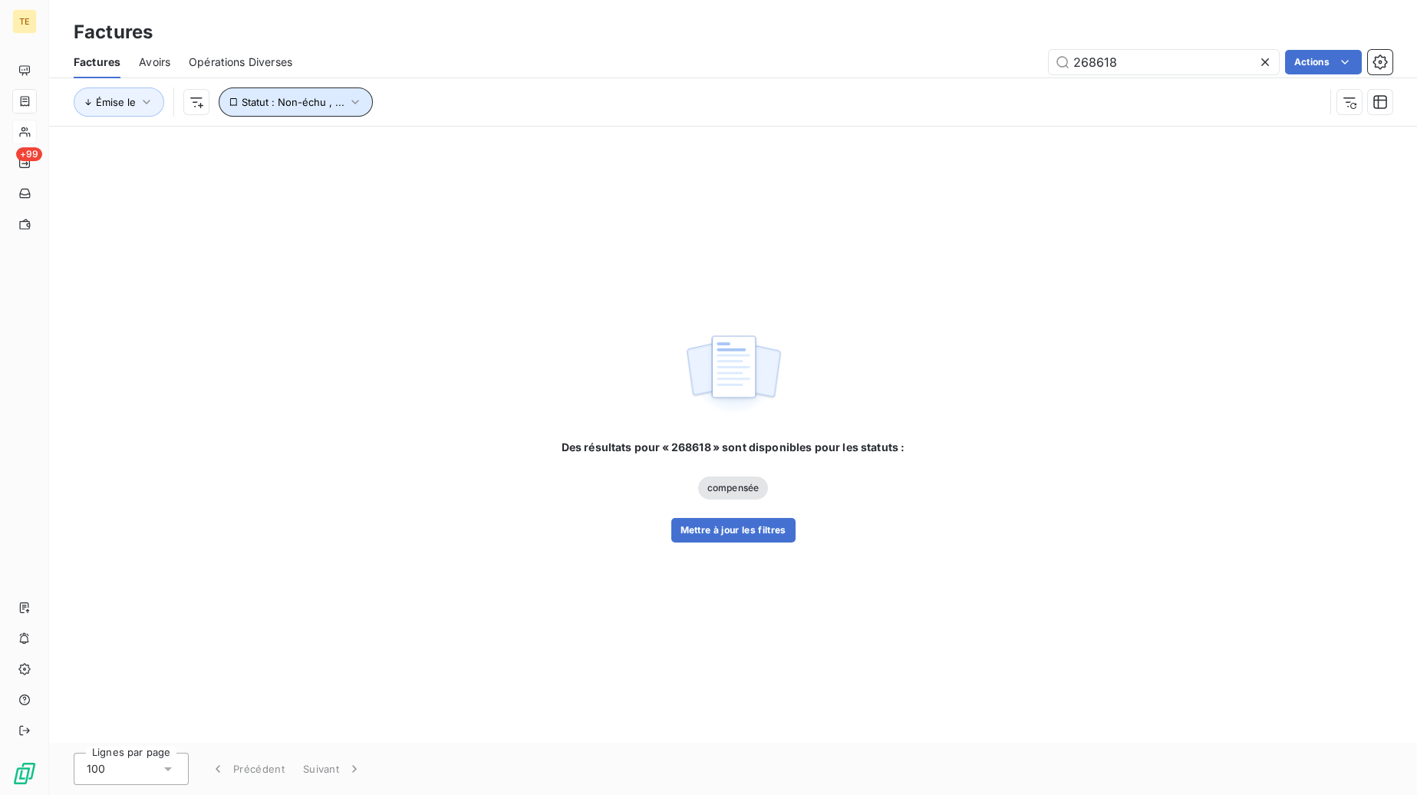
click at [328, 104] on span "Statut : Non-échu , ..." at bounding box center [293, 102] width 103 height 12
click at [593, 140] on icon at bounding box center [594, 141] width 15 height 15
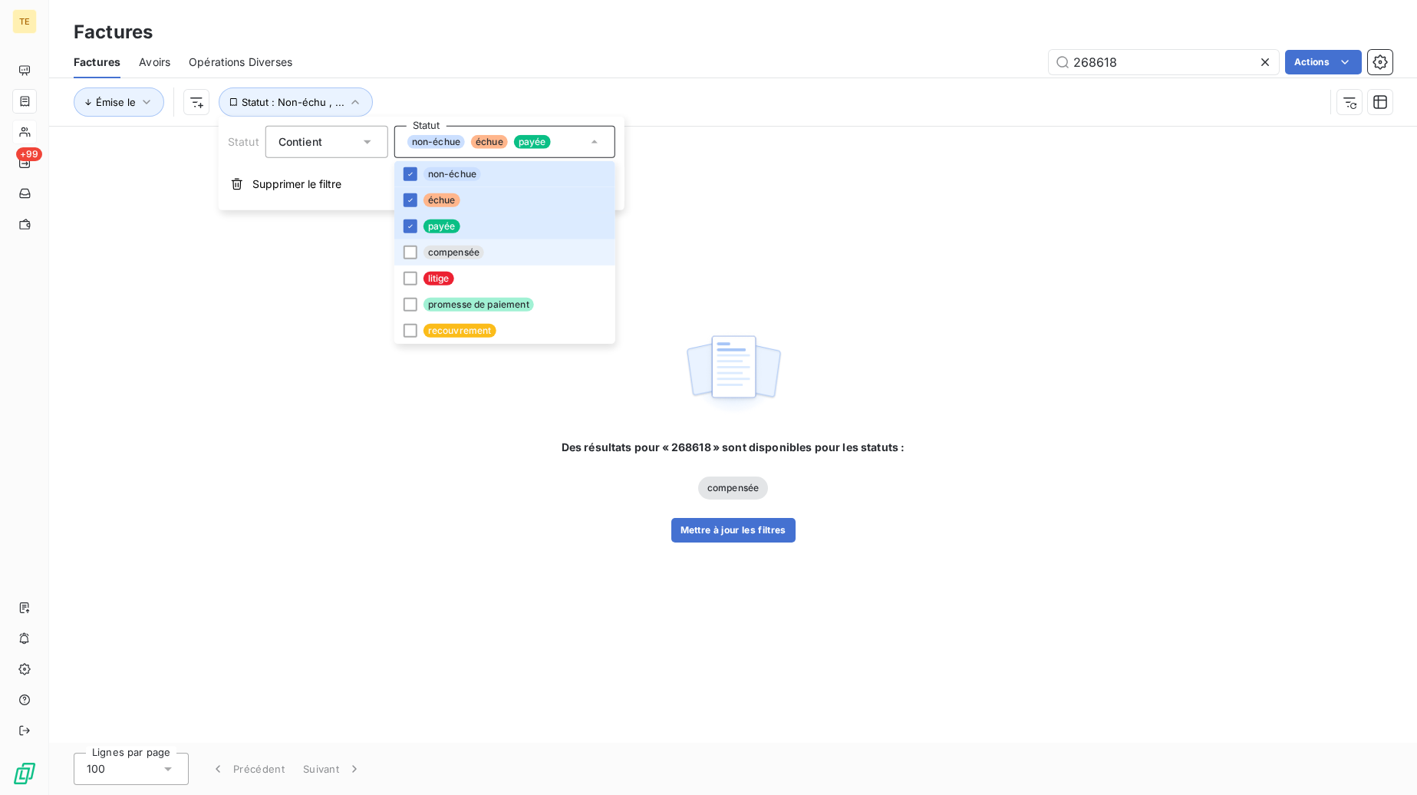
drag, startPoint x: 412, startPoint y: 247, endPoint x: 412, endPoint y: 259, distance: 12.3
click at [412, 248] on div at bounding box center [411, 253] width 14 height 14
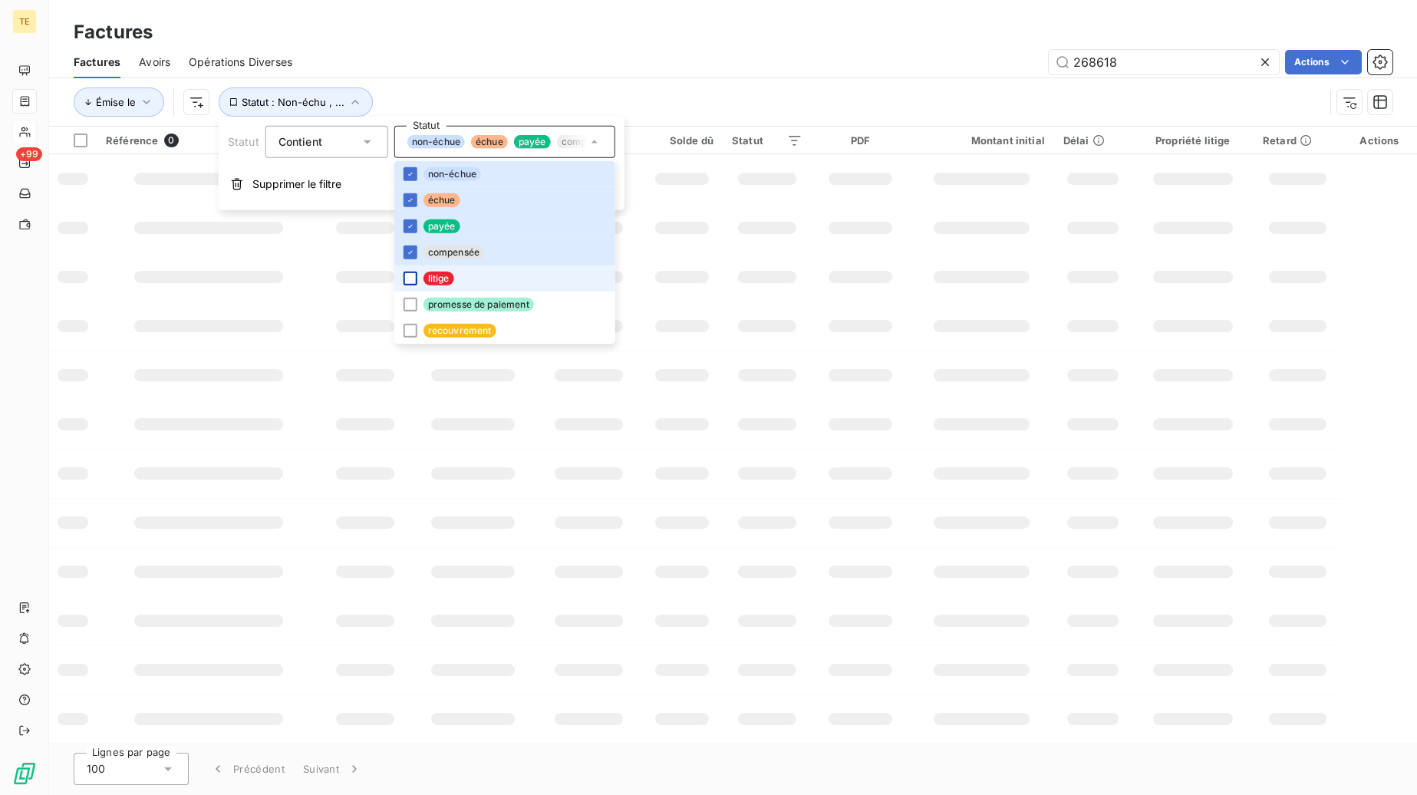
click at [412, 276] on div at bounding box center [411, 279] width 14 height 14
click at [407, 304] on div at bounding box center [411, 305] width 14 height 14
click at [407, 333] on div at bounding box center [411, 331] width 14 height 14
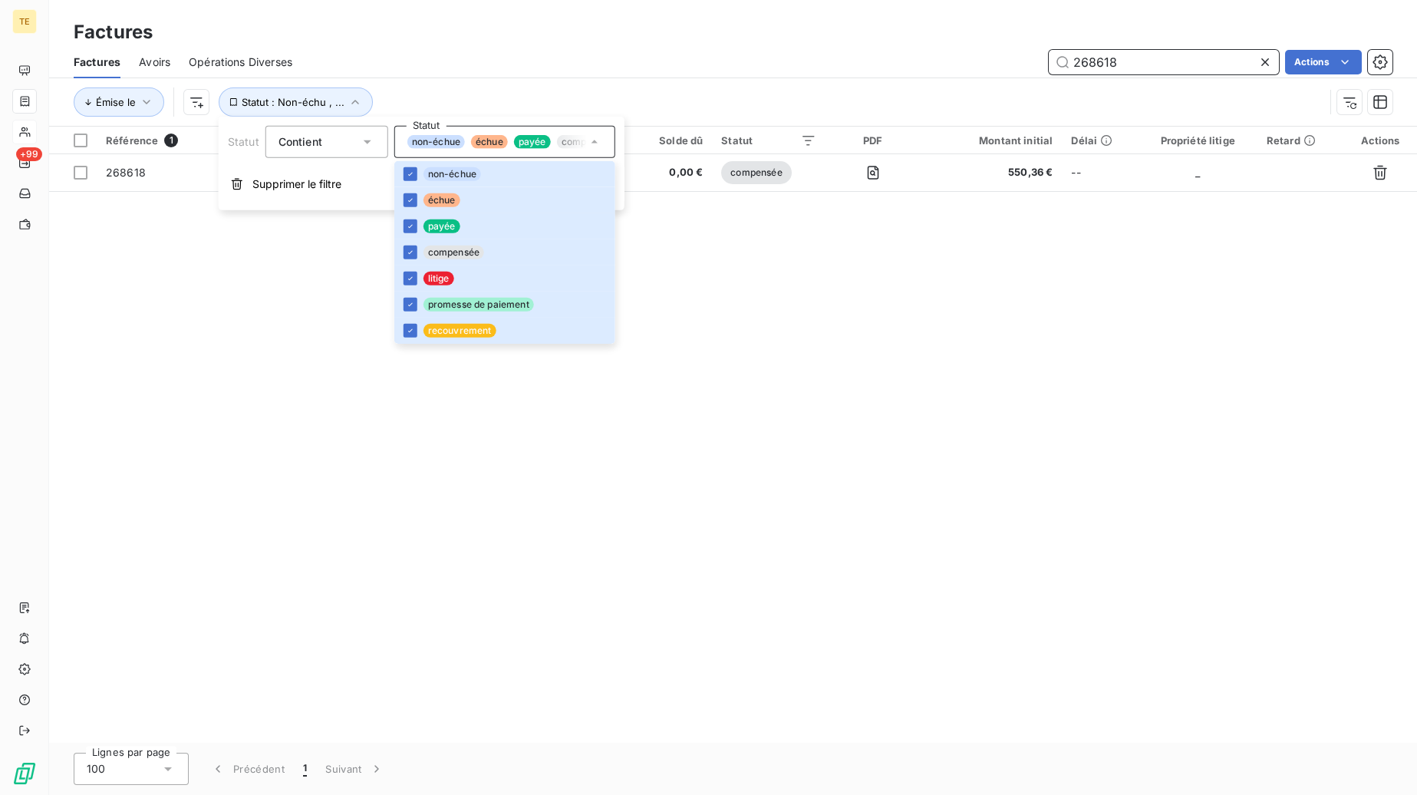
click at [1143, 63] on input "268618" at bounding box center [1164, 62] width 230 height 25
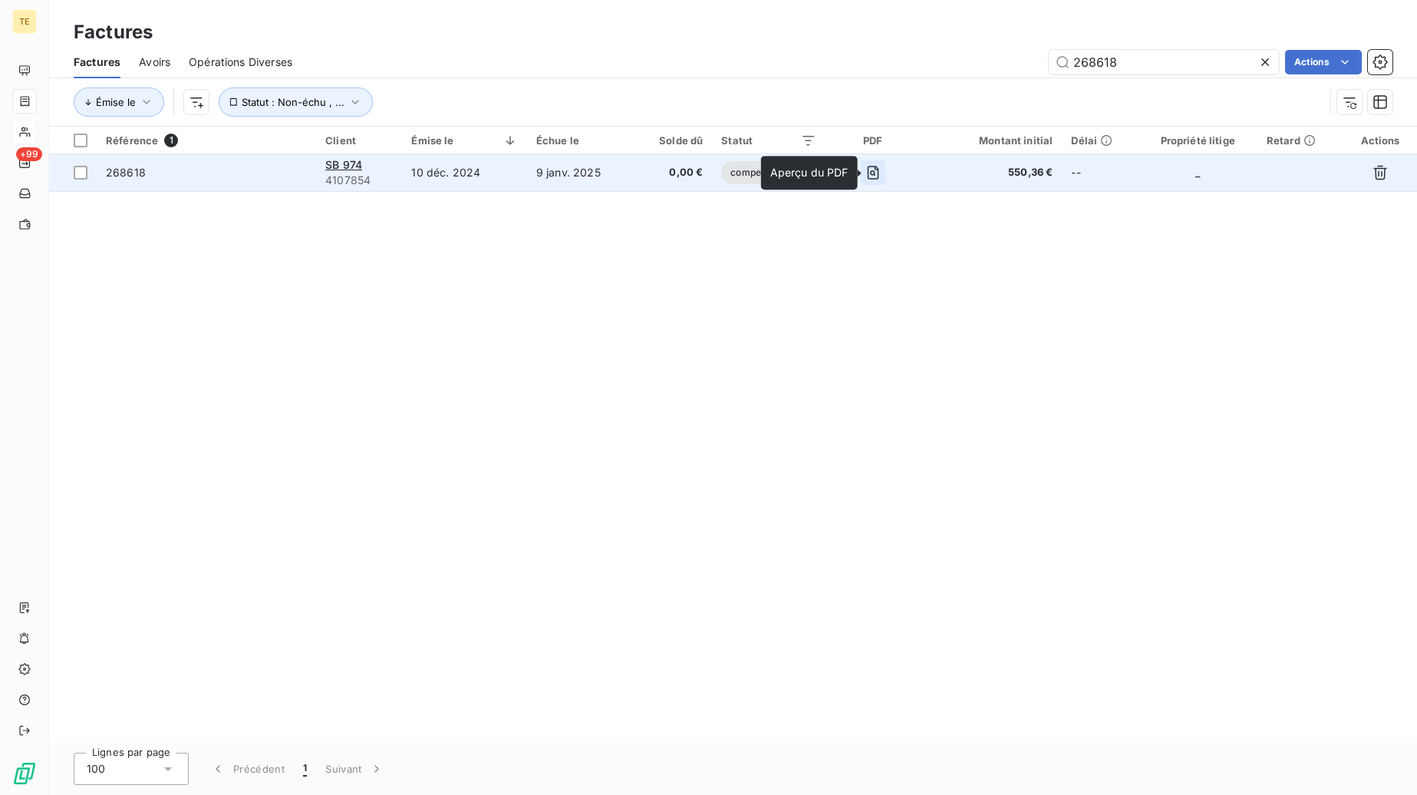
click at [877, 173] on icon "button" at bounding box center [872, 172] width 15 height 15
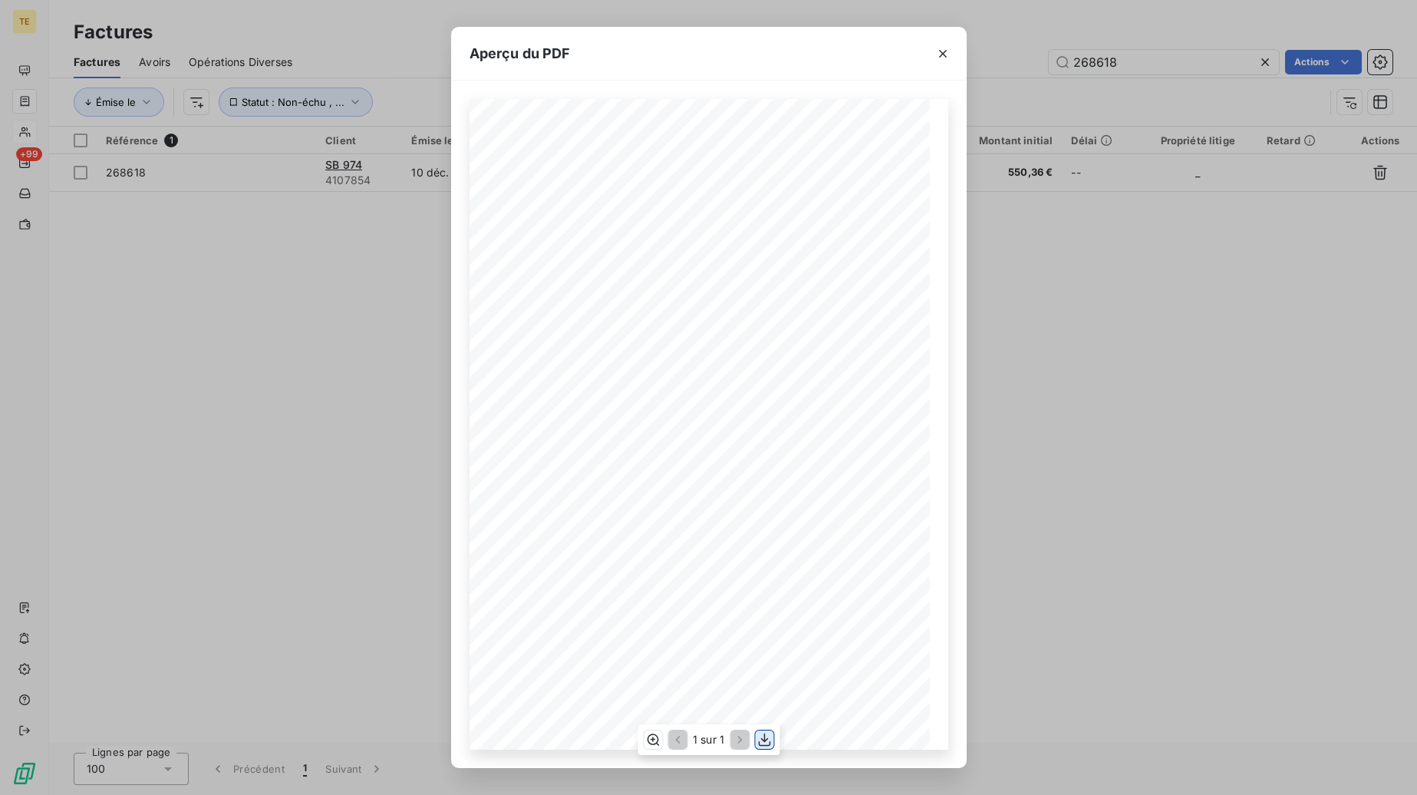
click at [770, 739] on icon "button" at bounding box center [764, 739] width 15 height 15
click at [1185, 480] on div "**********" at bounding box center [708, 397] width 1417 height 795
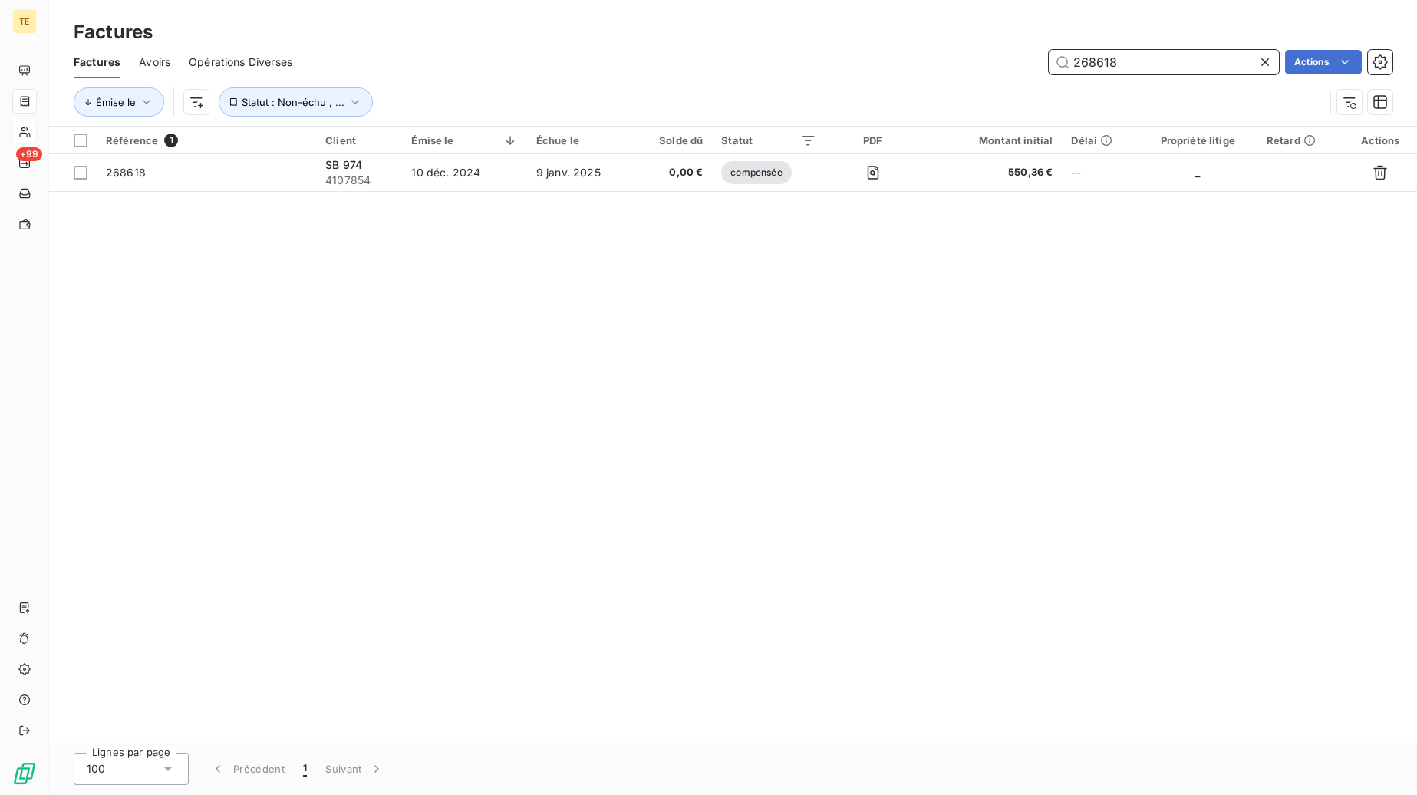
drag, startPoint x: 1139, startPoint y: 64, endPoint x: 1104, endPoint y: 64, distance: 34.5
click at [1104, 64] on input "268618" at bounding box center [1164, 62] width 230 height 25
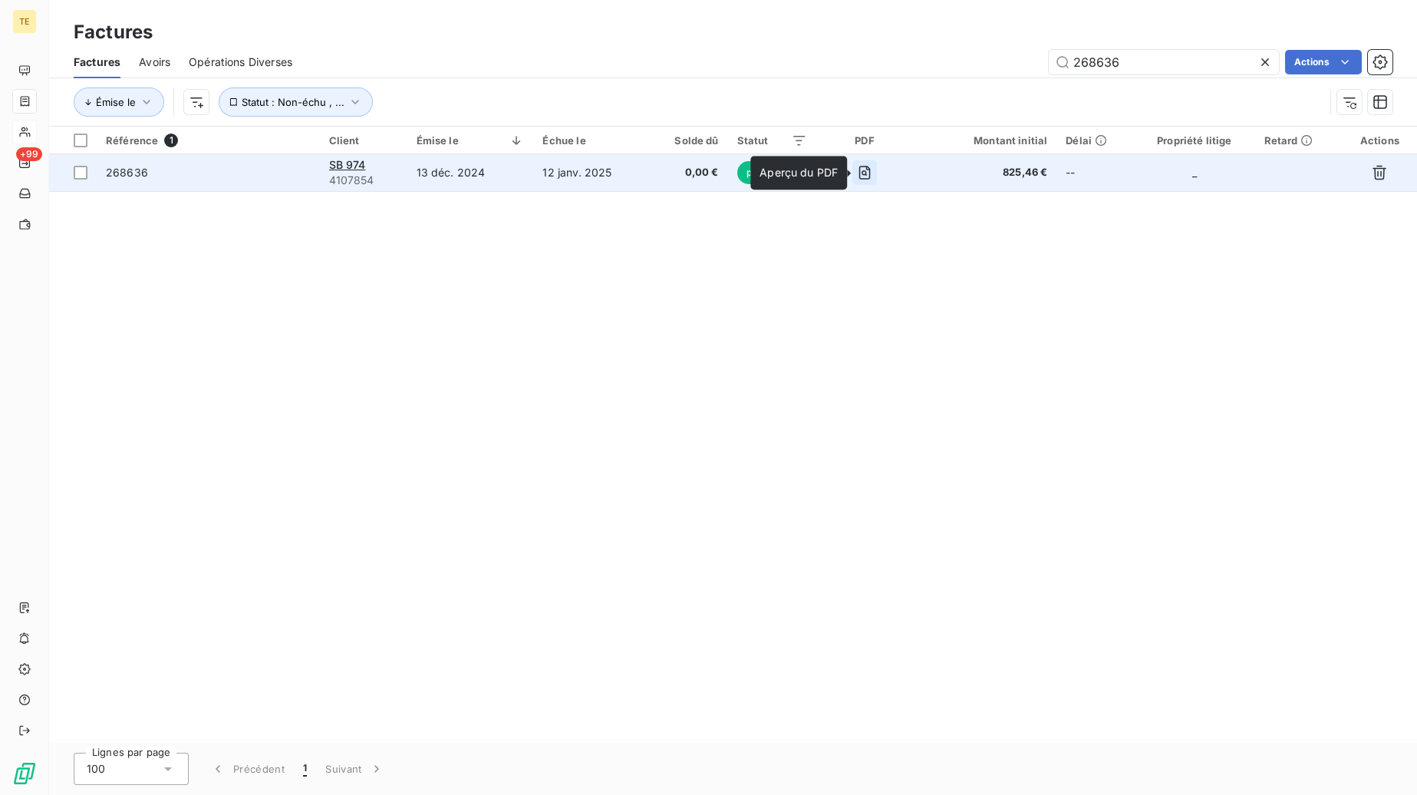
click at [862, 171] on icon "button" at bounding box center [864, 172] width 15 height 15
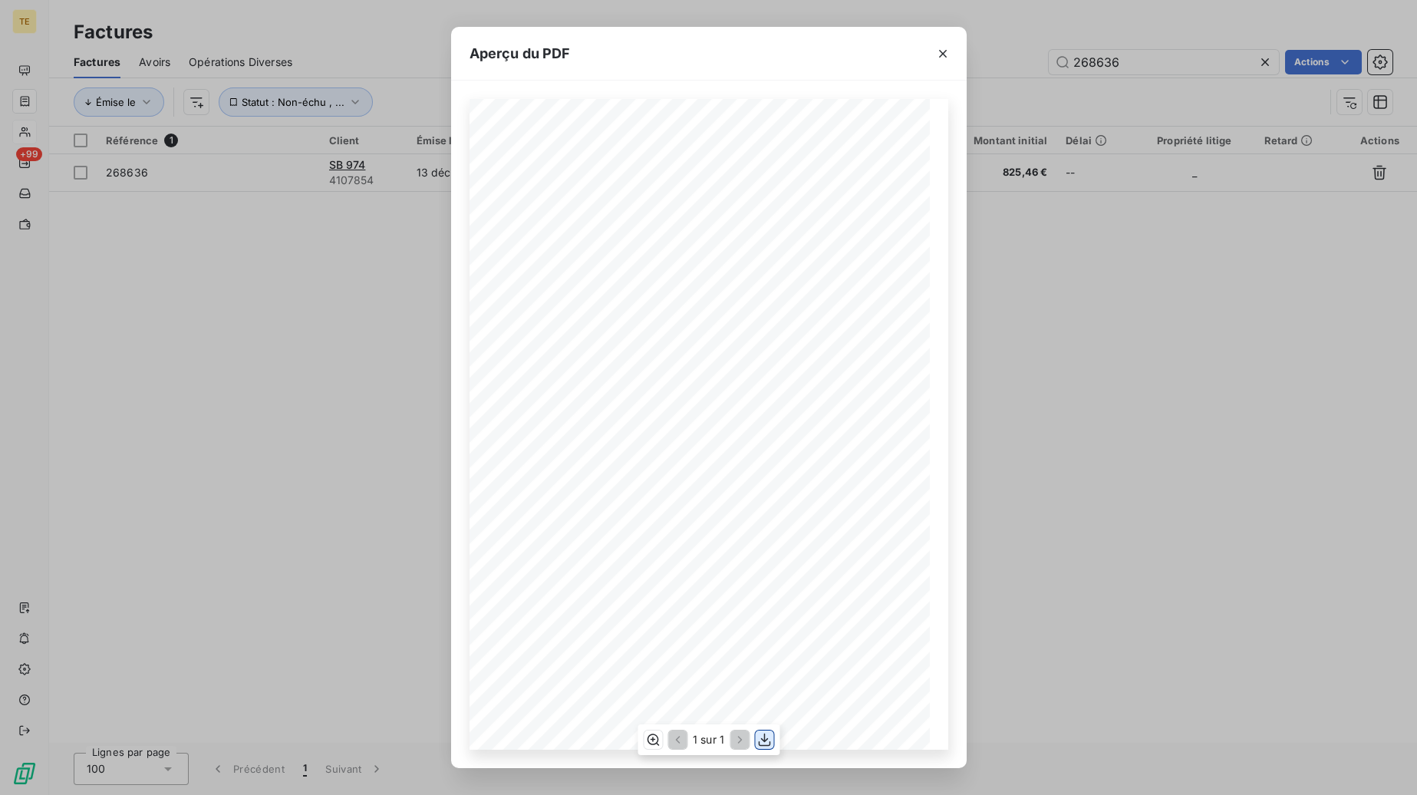
click at [757, 739] on button "button" at bounding box center [764, 739] width 18 height 18
click at [1212, 414] on div "**********" at bounding box center [708, 397] width 1417 height 795
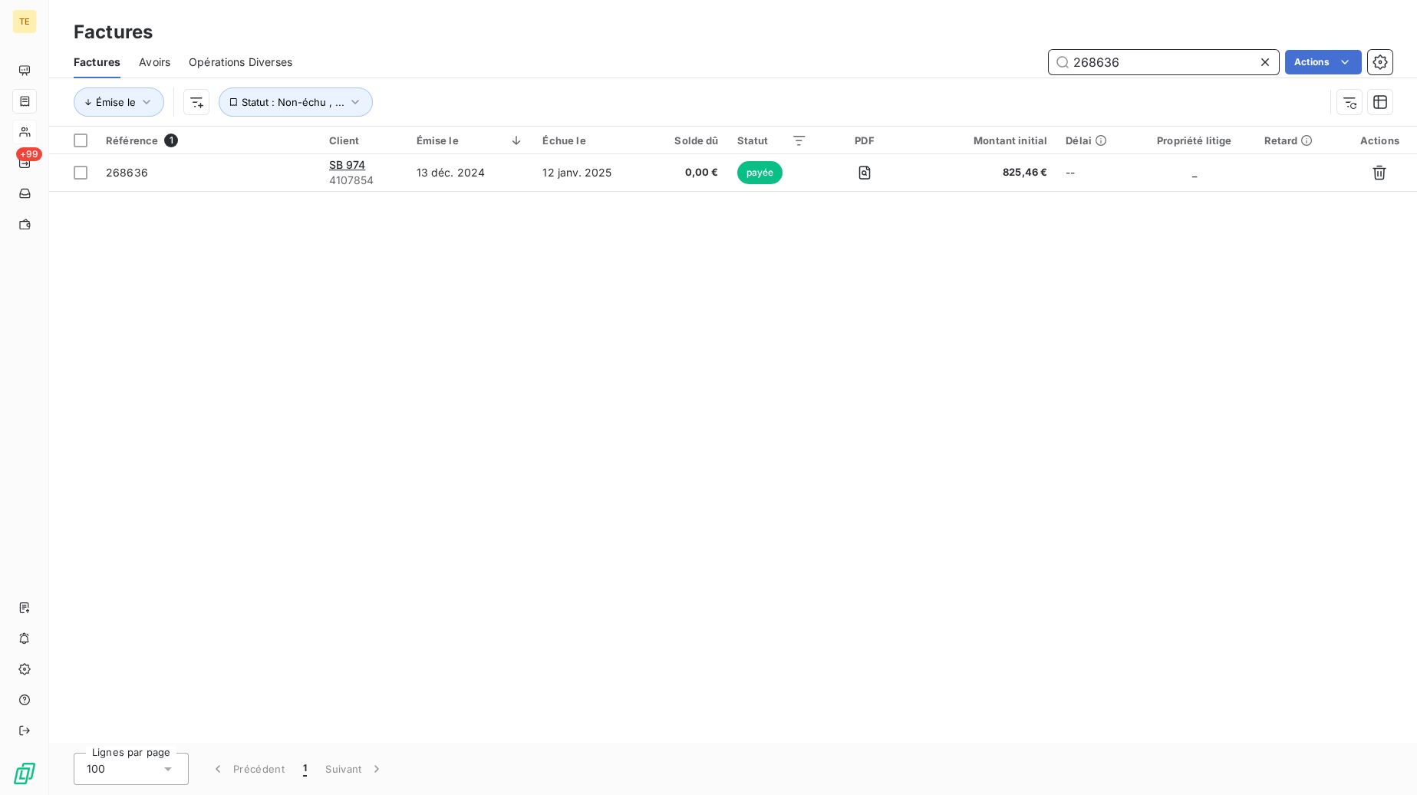
drag, startPoint x: 1139, startPoint y: 61, endPoint x: 1110, endPoint y: 65, distance: 28.6
click at [1110, 65] on input "268636" at bounding box center [1164, 62] width 230 height 25
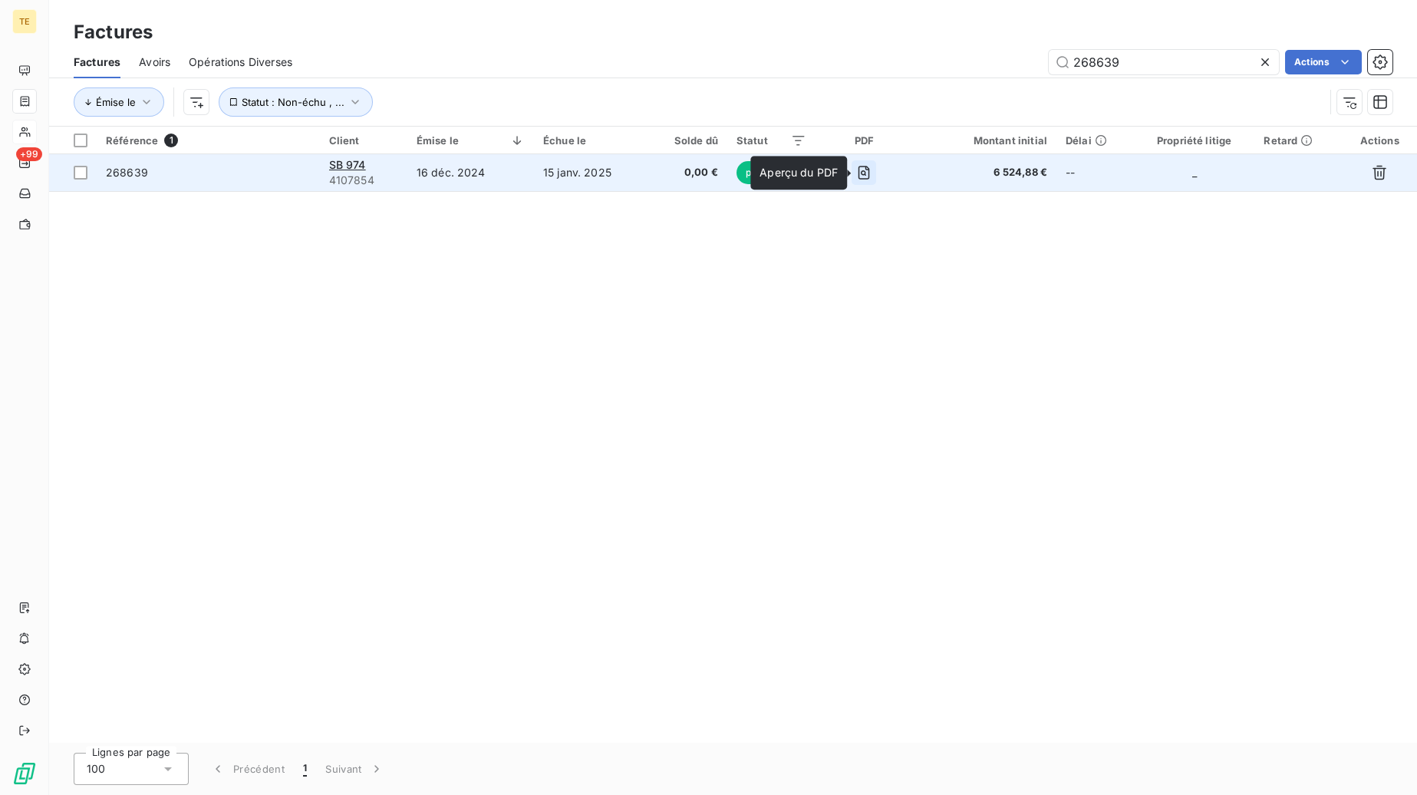
click at [870, 167] on icon "button" at bounding box center [865, 173] width 12 height 14
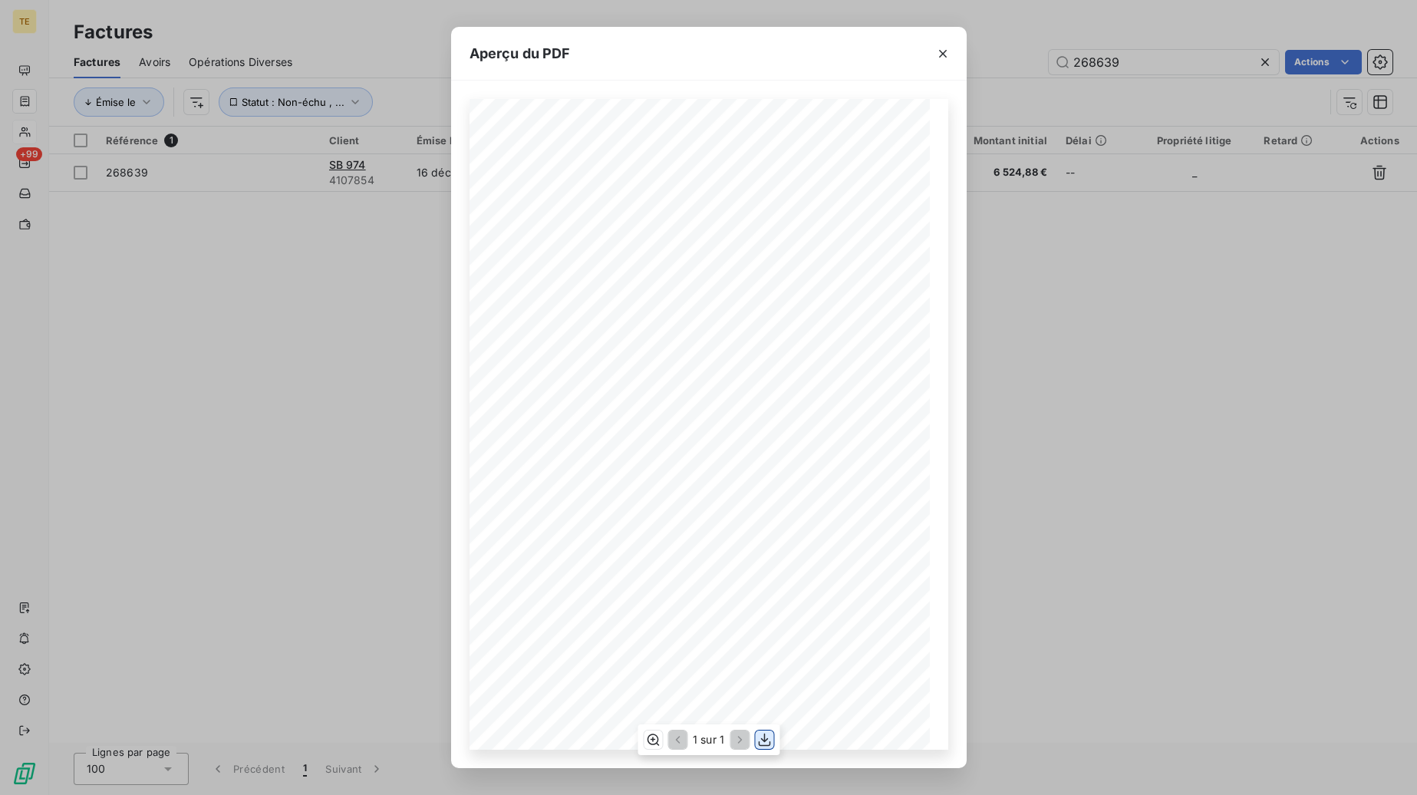
click at [764, 740] on icon "button" at bounding box center [764, 740] width 12 height 13
click at [1167, 413] on div "**********" at bounding box center [708, 397] width 1417 height 795
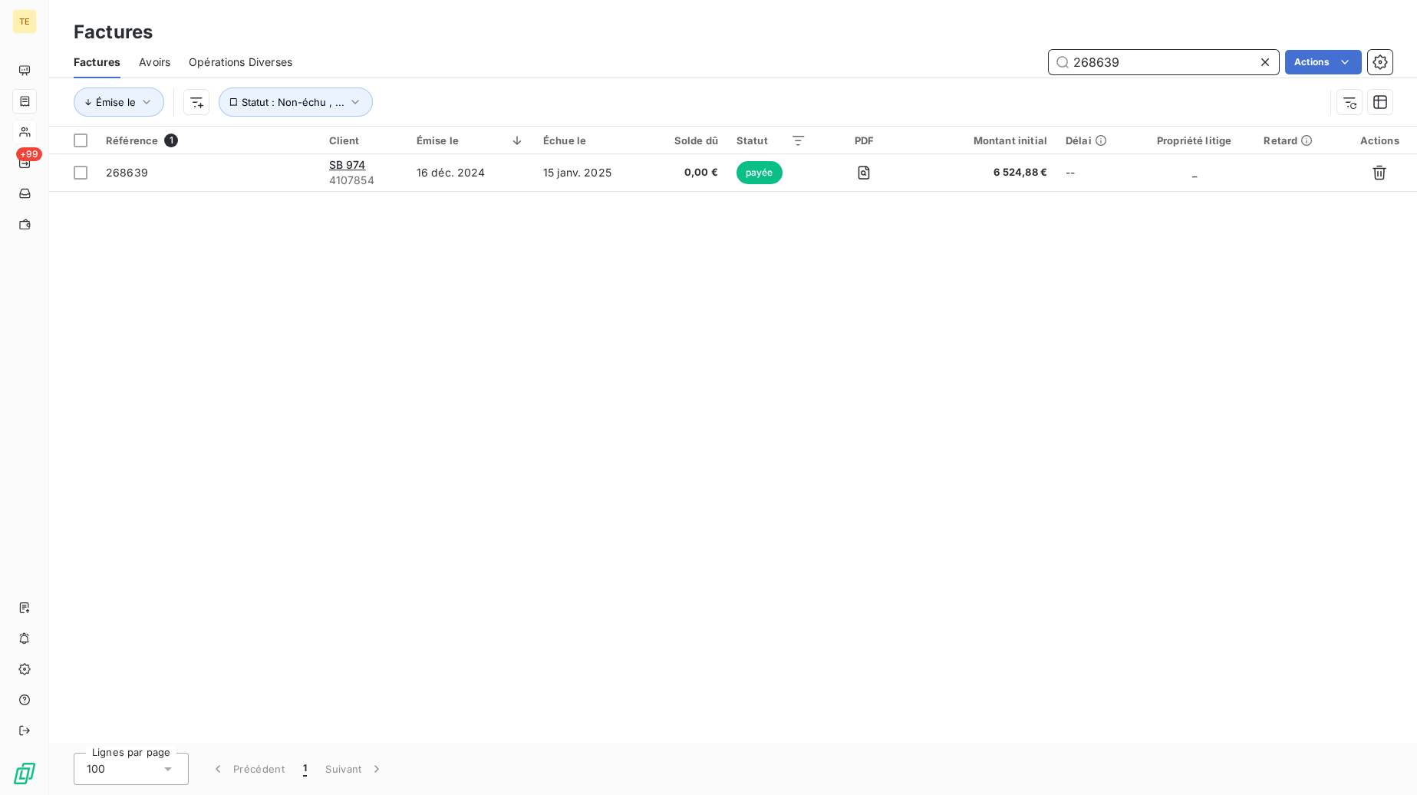
drag, startPoint x: 1145, startPoint y: 65, endPoint x: 1103, endPoint y: 66, distance: 41.4
click at [1103, 66] on input "268639" at bounding box center [1164, 62] width 230 height 25
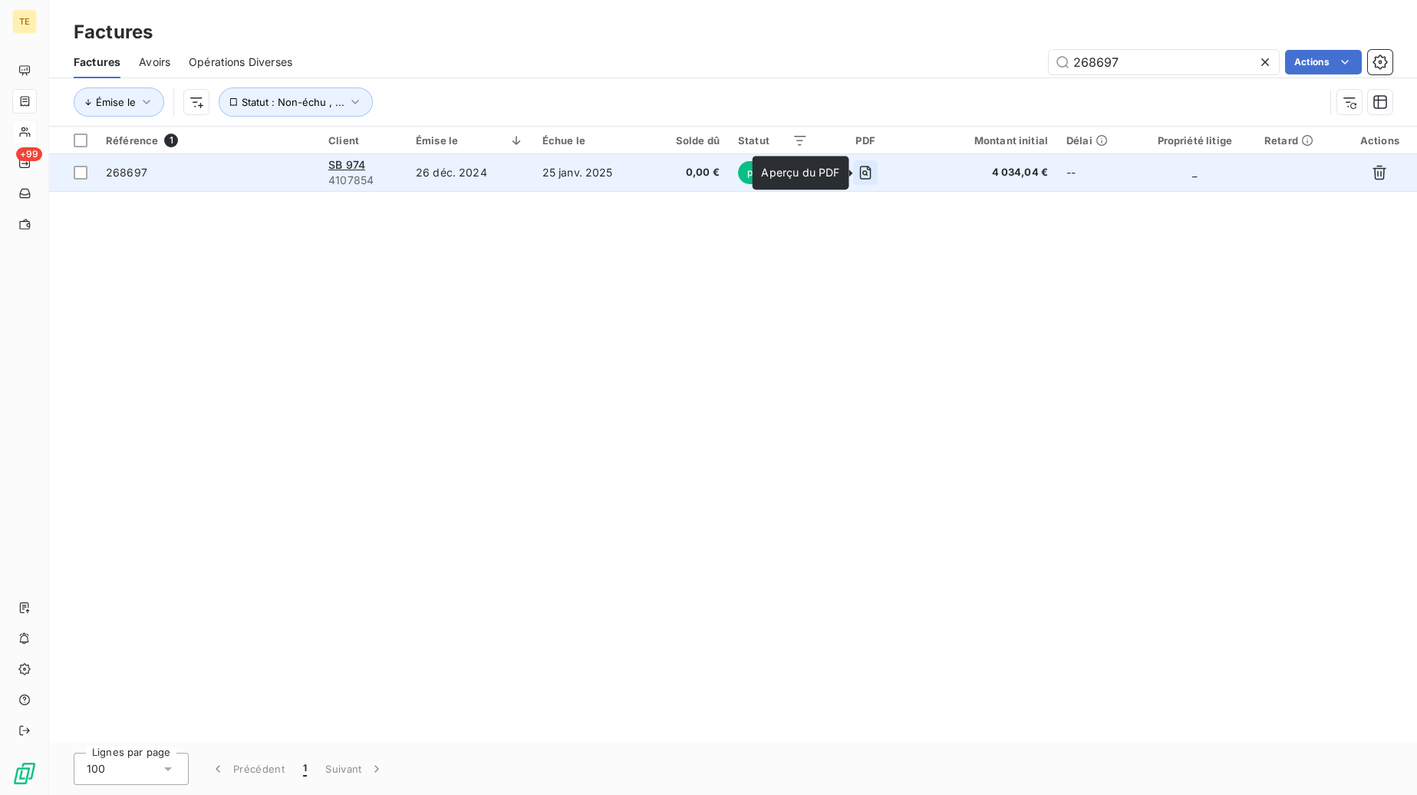
click at [866, 172] on icon "button" at bounding box center [864, 172] width 5 height 5
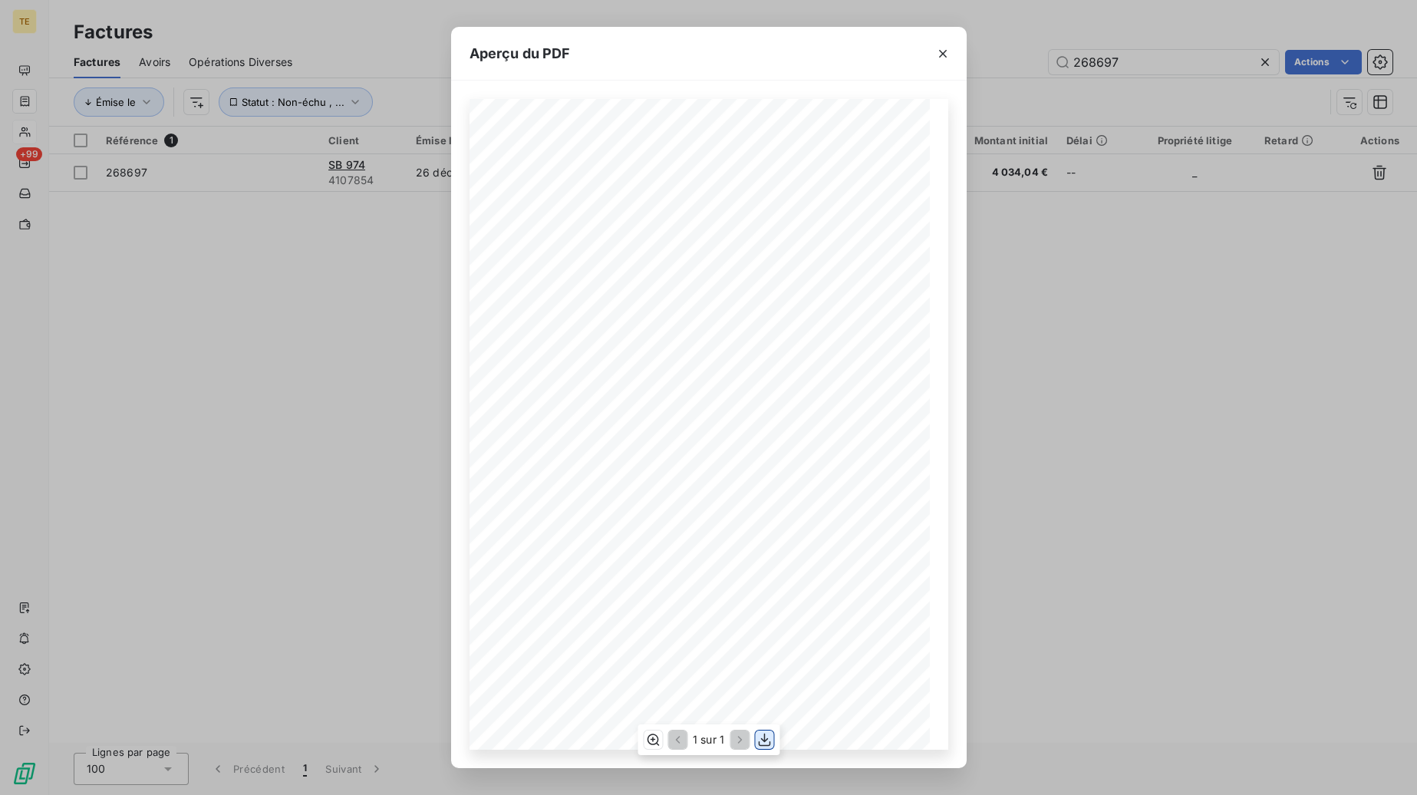
click at [766, 740] on icon "button" at bounding box center [764, 740] width 12 height 13
click at [1197, 514] on div "**********" at bounding box center [708, 397] width 1417 height 795
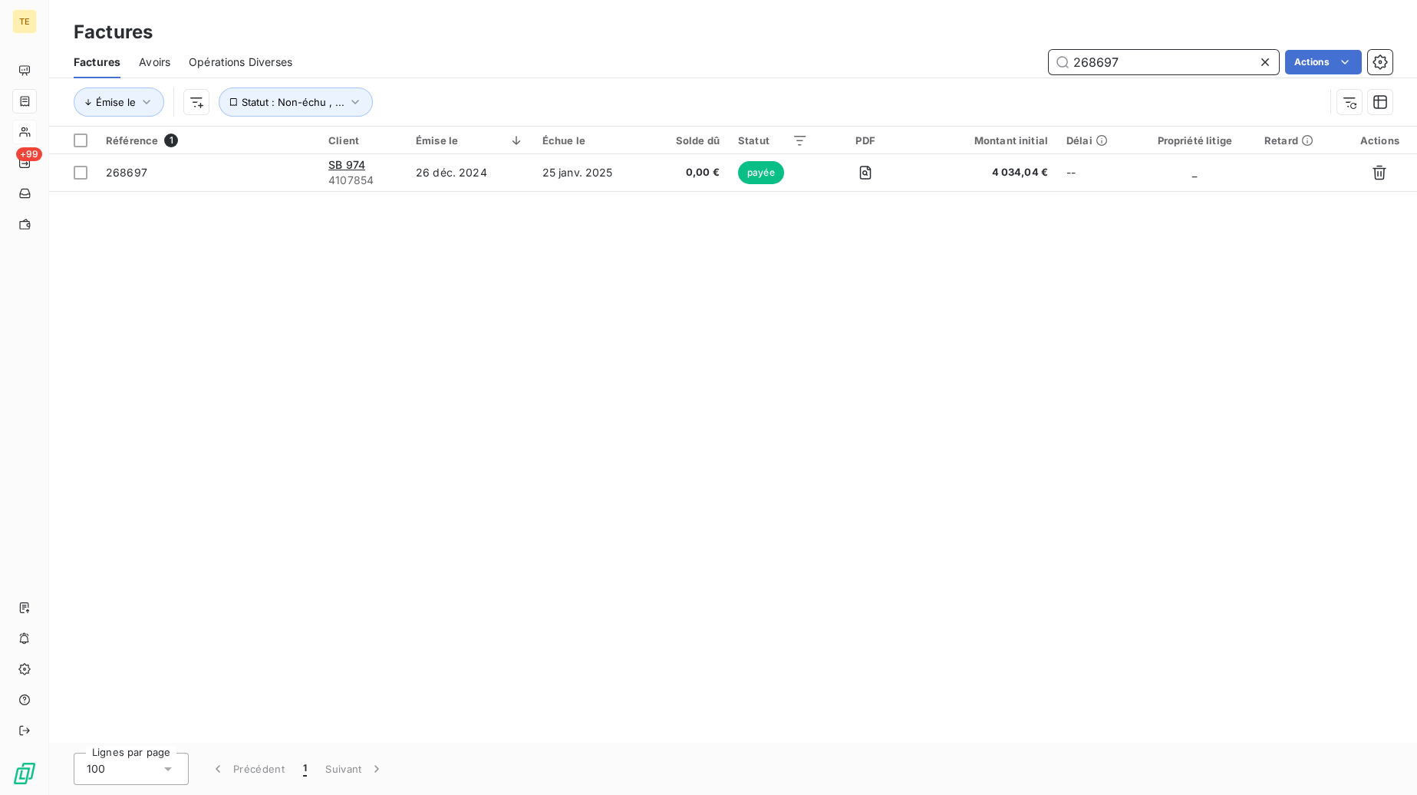
drag, startPoint x: 1136, startPoint y: 61, endPoint x: 1096, endPoint y: 56, distance: 40.2
click at [1096, 56] on input "268697" at bounding box center [1164, 62] width 230 height 25
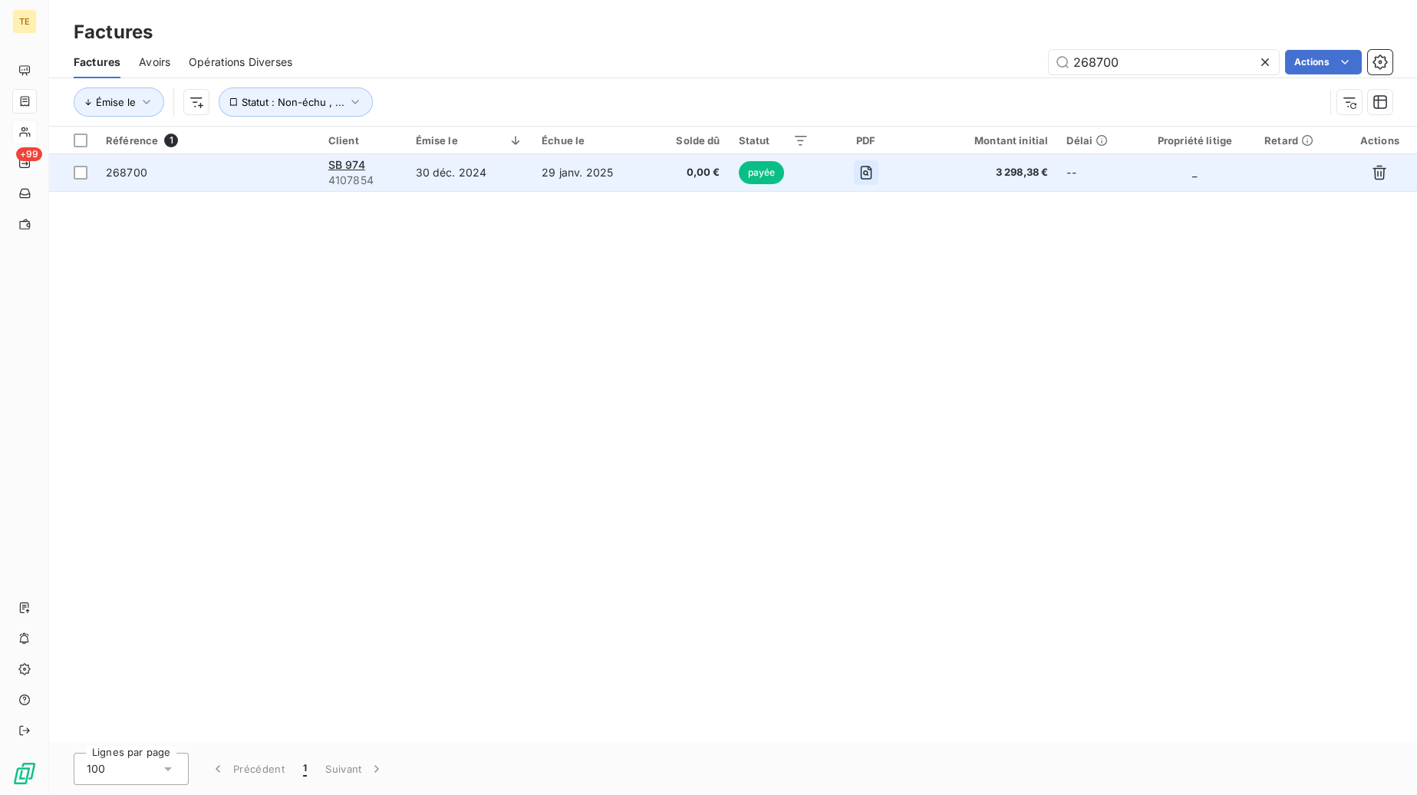
click at [868, 172] on icon "button" at bounding box center [866, 172] width 15 height 15
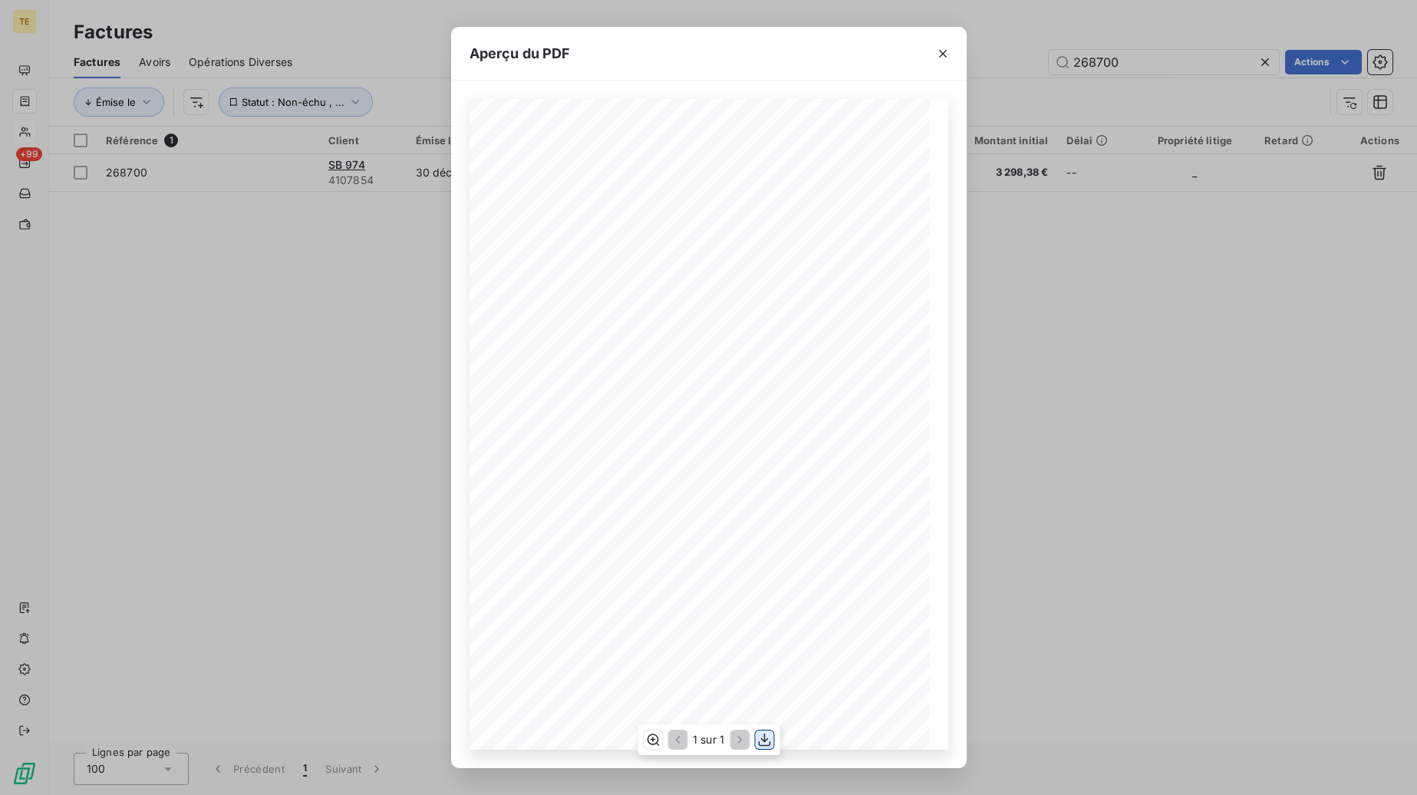
click at [759, 741] on icon "button" at bounding box center [764, 739] width 15 height 15
click at [1163, 482] on div "**********" at bounding box center [708, 397] width 1417 height 795
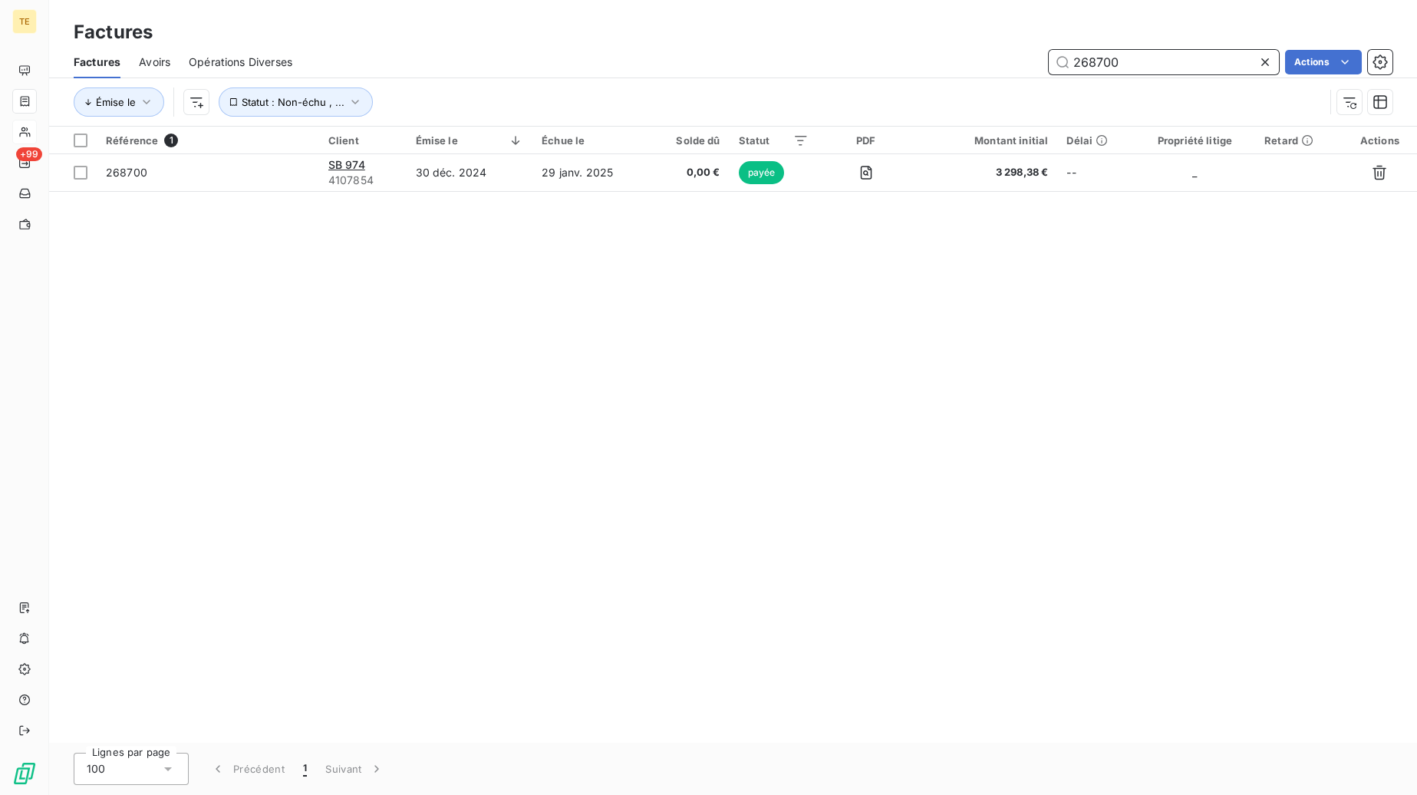
drag, startPoint x: 1156, startPoint y: 65, endPoint x: 949, endPoint y: 61, distance: 206.5
click at [1049, 61] on input "268700" at bounding box center [1164, 62] width 230 height 25
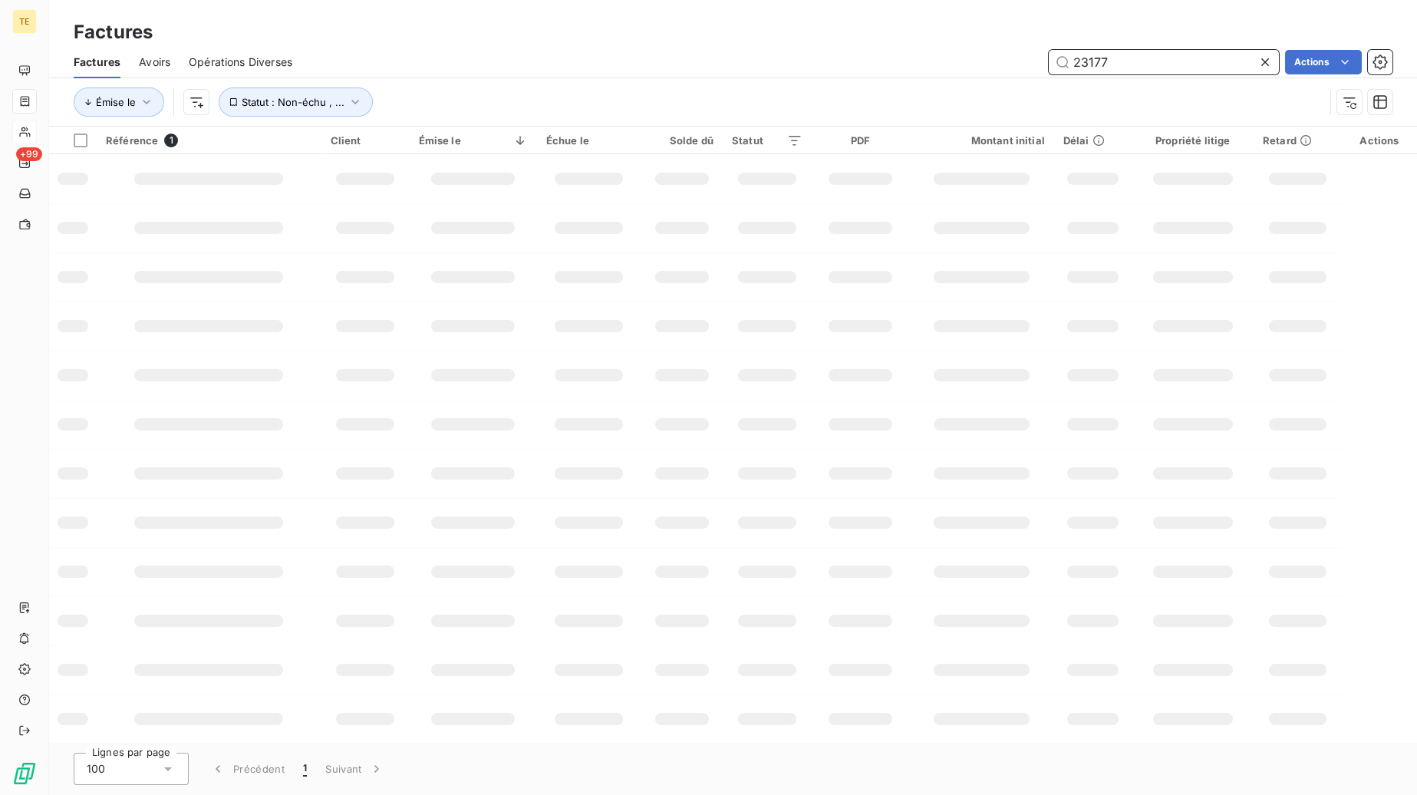
type input "23177"
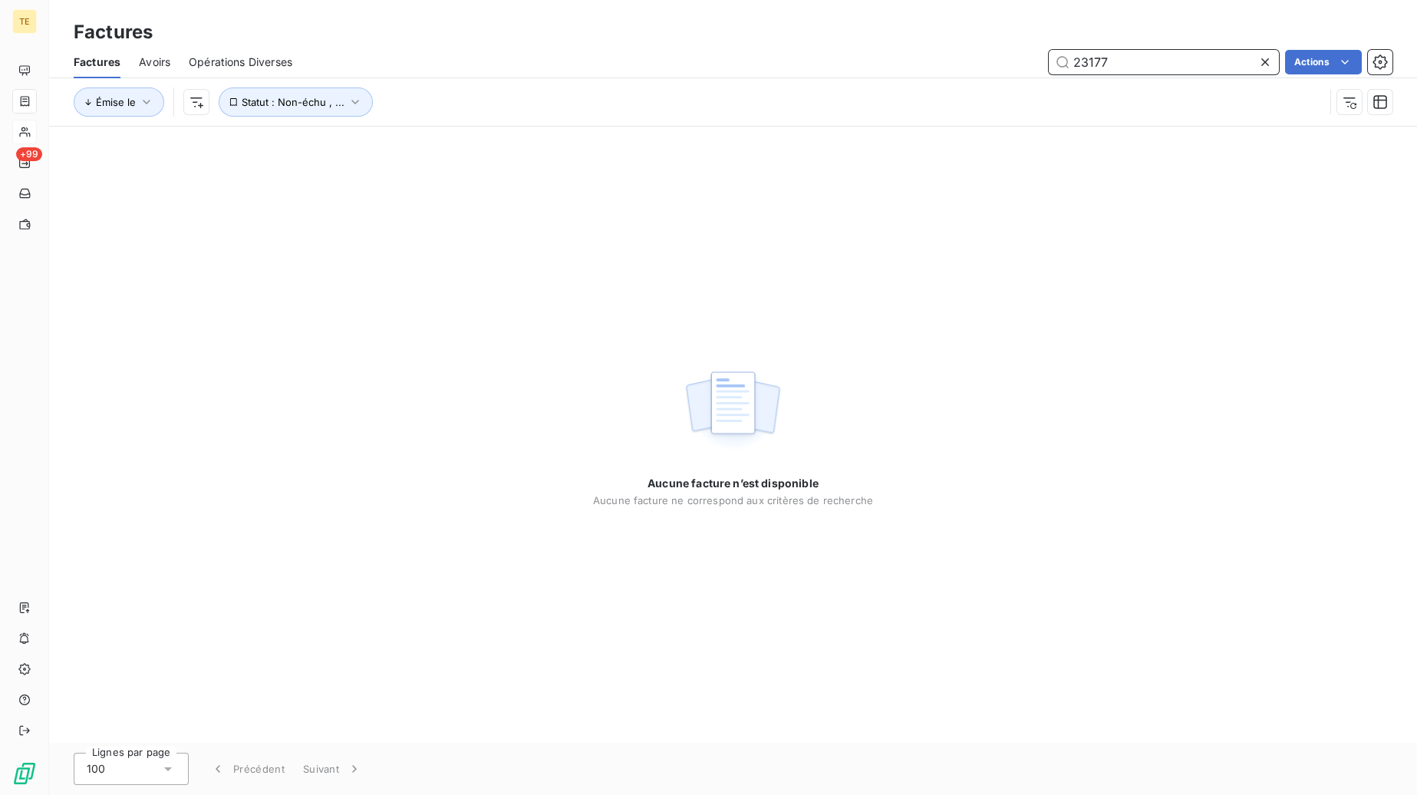
click at [151, 67] on span "Avoirs" at bounding box center [154, 61] width 31 height 15
drag, startPoint x: 1139, startPoint y: 56, endPoint x: 912, endPoint y: 47, distance: 227.3
click at [1049, 50] on input "267640" at bounding box center [1164, 62] width 230 height 25
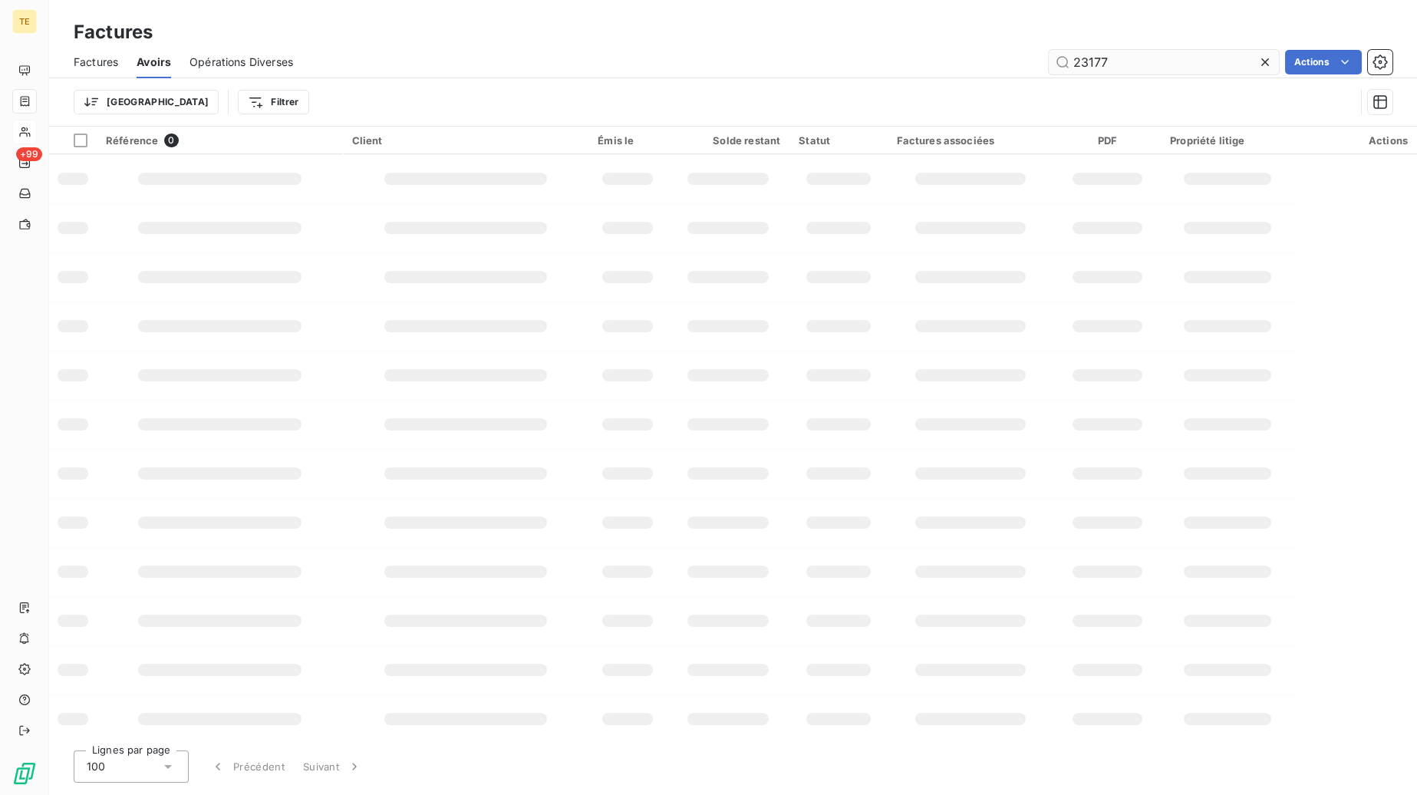
type input "23177"
